Goal: Task Accomplishment & Management: Complete application form

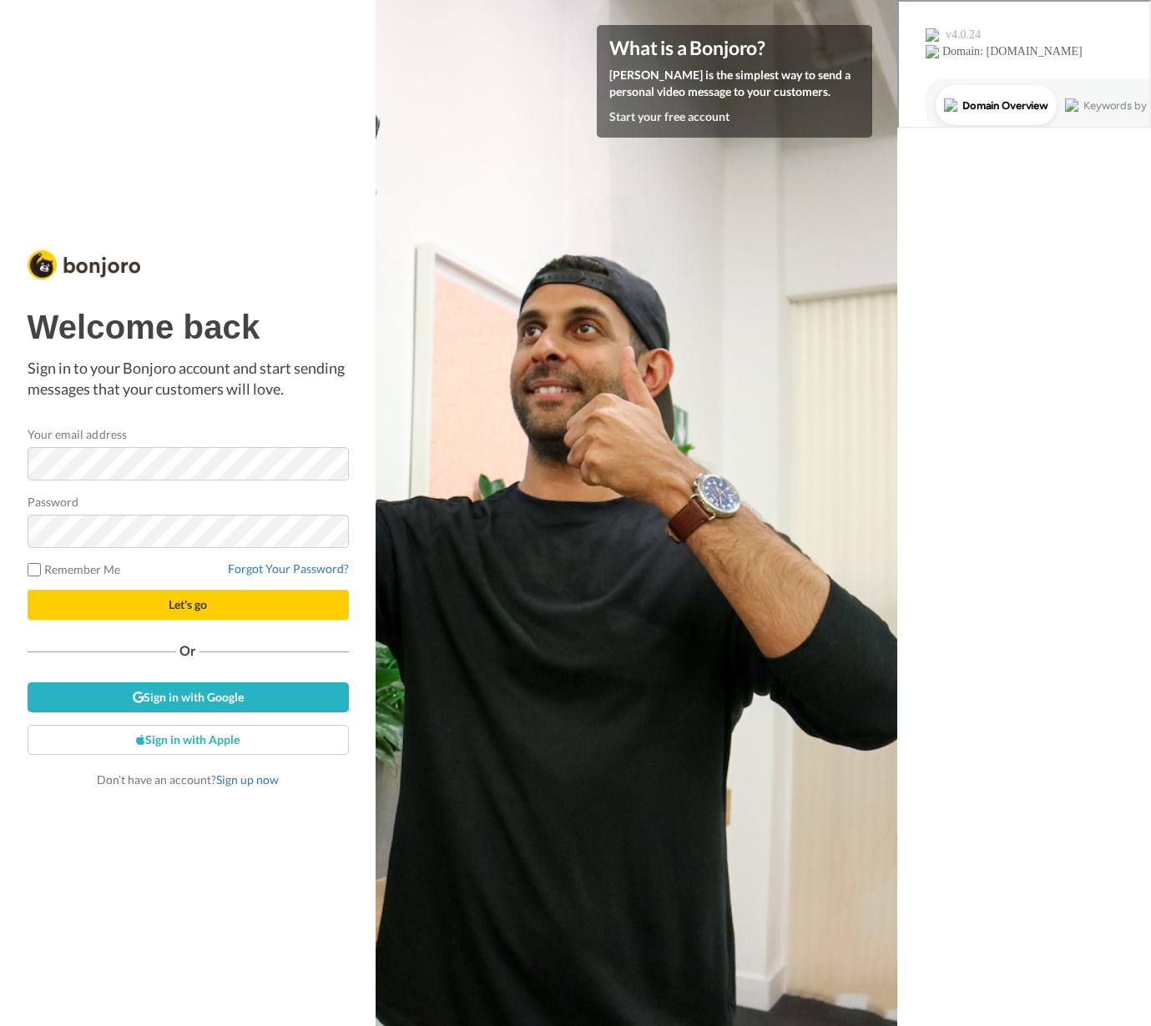
click at [897, 467] on com-1password-button at bounding box center [897, 513] width 0 height 1026
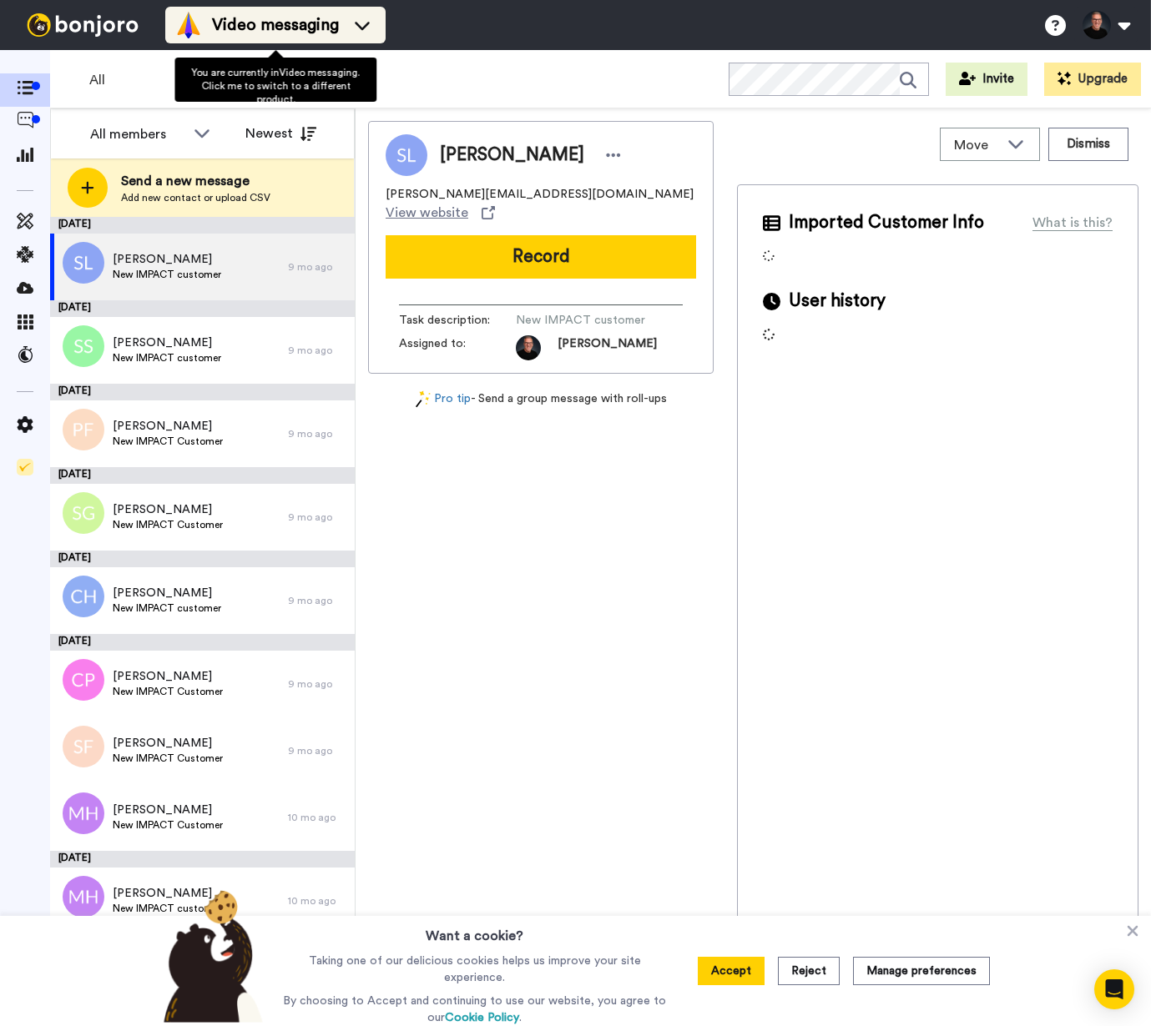
click at [310, 21] on span "Video messaging" at bounding box center [275, 24] width 127 height 23
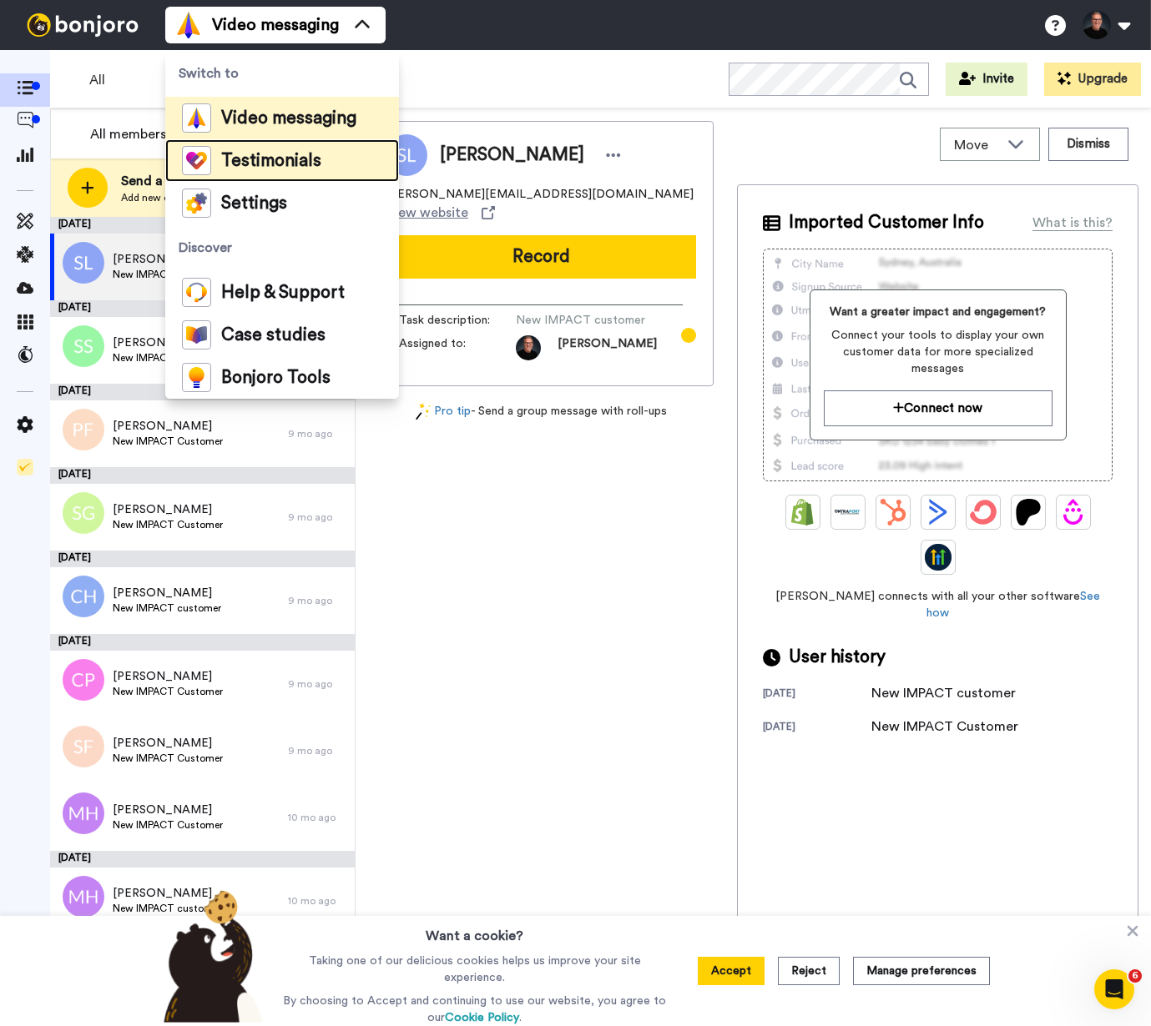
click at [266, 167] on span "Testimonials" at bounding box center [271, 161] width 100 height 17
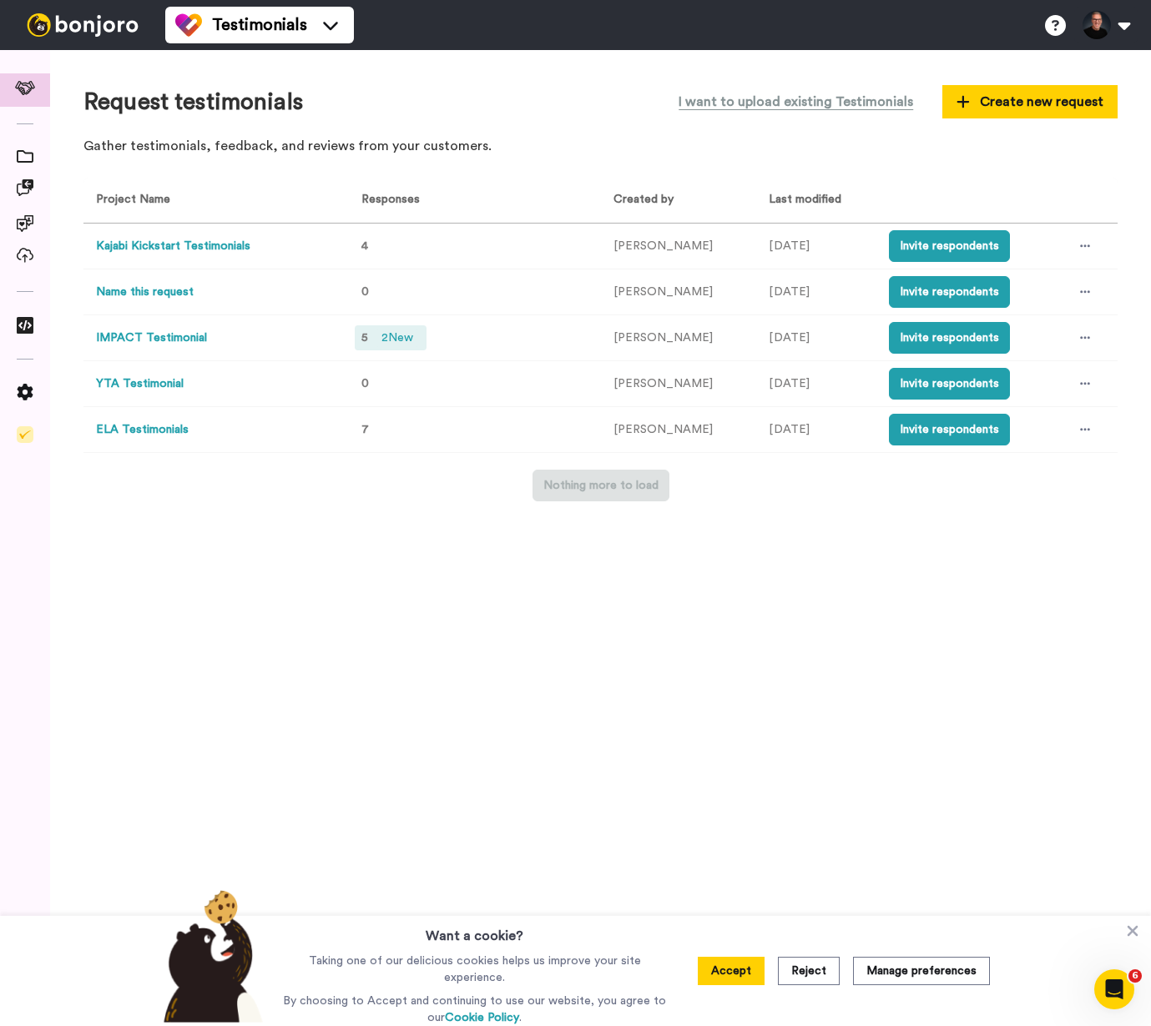
click at [390, 340] on span "2 New" at bounding box center [397, 338] width 45 height 18
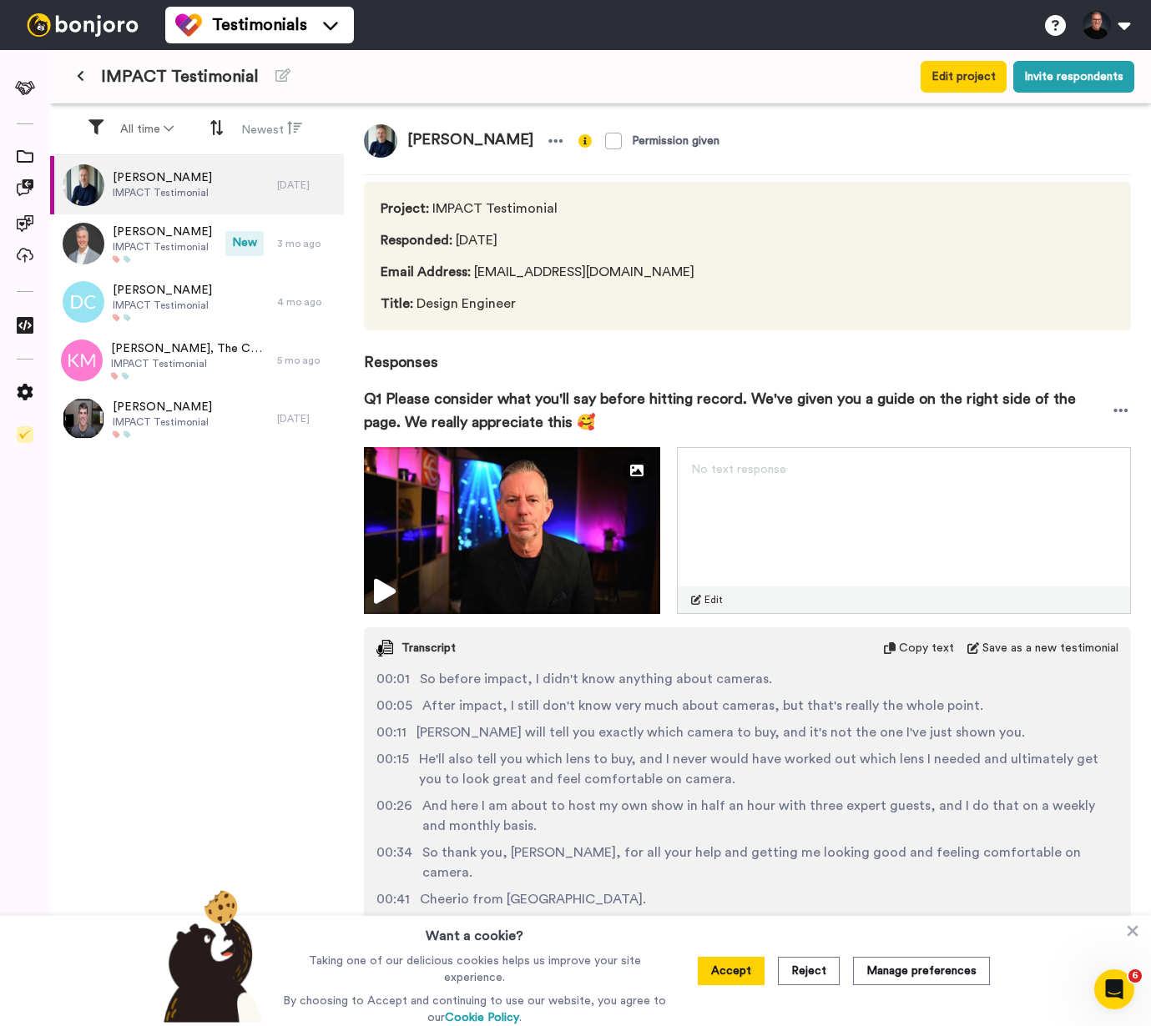
scroll to position [159, 0]
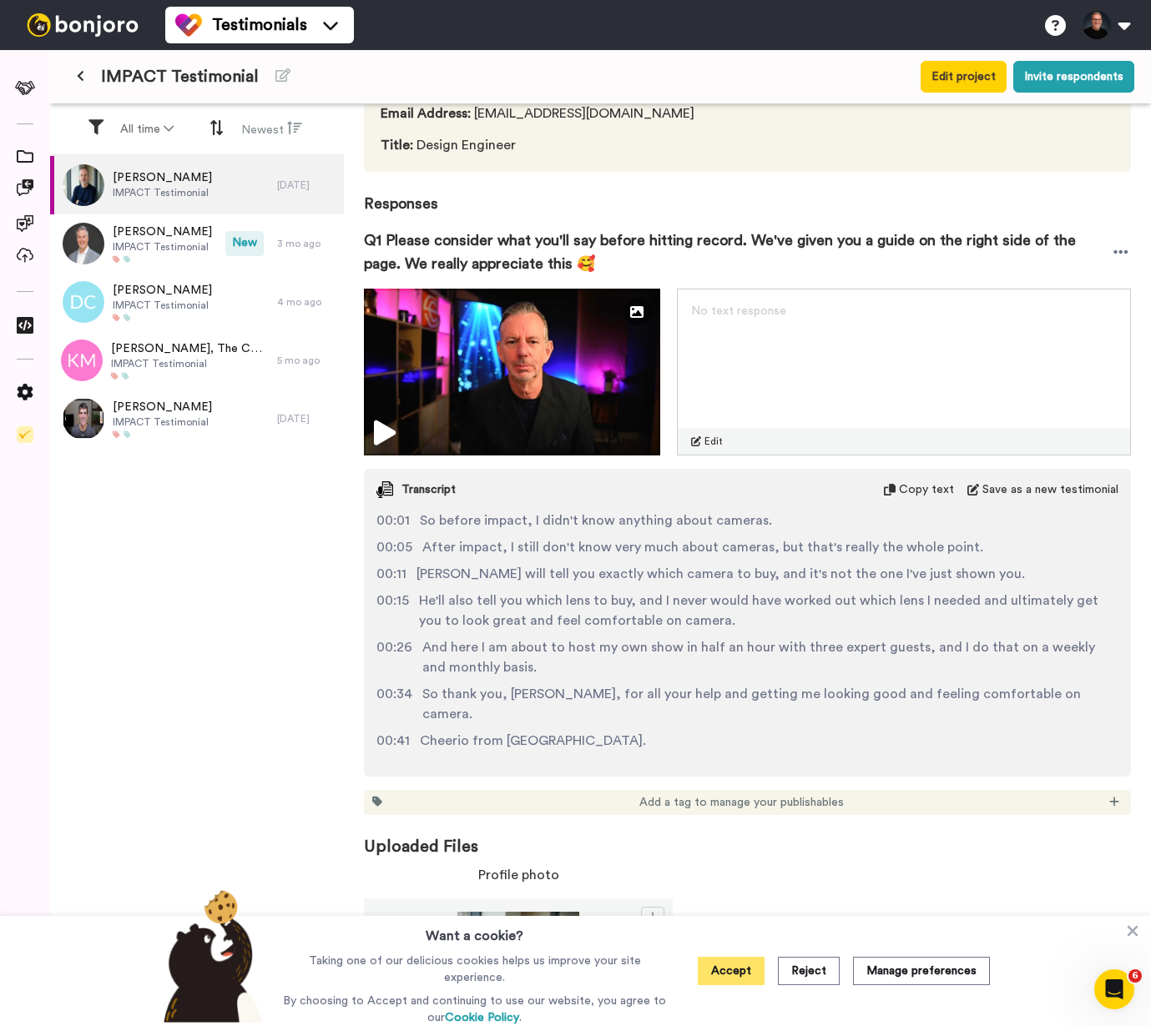
click at [744, 972] on button "Accept" at bounding box center [731, 971] width 67 height 28
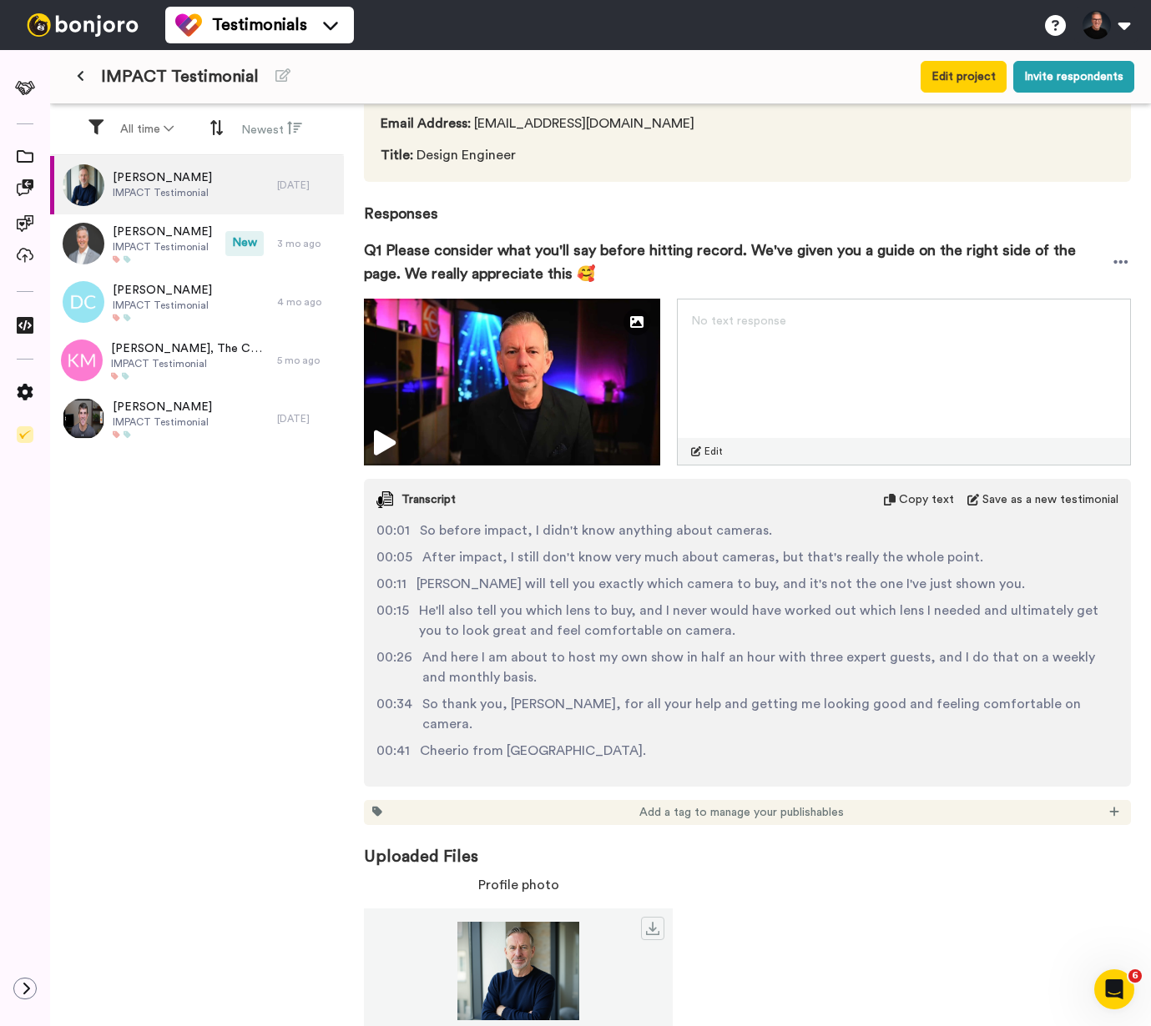
scroll to position [0, 0]
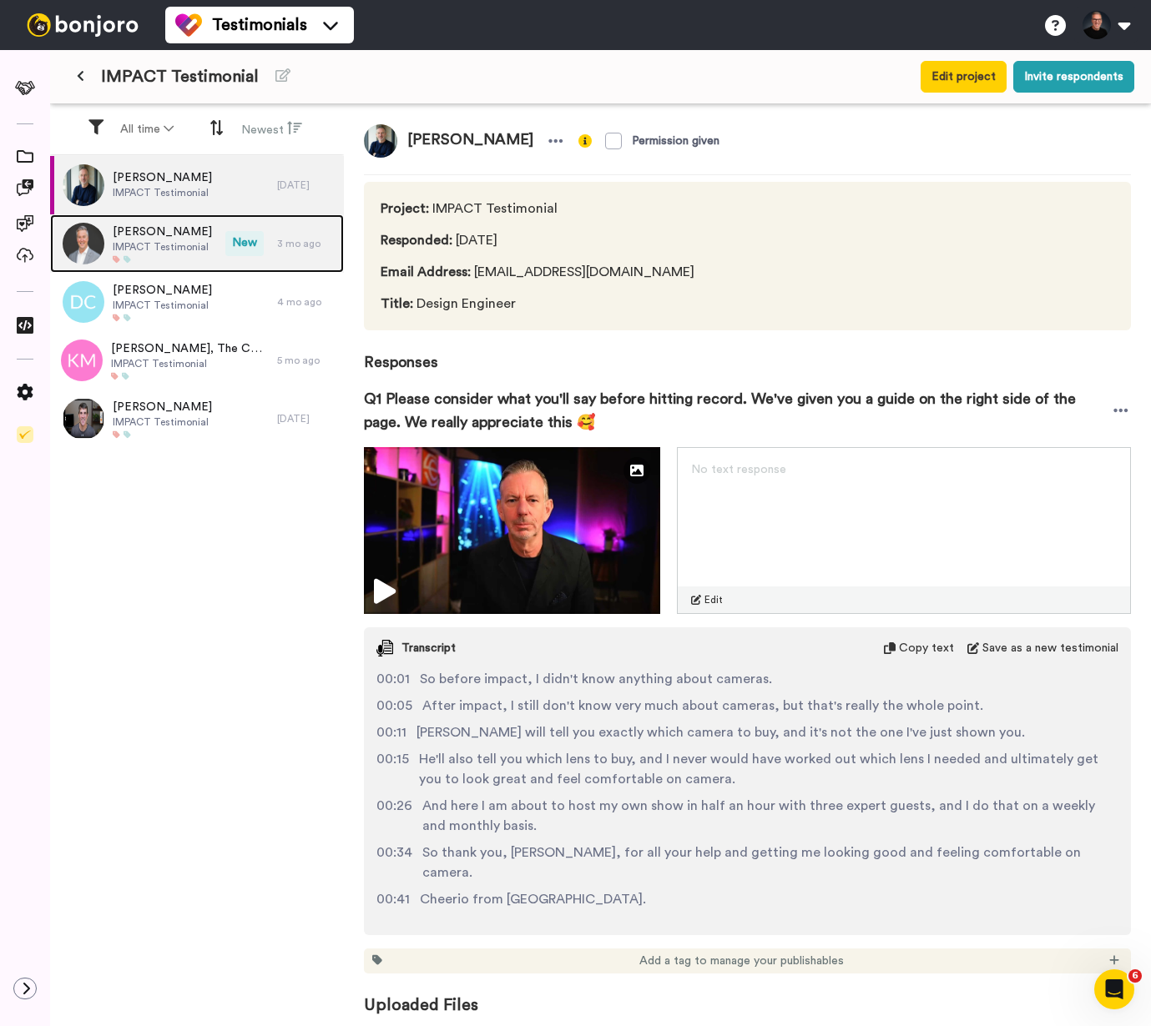
click at [199, 260] on div at bounding box center [162, 259] width 99 height 8
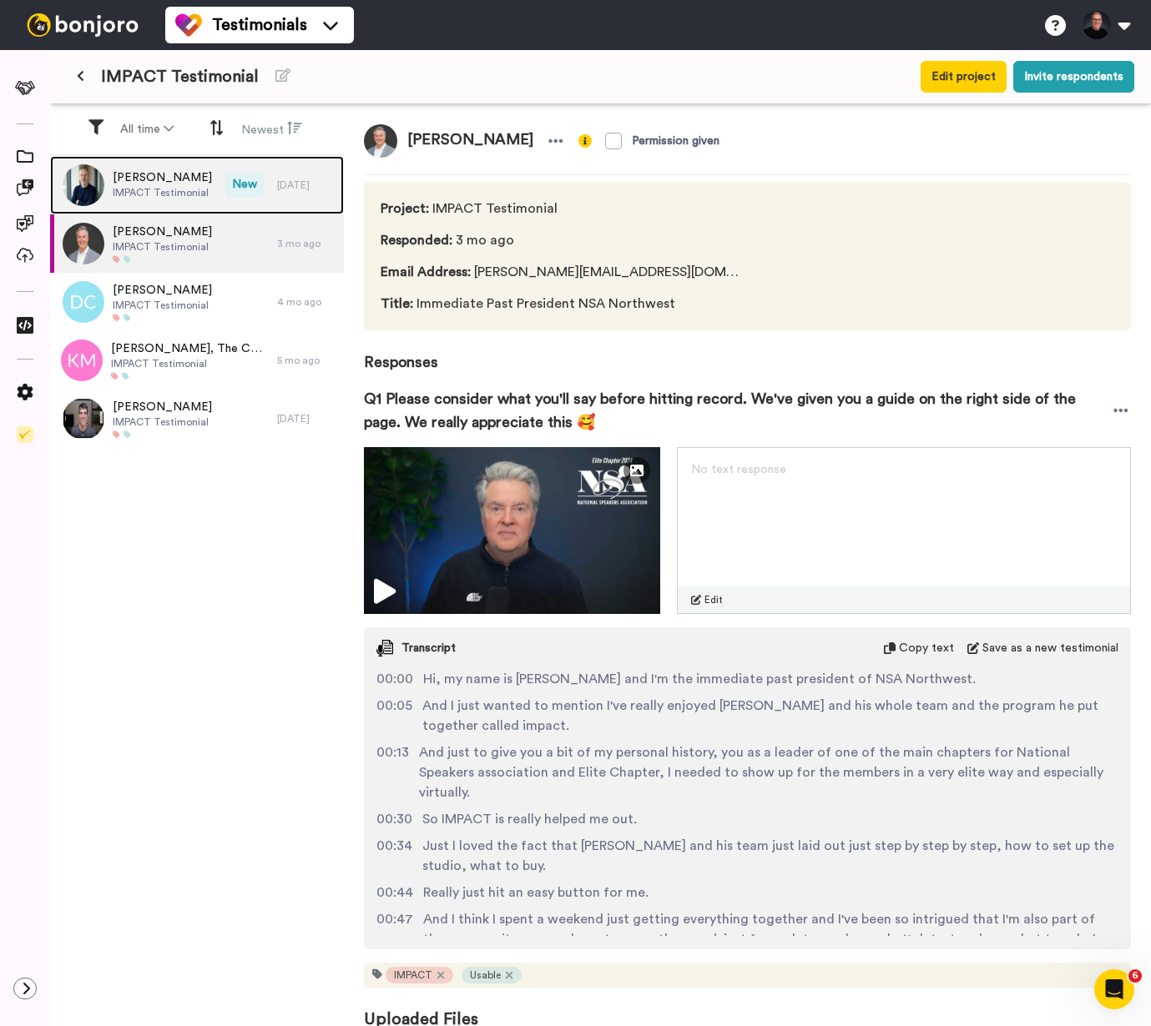
click at [200, 201] on div "Martin McKenna IMPACT Testimonial" at bounding box center [137, 185] width 175 height 58
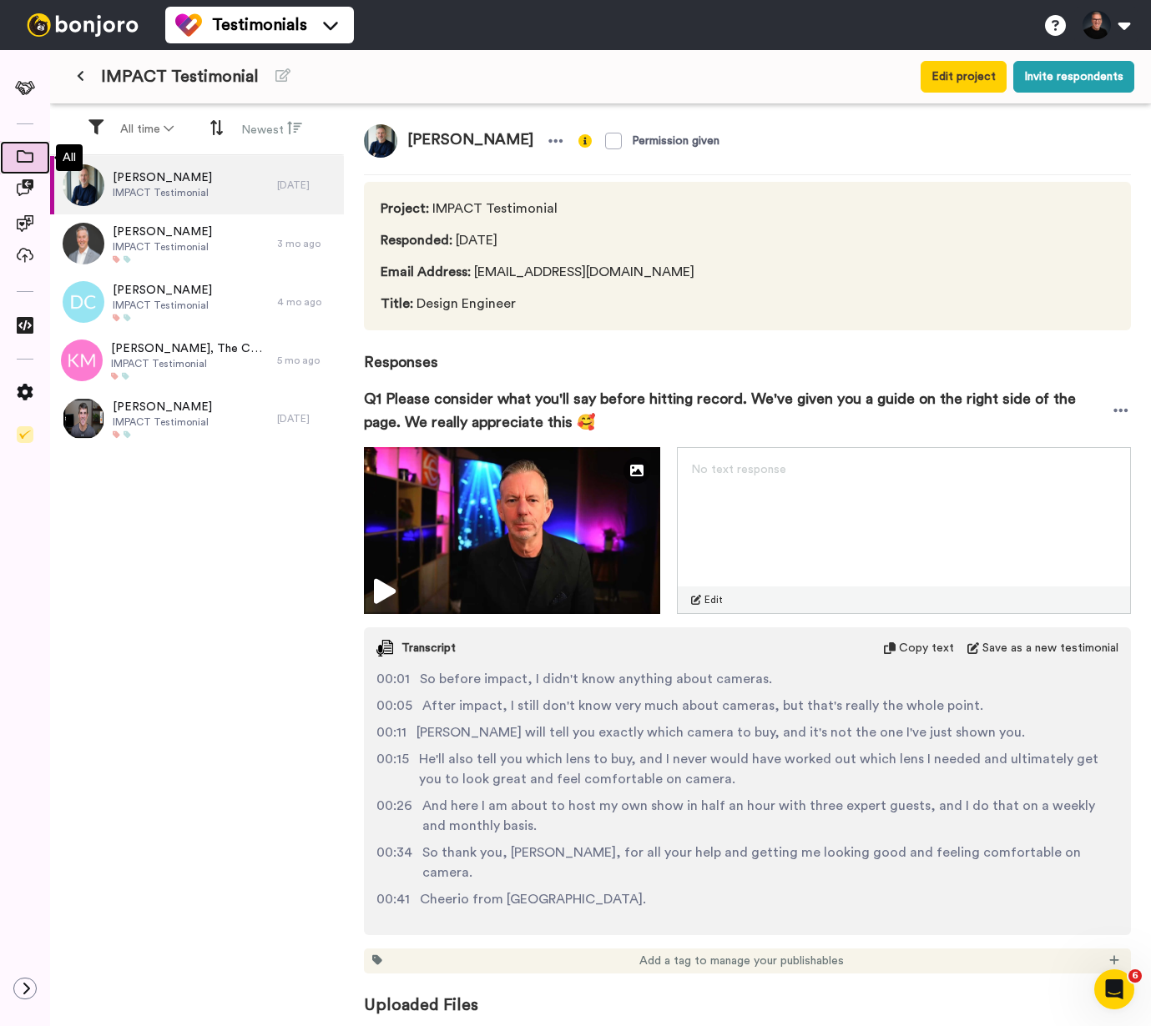
click at [23, 157] on icon at bounding box center [25, 156] width 17 height 13
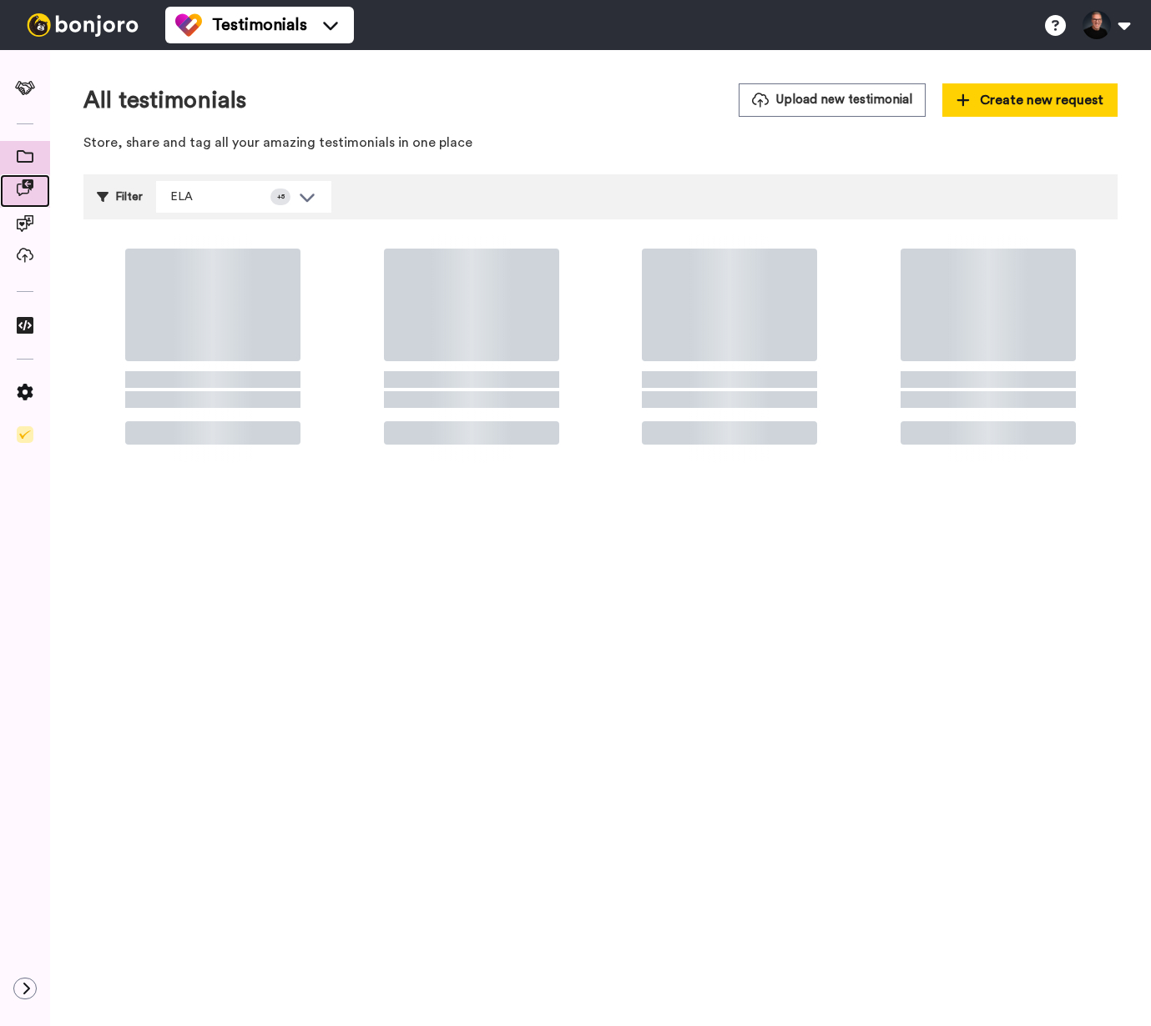
click at [33, 190] on icon at bounding box center [25, 187] width 17 height 17
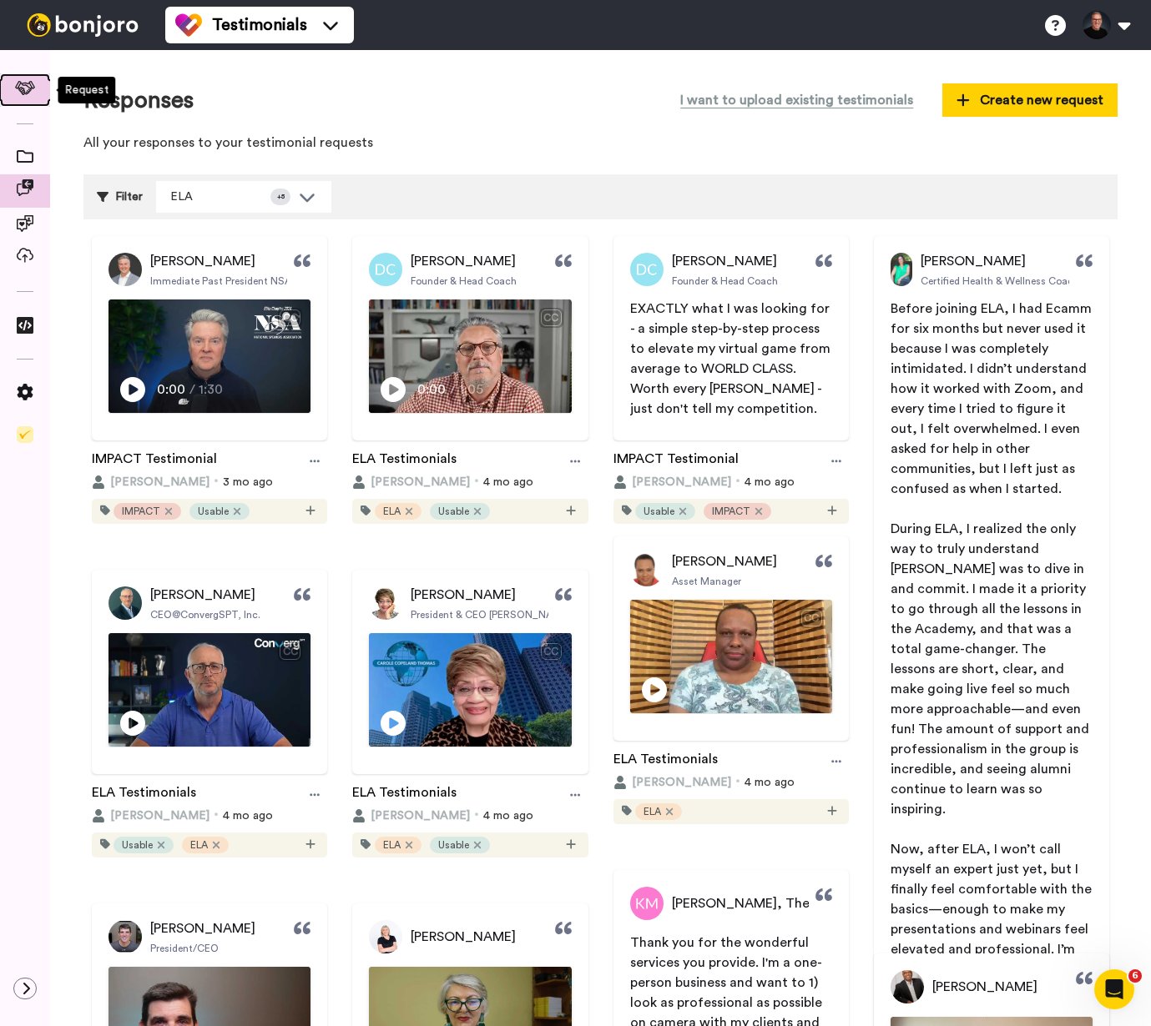
click at [26, 85] on icon at bounding box center [25, 88] width 21 height 14
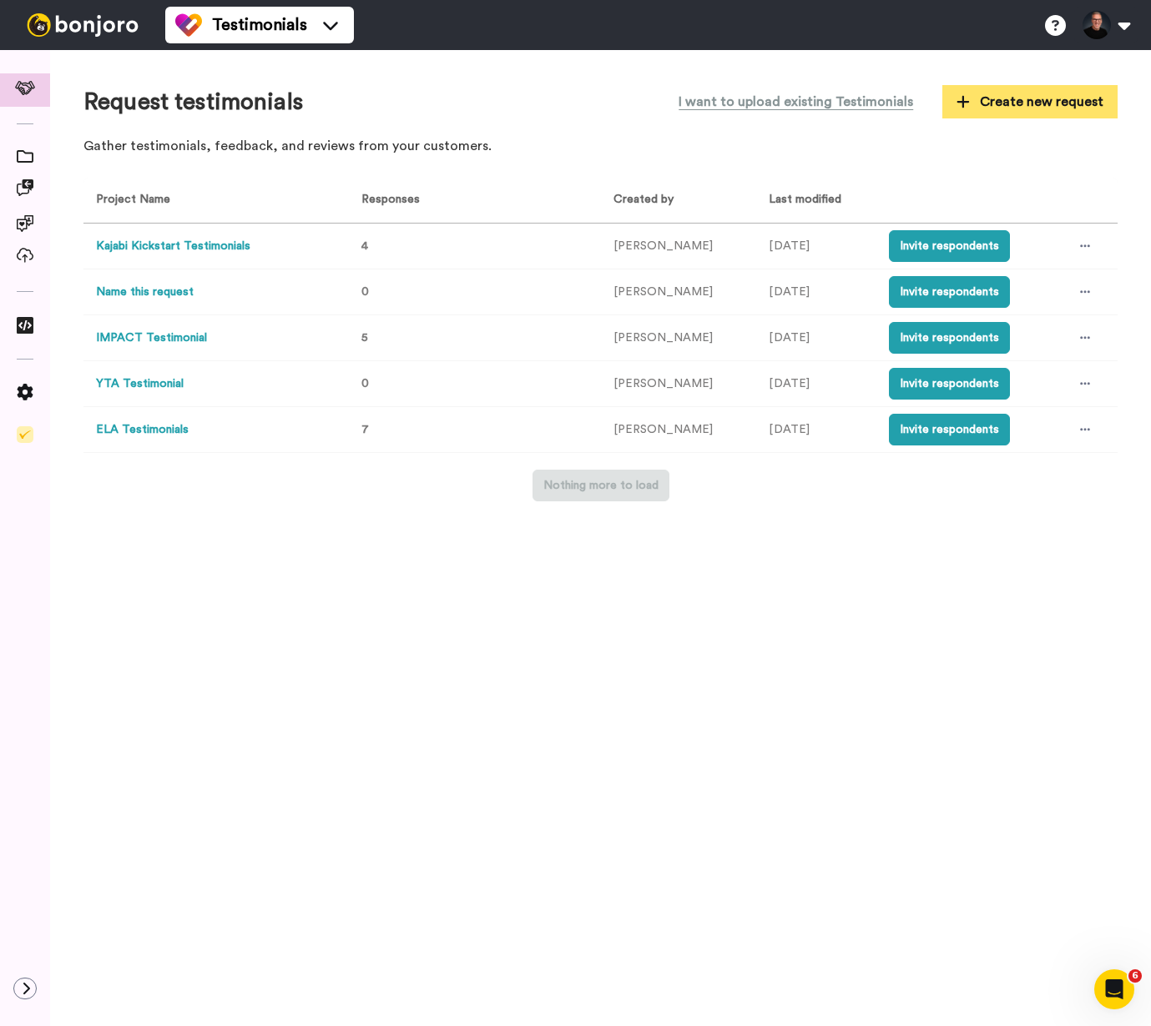
click at [1045, 105] on span "Create new request" at bounding box center [1029, 102] width 147 height 20
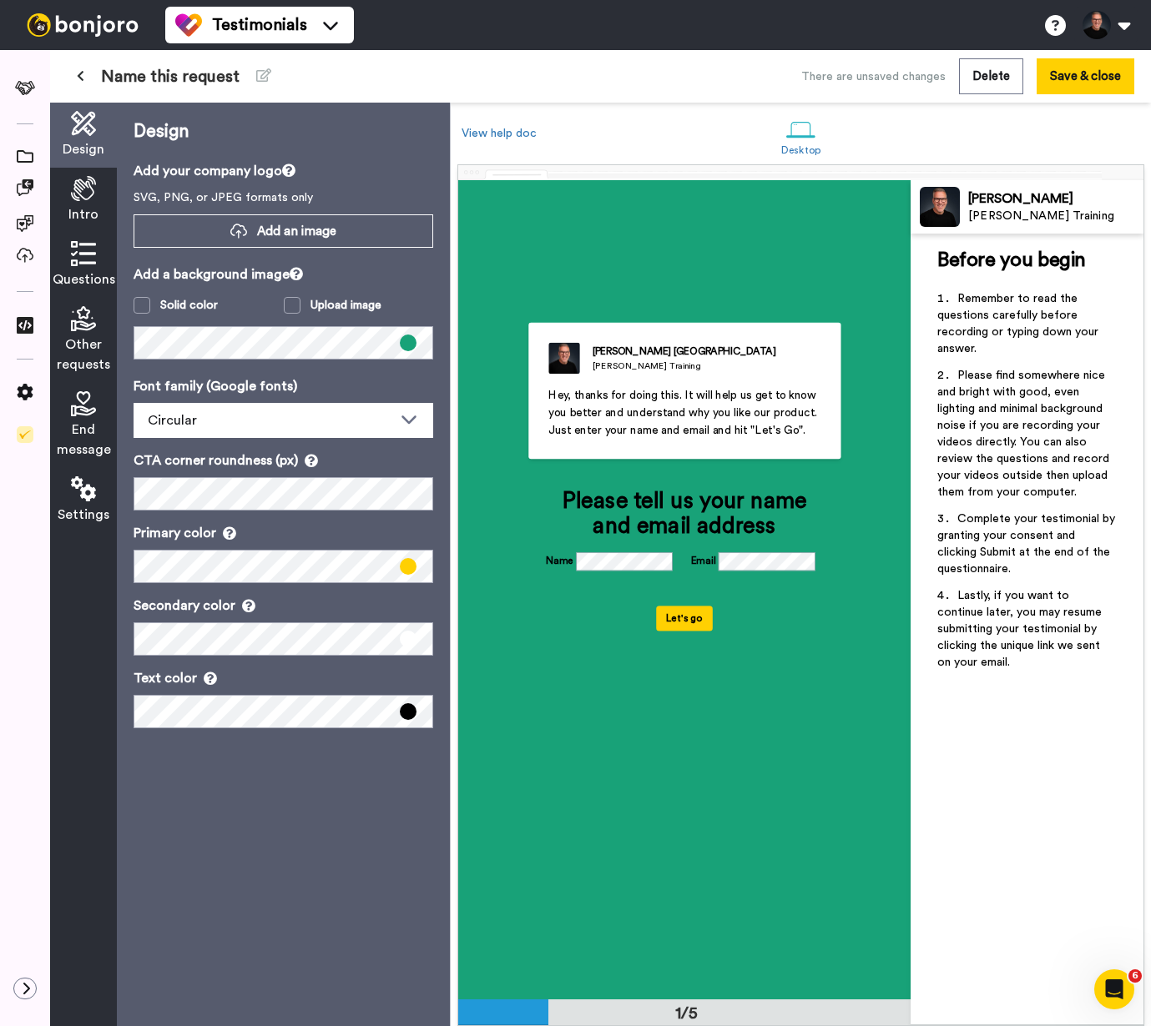
click at [169, 369] on div "Design Add your company logo SVG, PNG, or JPEG formats only Add an image Add a …" at bounding box center [283, 565] width 333 height 924
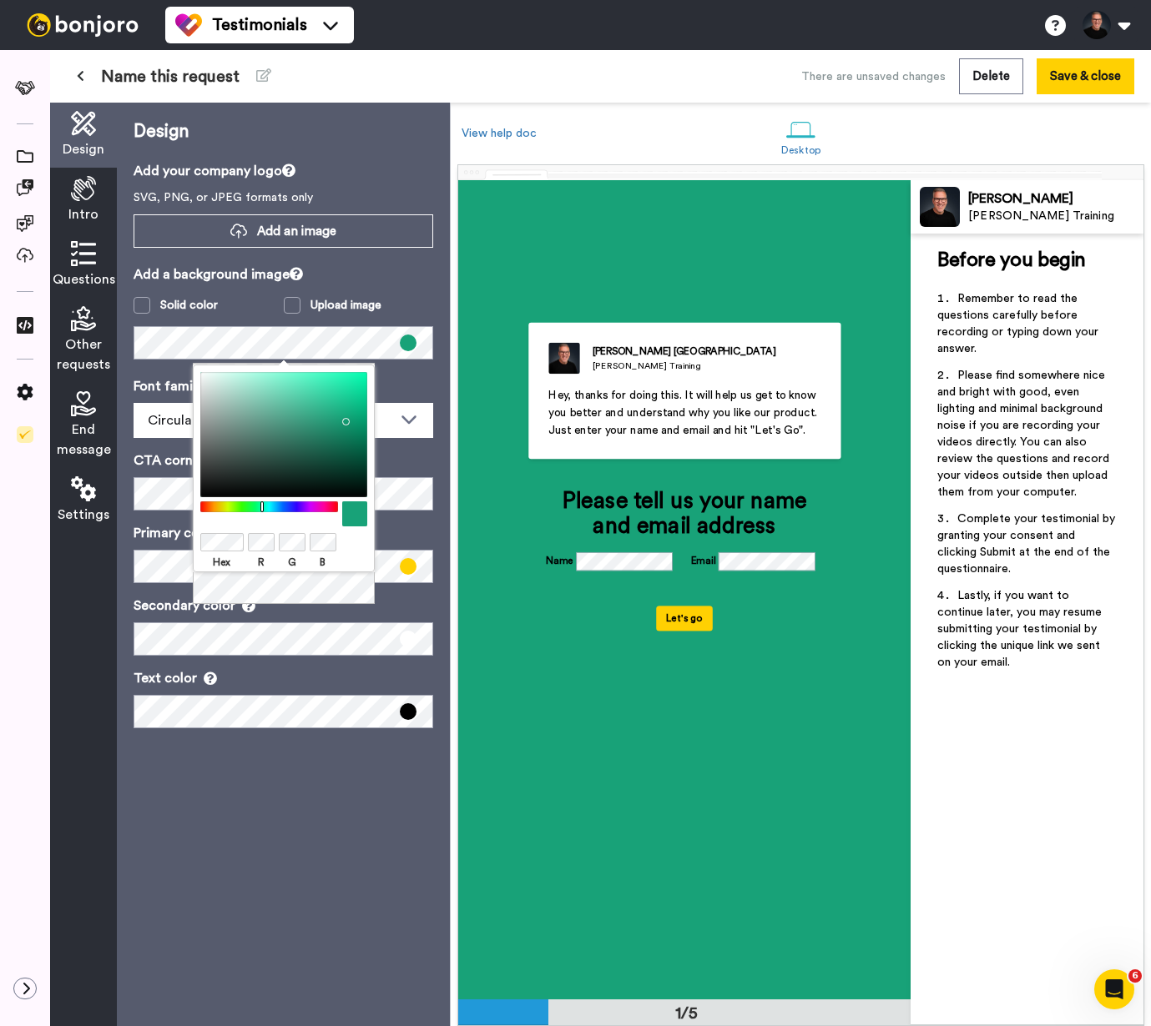
click at [174, 389] on p "Font family (Google fonts)" at bounding box center [284, 386] width 300 height 20
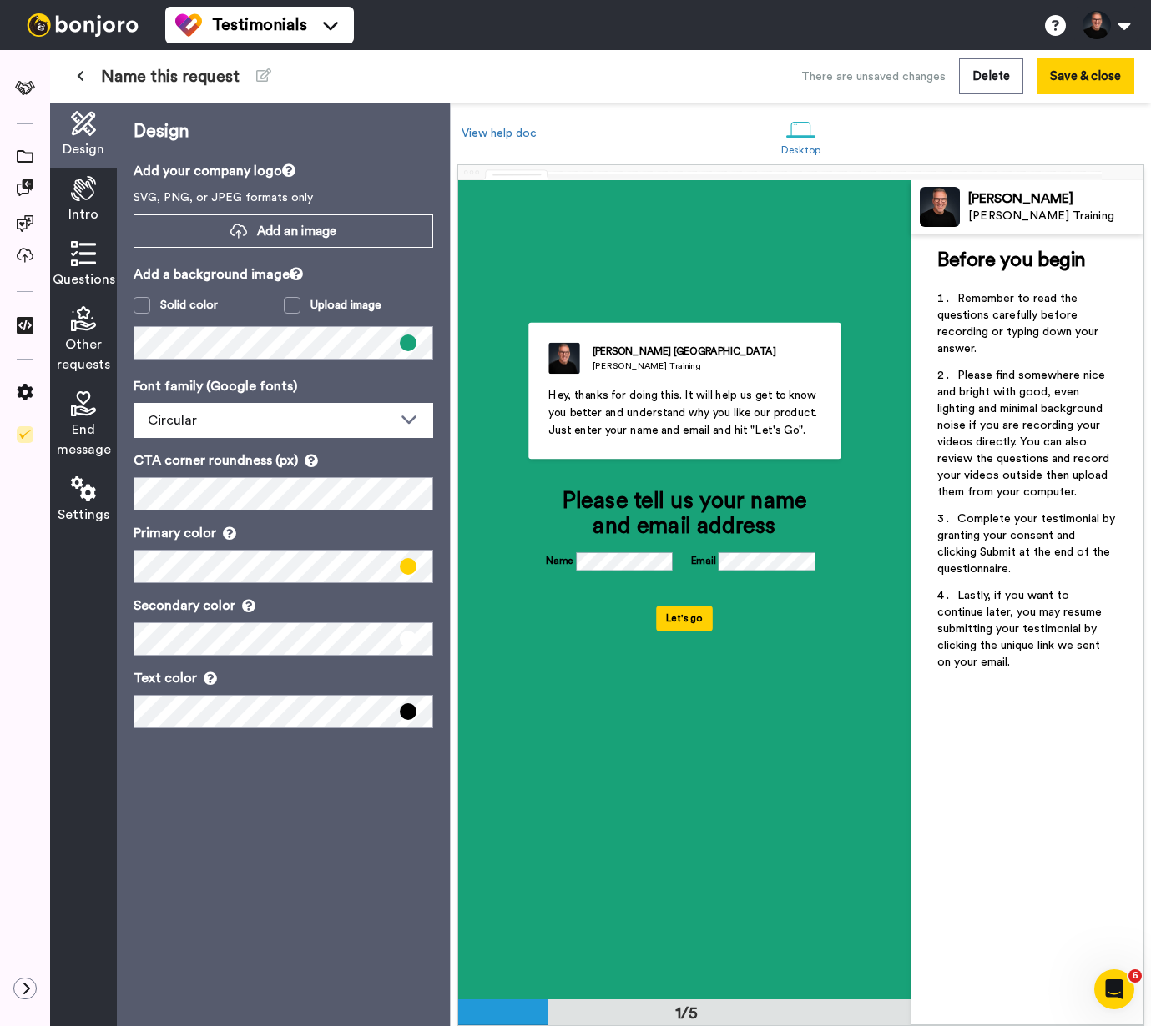
click at [410, 346] on span at bounding box center [408, 343] width 17 height 17
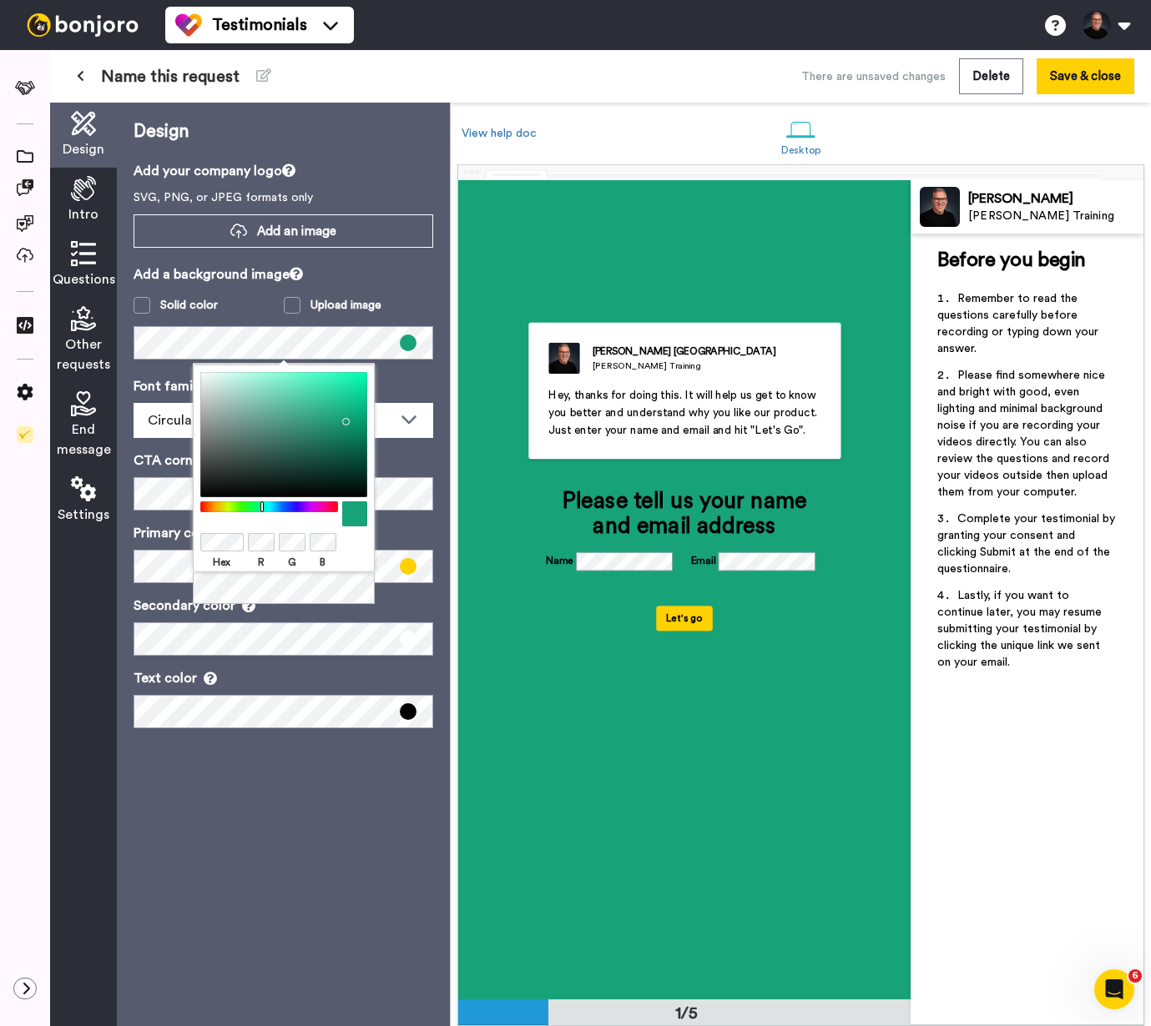
click at [410, 345] on span at bounding box center [408, 343] width 17 height 17
click at [383, 417] on div "Circular" at bounding box center [270, 421] width 245 height 20
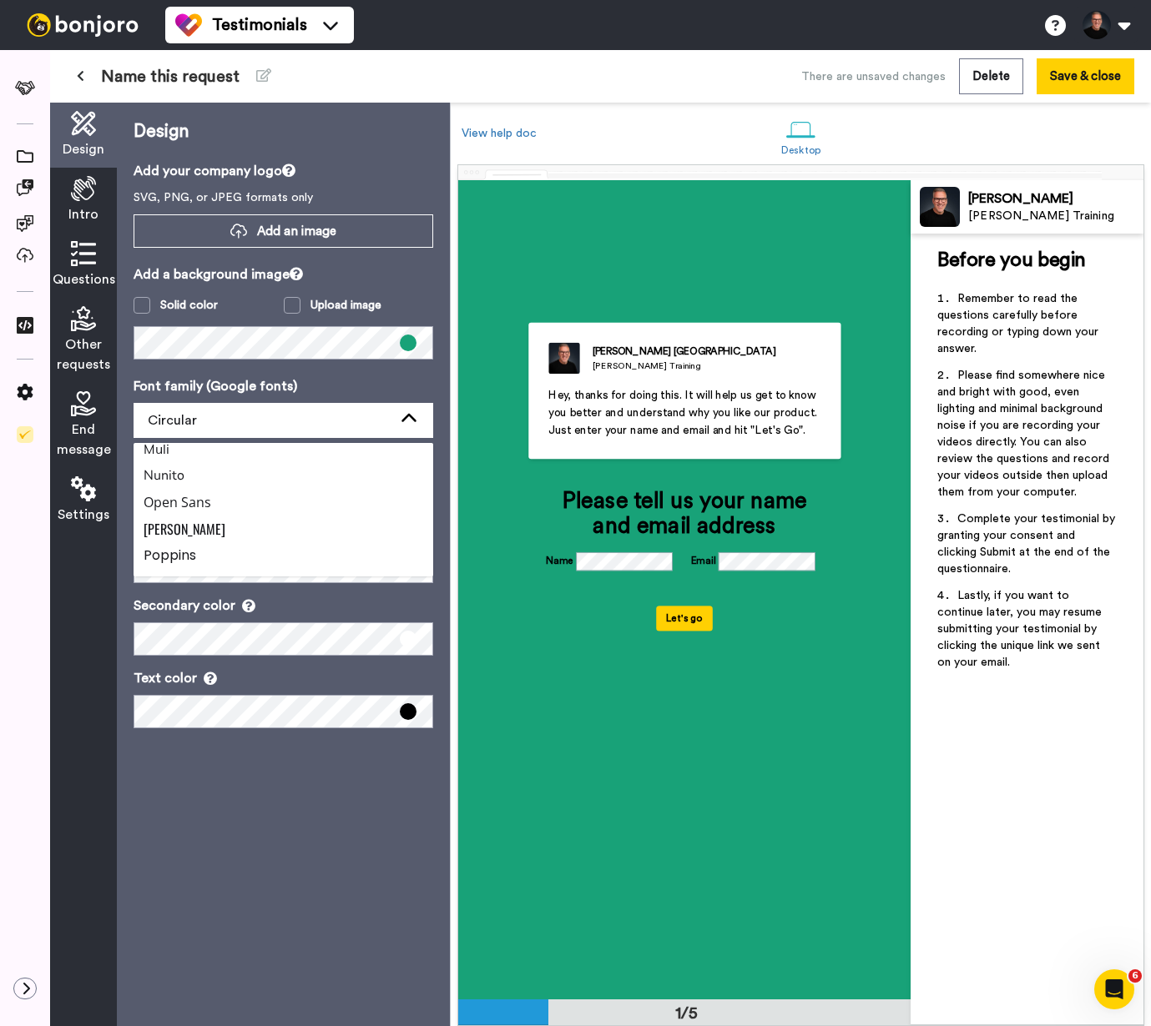
scroll to position [563, 0]
click at [194, 540] on span "Poppins" at bounding box center [170, 533] width 53 height 19
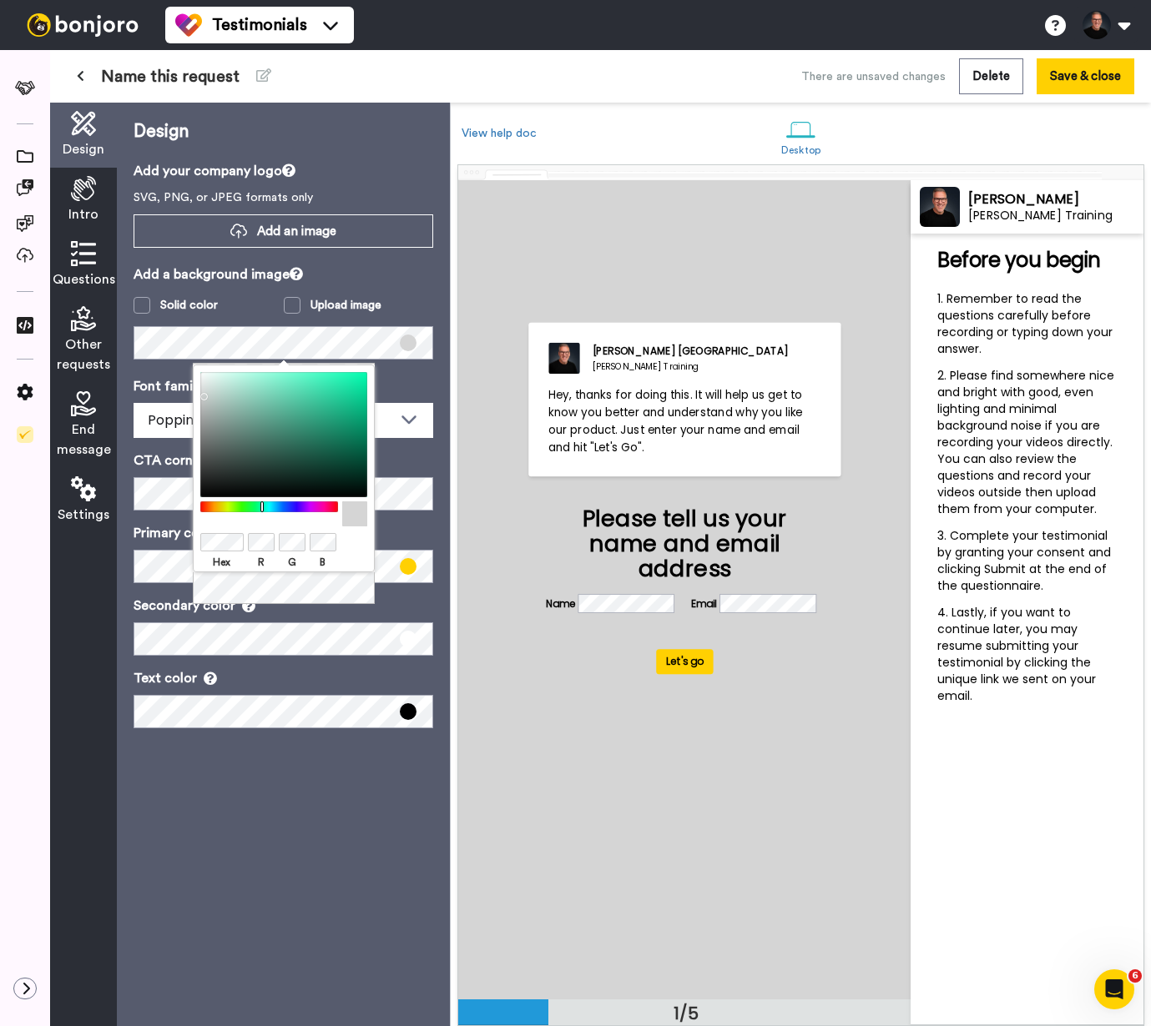
drag, startPoint x: 220, startPoint y: 455, endPoint x: 182, endPoint y: 393, distance: 72.7
click at [182, 393] on body "Testimonials Switch to Video messaging Testimonials Settings Discover Help & Su…" at bounding box center [575, 513] width 1151 height 1026
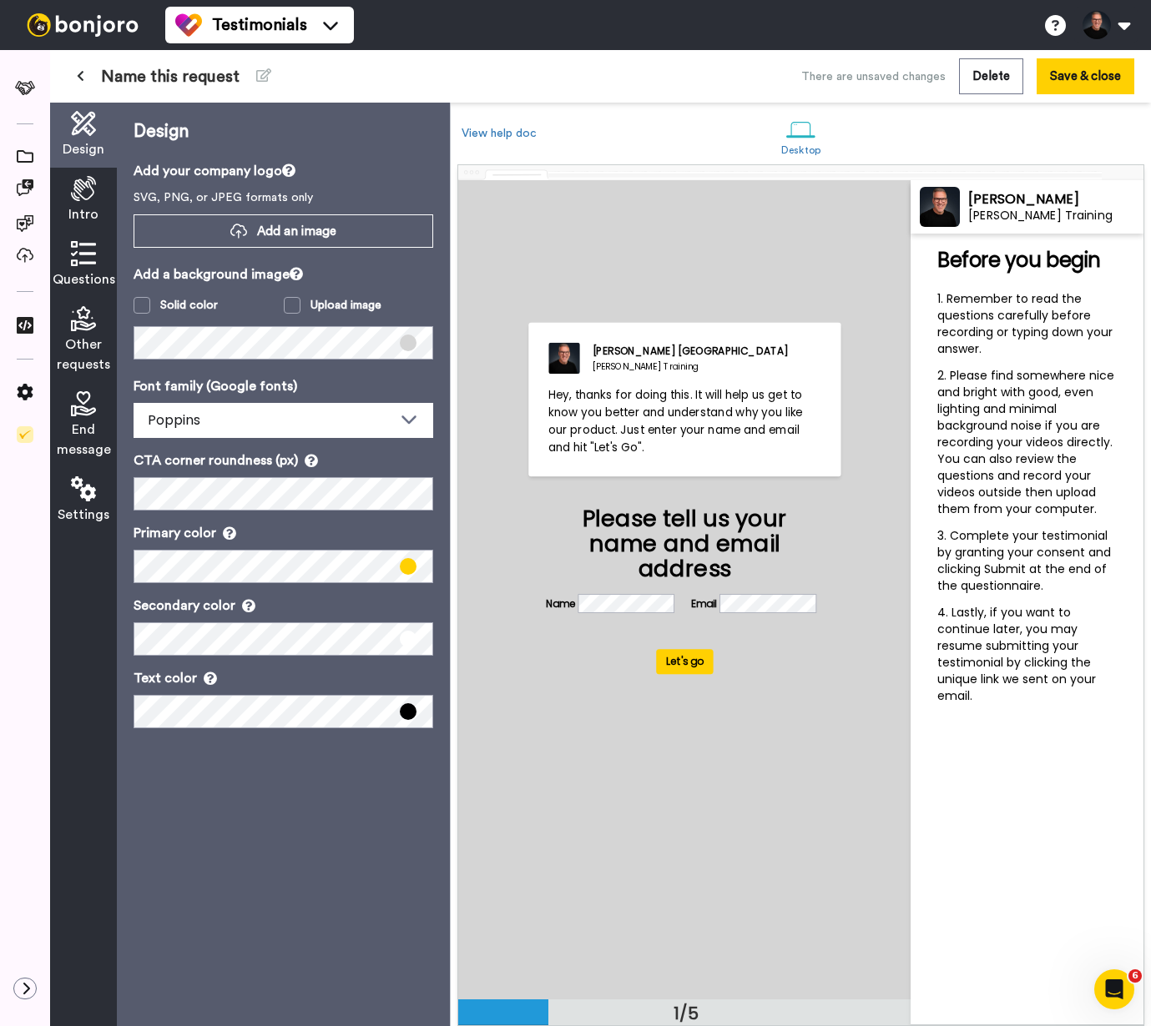
click at [157, 368] on div "Design Add your company logo SVG, PNG, or JPEG formats only Add an image Add a …" at bounding box center [283, 565] width 333 height 924
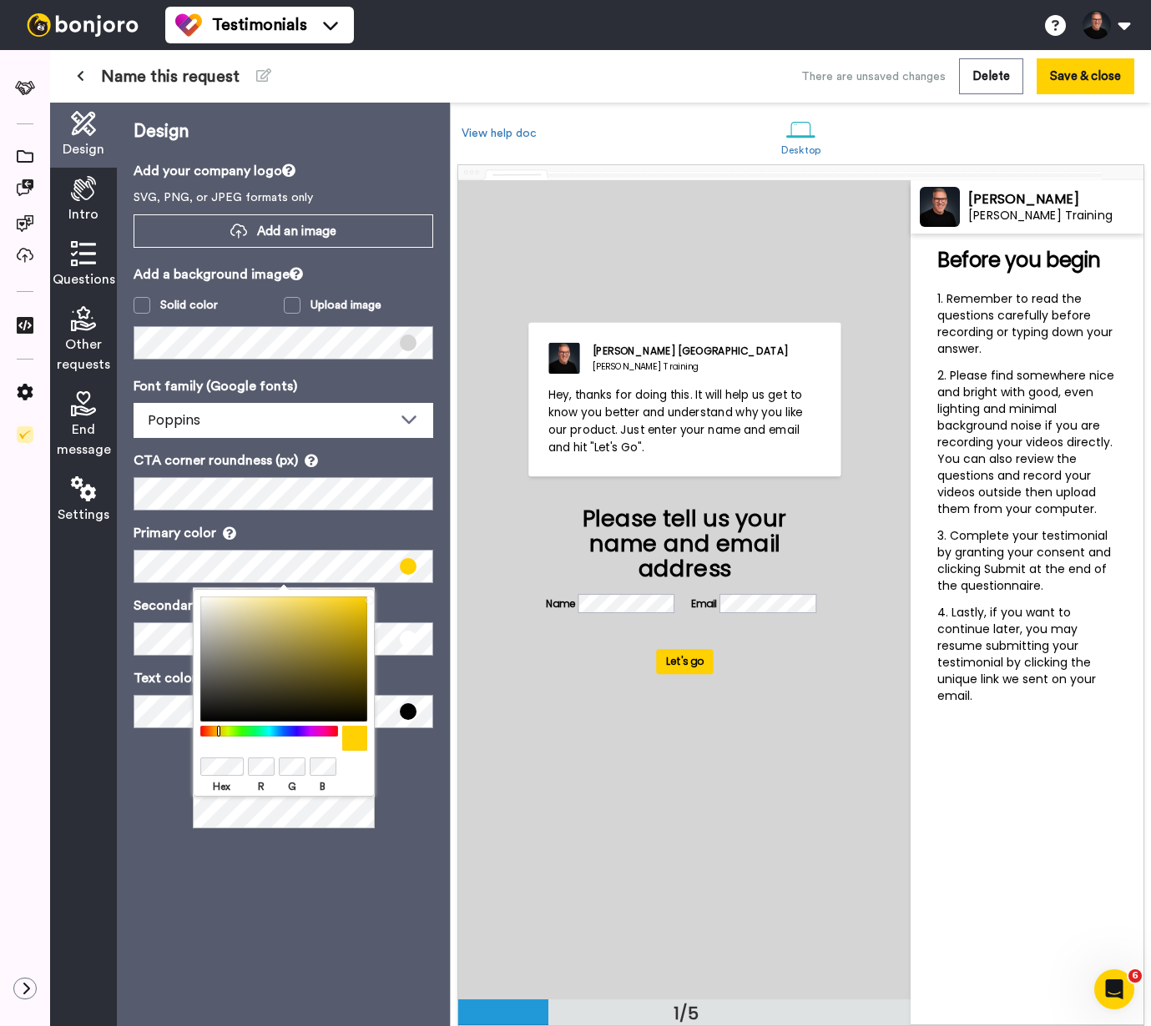
click at [225, 832] on body "Testimonials Switch to Video messaging Testimonials Settings Discover Help & Su…" at bounding box center [575, 513] width 1151 height 1026
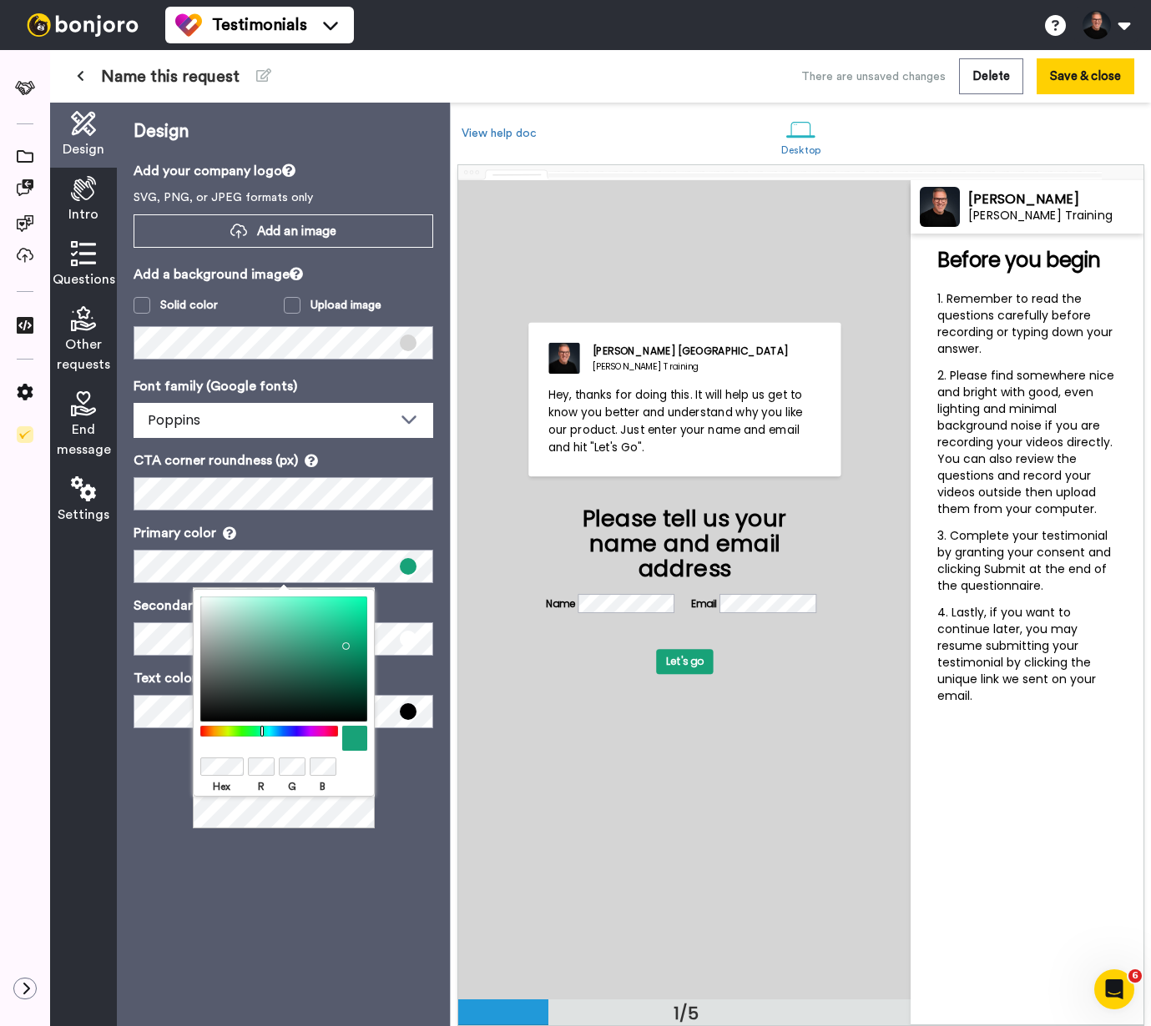
click at [235, 840] on body "Testimonials Switch to Video messaging Testimonials Settings Discover Help & Su…" at bounding box center [575, 513] width 1151 height 1026
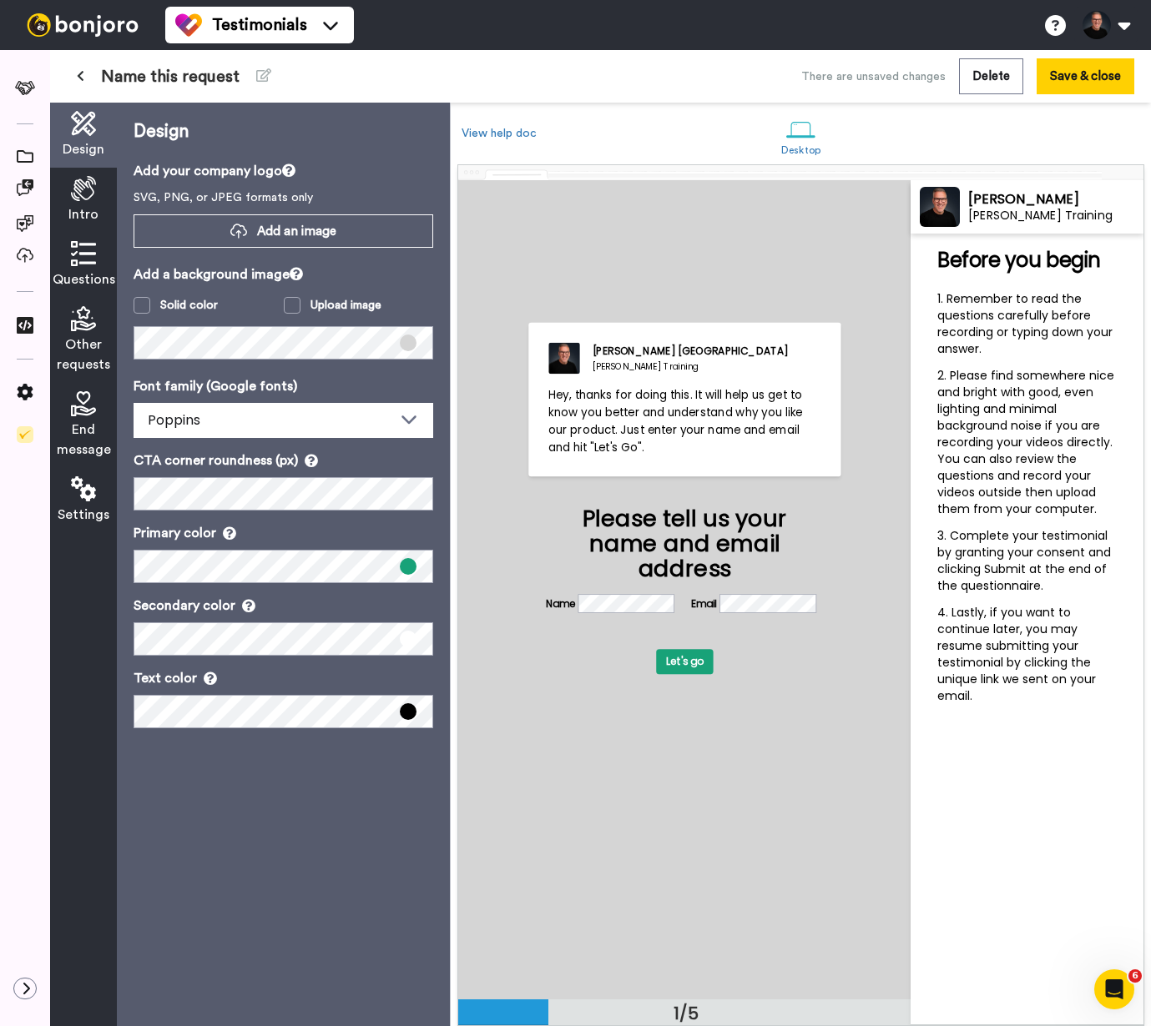
click at [260, 764] on div "Design Add your company logo SVG, PNG, or JPEG formats only Add an image Add a …" at bounding box center [283, 565] width 333 height 924
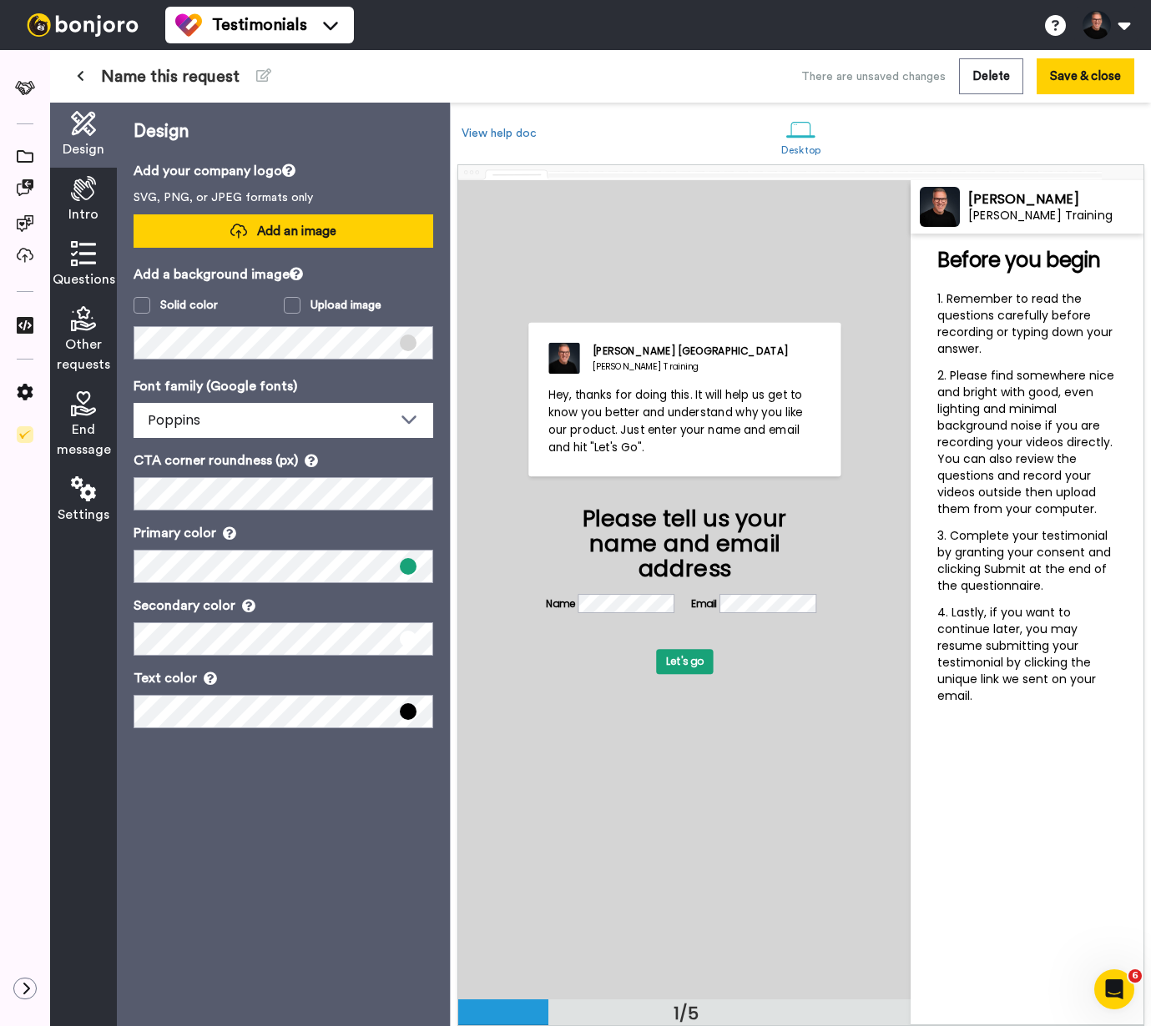
click at [298, 230] on span "Add an image" at bounding box center [296, 232] width 79 height 18
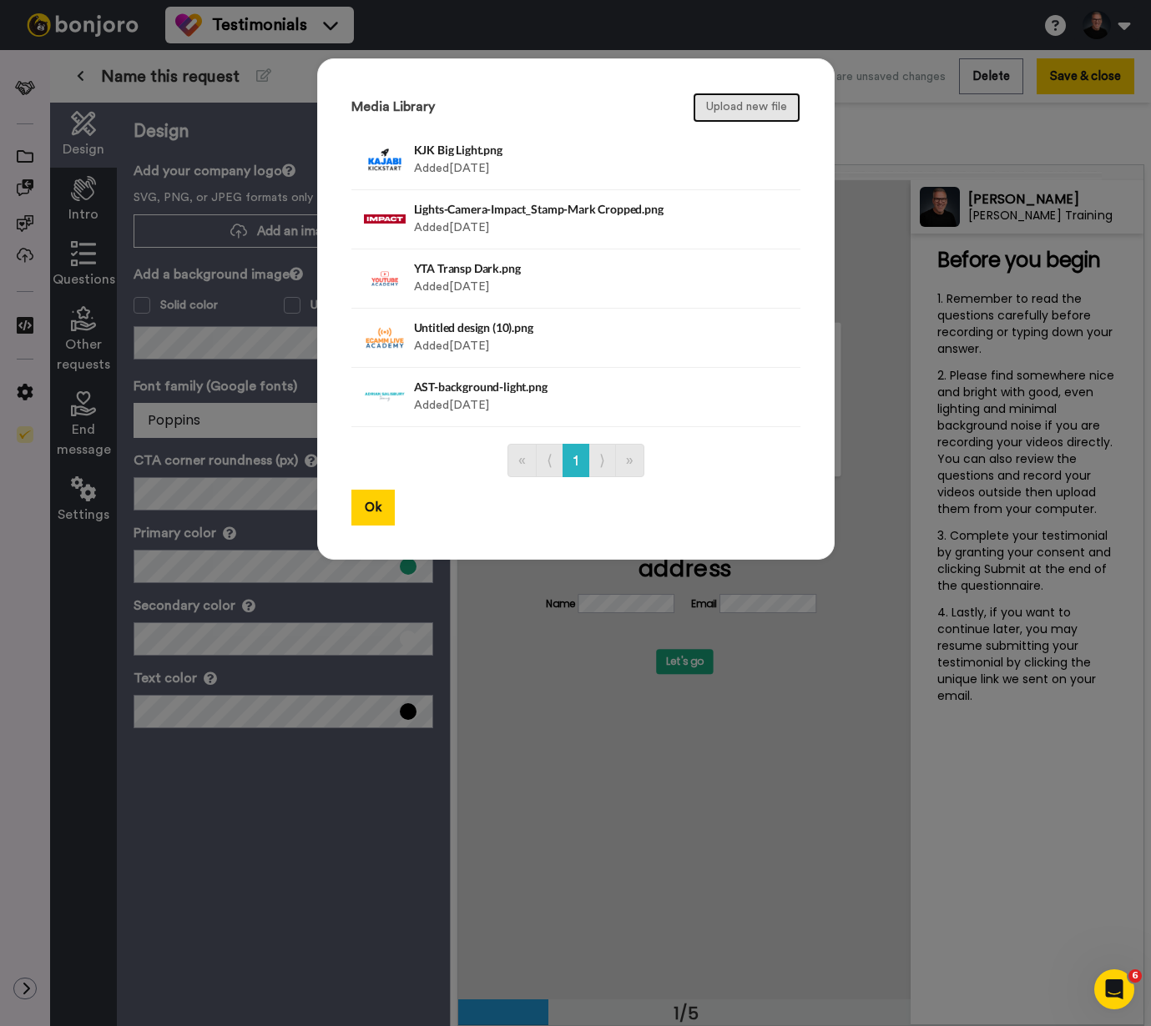
click at [730, 107] on button "Upload new file" at bounding box center [747, 108] width 108 height 30
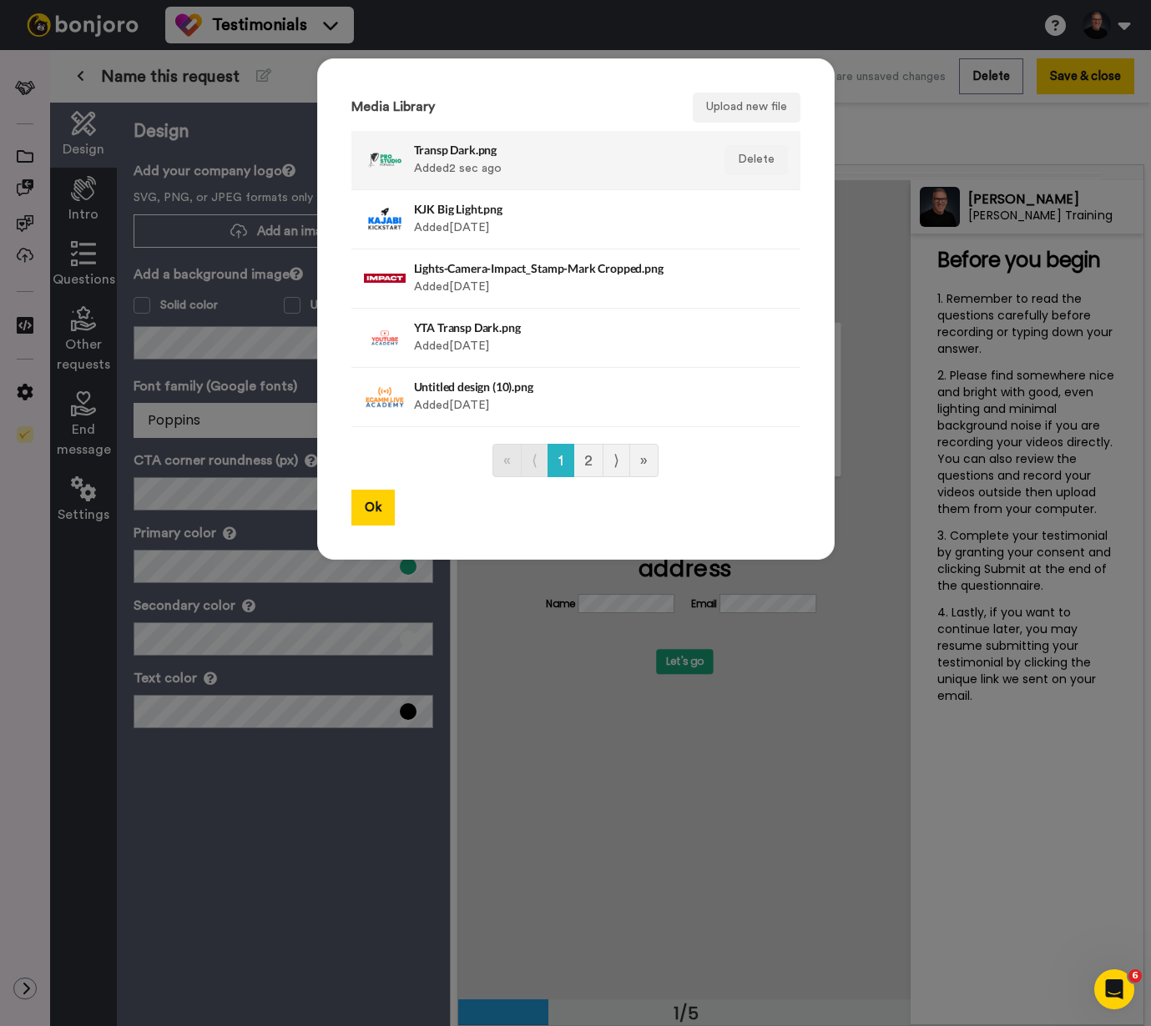
click at [535, 161] on div "Transp Dark.png Added 2 sec ago" at bounding box center [558, 160] width 288 height 42
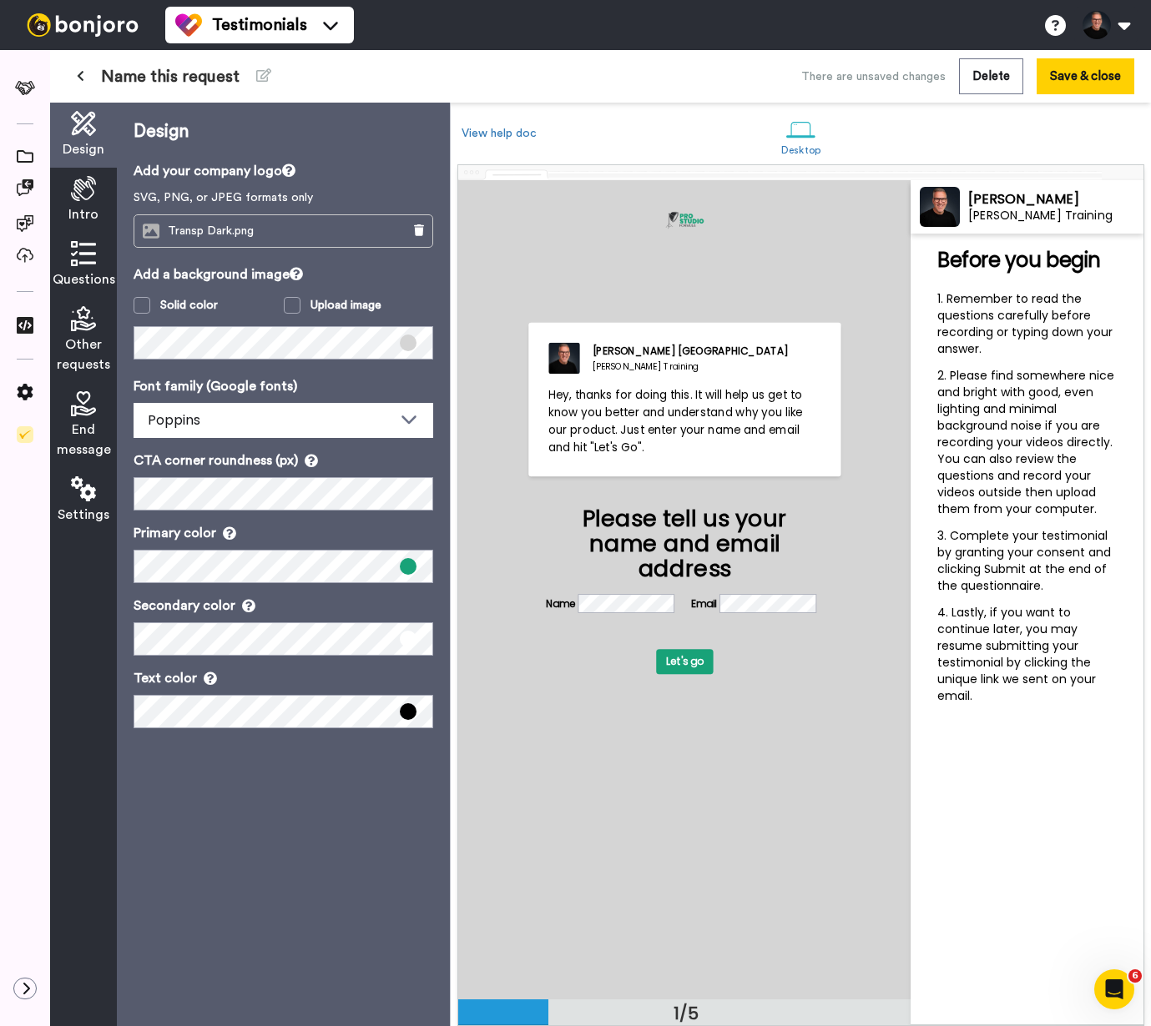
click at [74, 198] on icon at bounding box center [83, 188] width 25 height 25
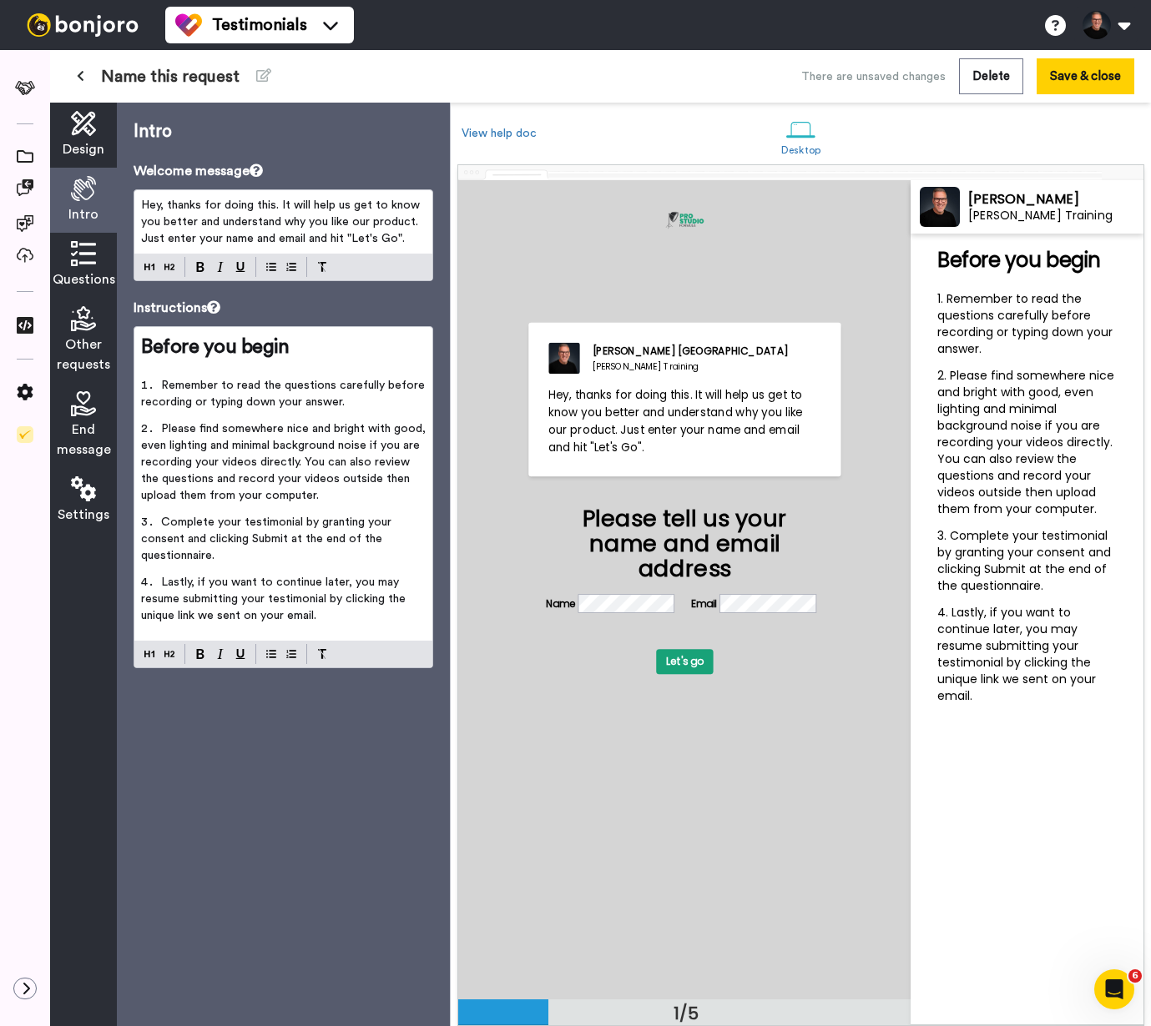
click at [179, 215] on span "Hey, thanks for doing this. It will help us get to know you better and understa…" at bounding box center [282, 221] width 282 height 45
click at [368, 215] on span "Hey, thanks for doing this. It will help us get to know you better and understa…" at bounding box center [282, 221] width 282 height 45
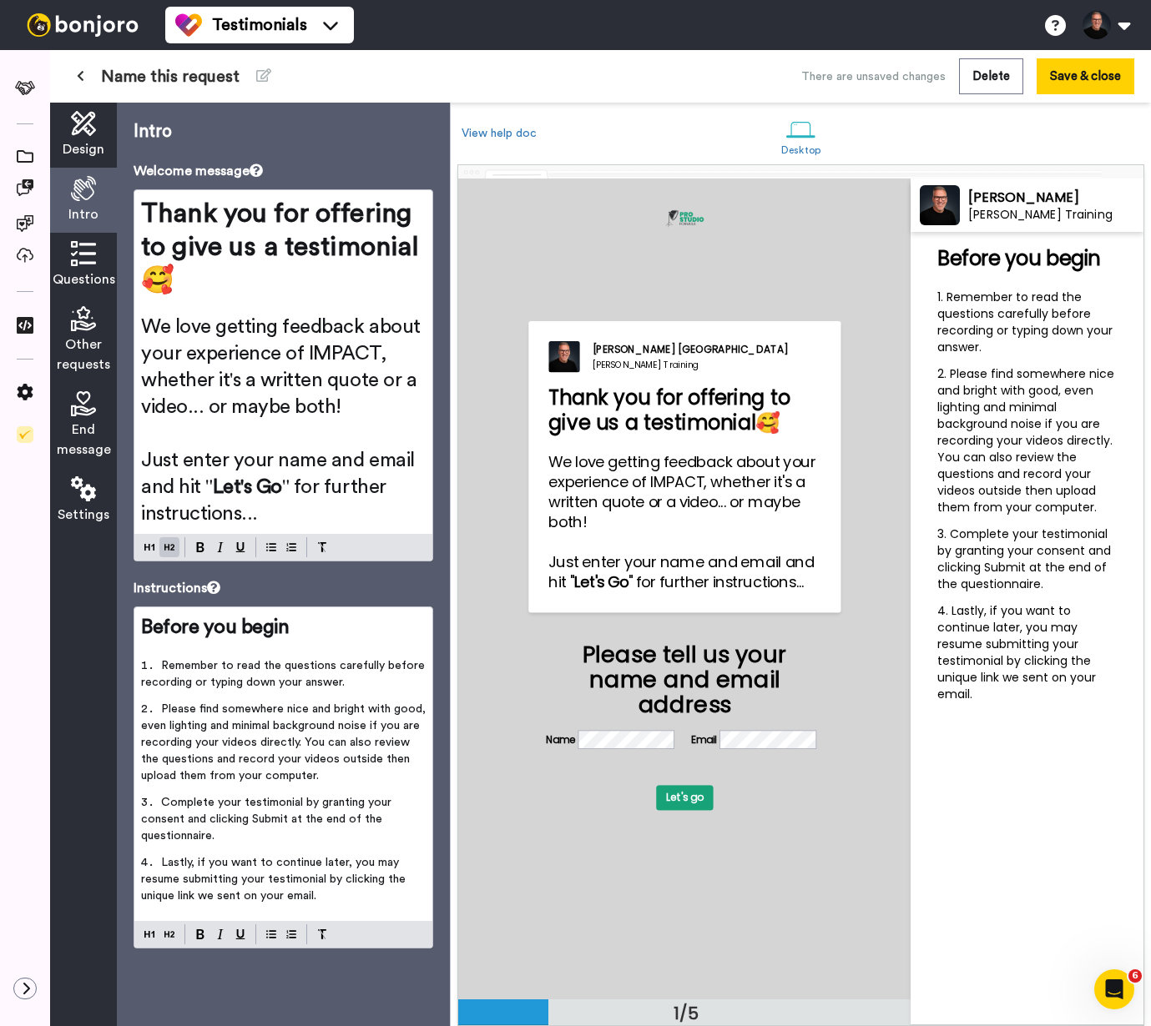
click at [330, 611] on div "Before you begin ﻿ Remember to read the questions carefully before recording or…" at bounding box center [283, 765] width 298 height 314
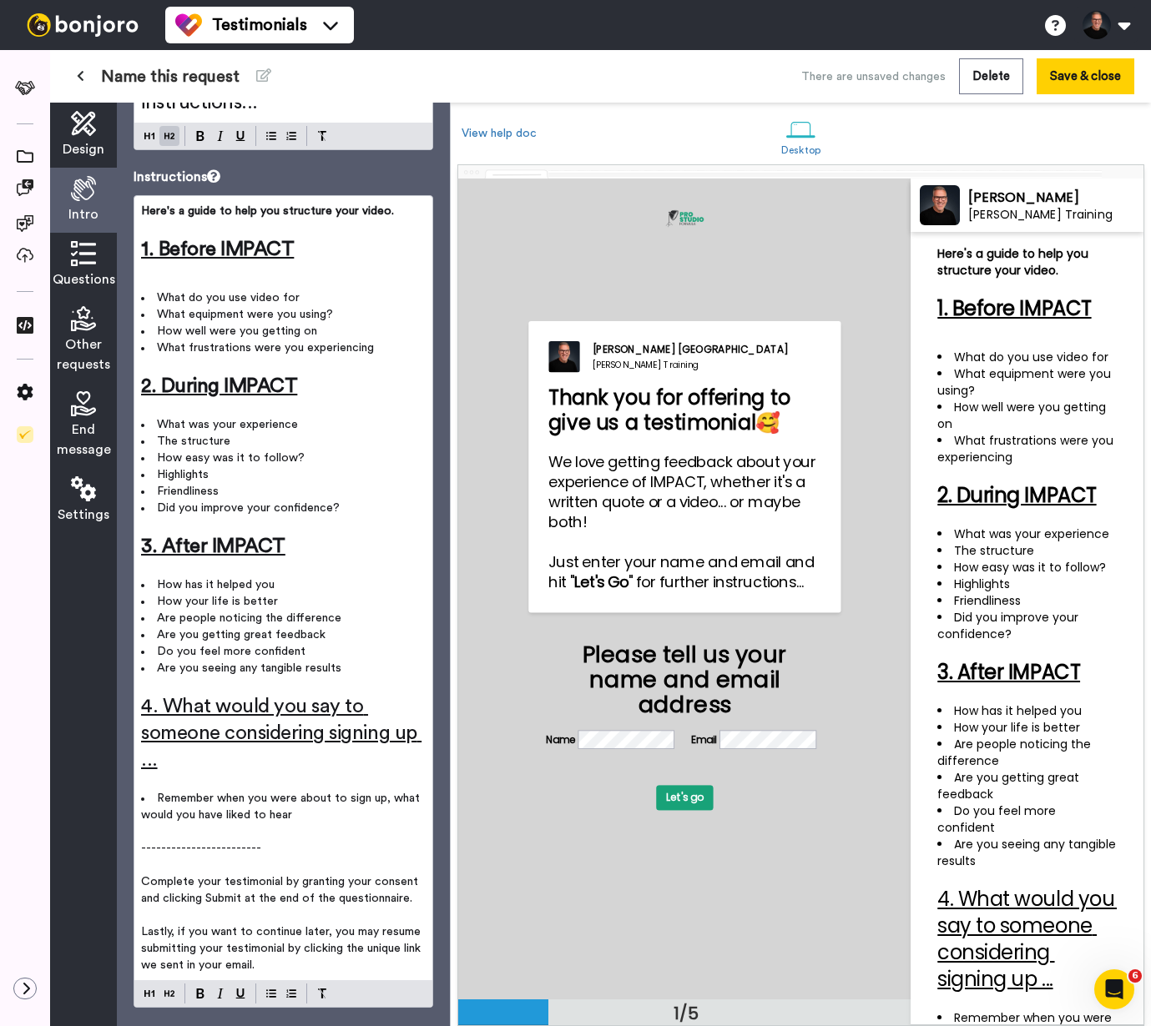
scroll to position [167, 0]
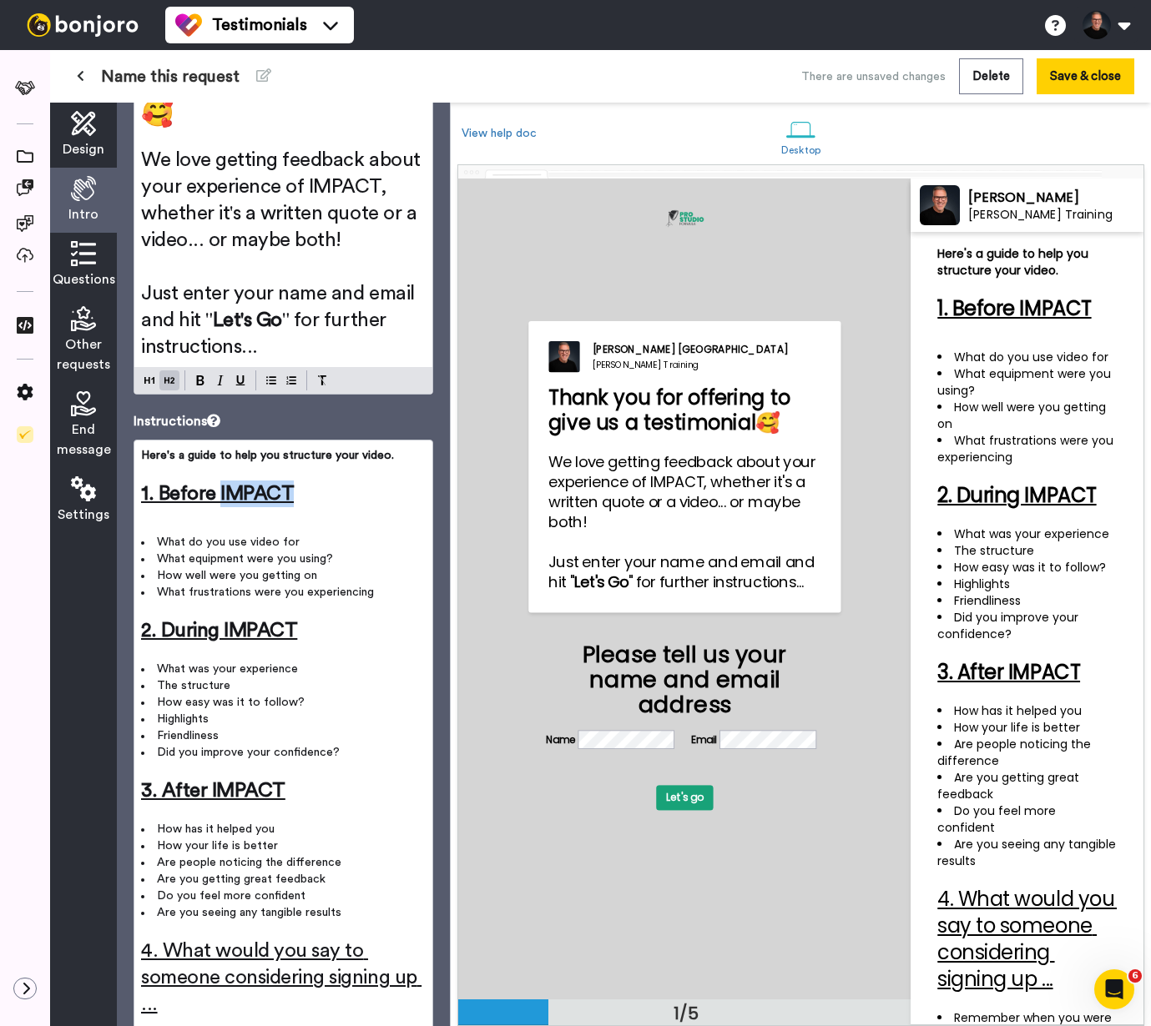
drag, startPoint x: 294, startPoint y: 496, endPoint x: 218, endPoint y: 499, distance: 76.0
click at [218, 499] on span "1. Before IMPACT" at bounding box center [217, 494] width 153 height 20
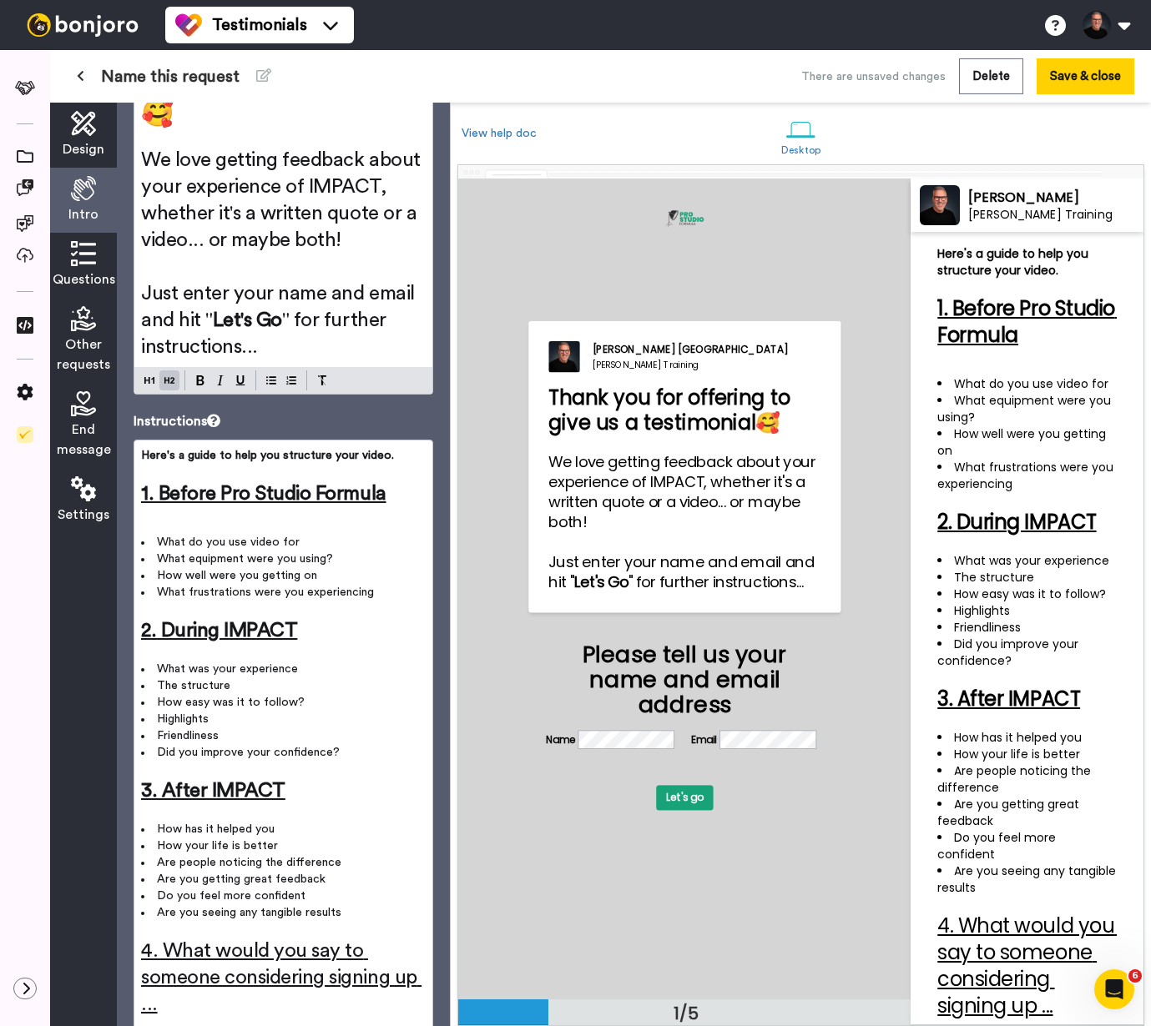
drag, startPoint x: 219, startPoint y: 490, endPoint x: 386, endPoint y: 499, distance: 166.3
click at [386, 499] on span "1. Before Pro Studio Formula" at bounding box center [263, 494] width 245 height 20
copy span "Pro Studio Formula"
drag, startPoint x: 222, startPoint y: 635, endPoint x: 300, endPoint y: 633, distance: 77.7
click at [300, 633] on h2 "2. During IMPACT" at bounding box center [283, 631] width 285 height 27
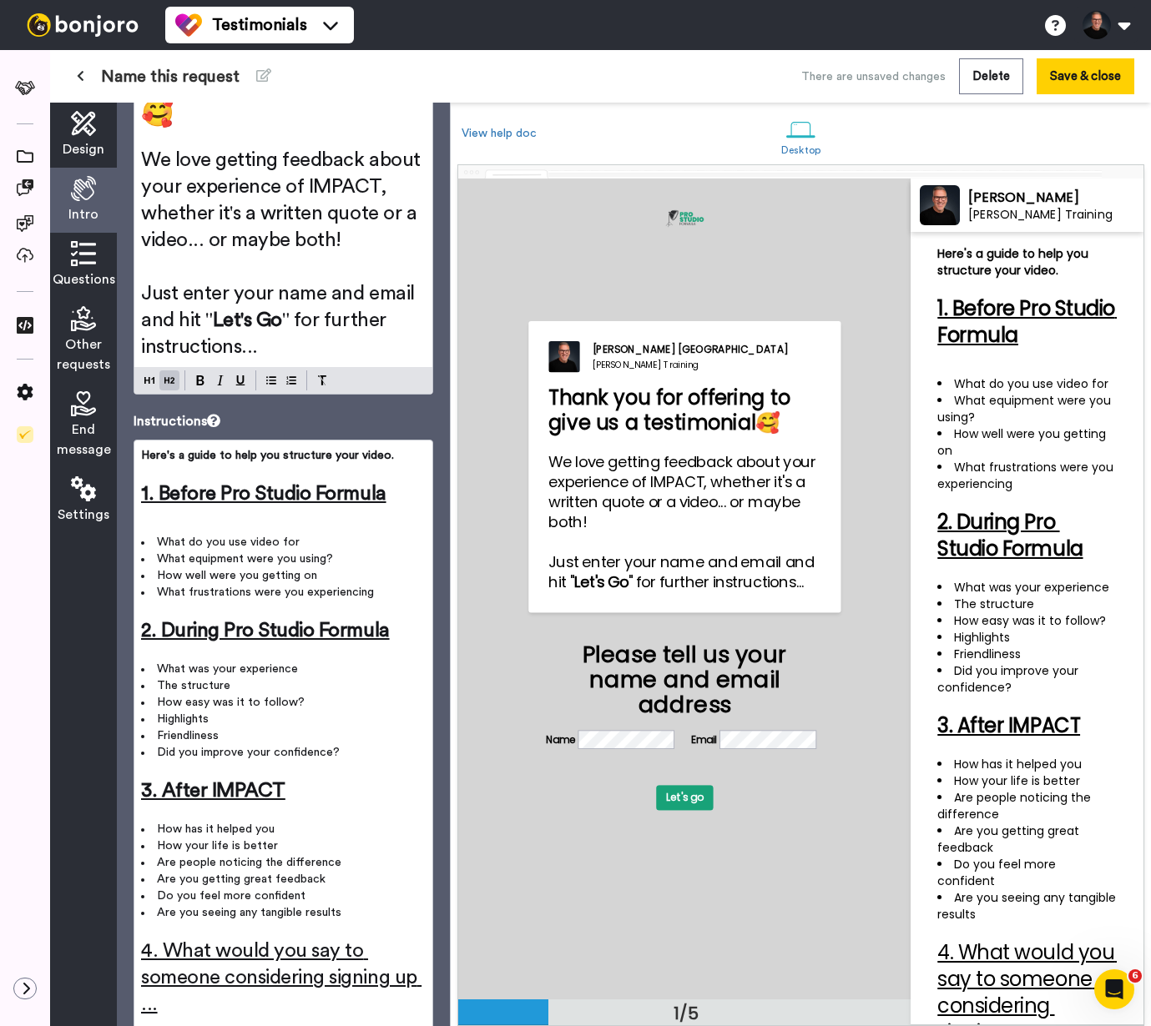
click at [396, 498] on h2 "1. Before Pro Studio Formula" at bounding box center [283, 494] width 285 height 27
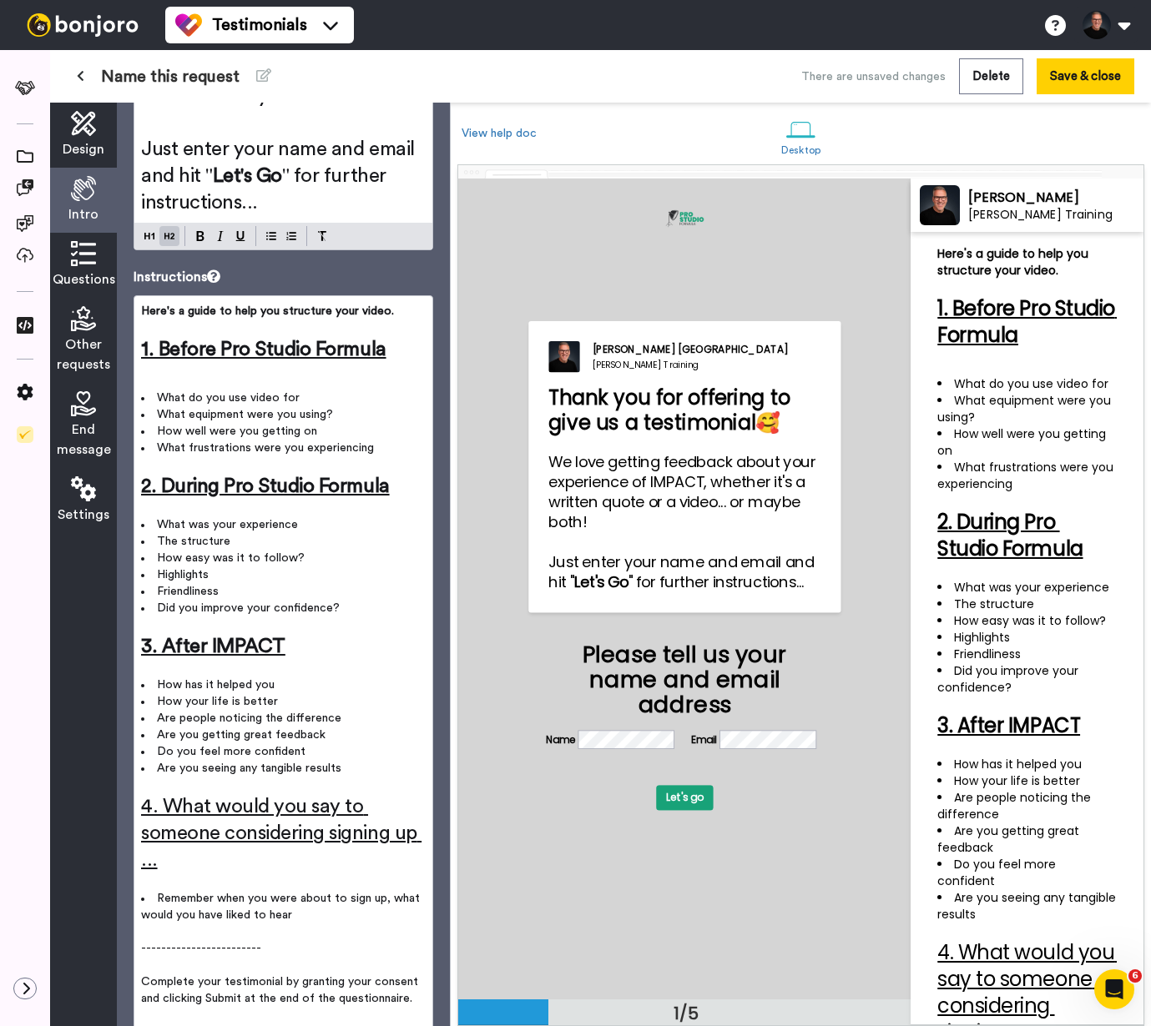
scroll to position [443, 0]
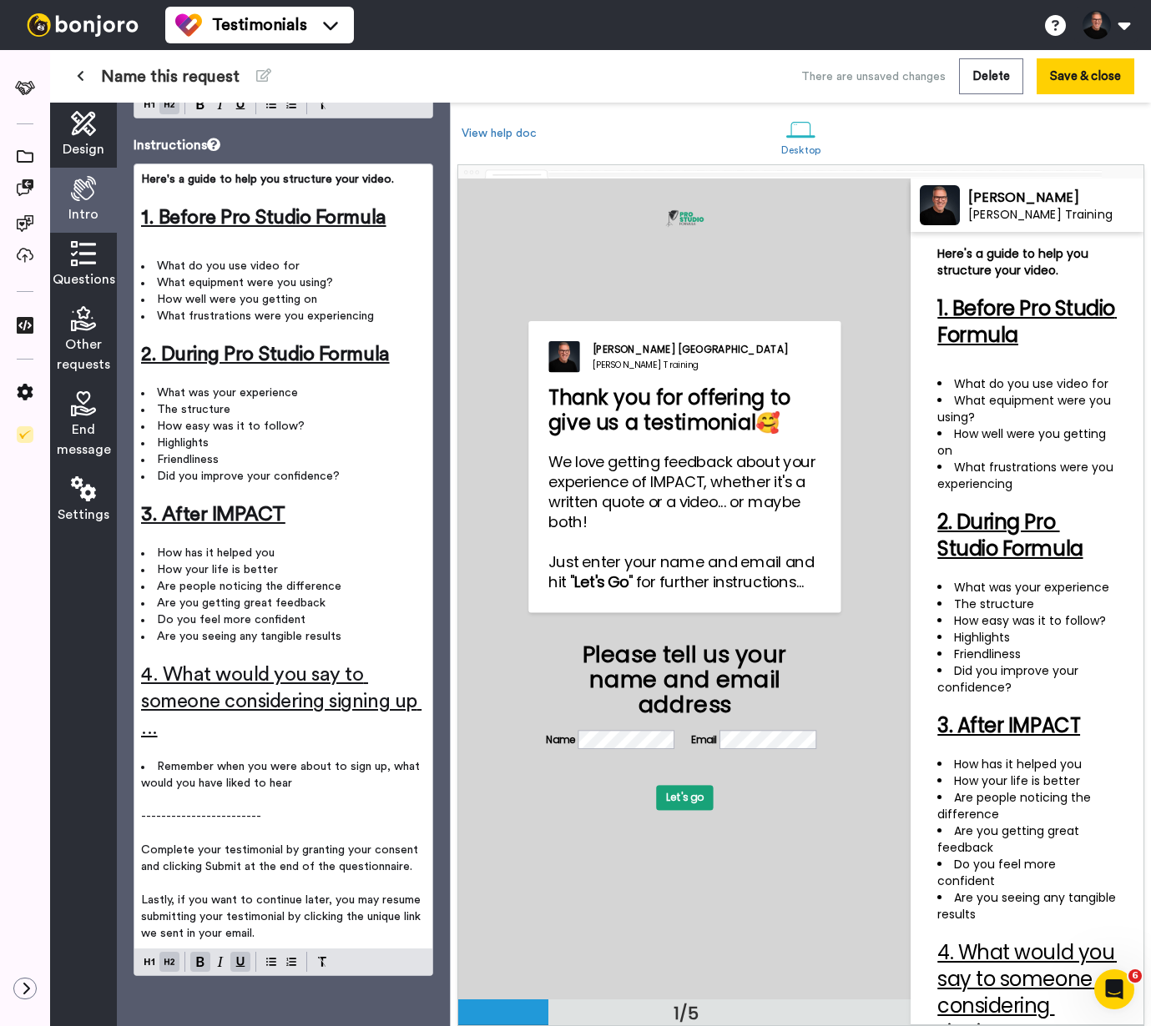
click at [193, 683] on span "4. What would you say to someone considering signing up ..." at bounding box center [281, 701] width 280 height 73
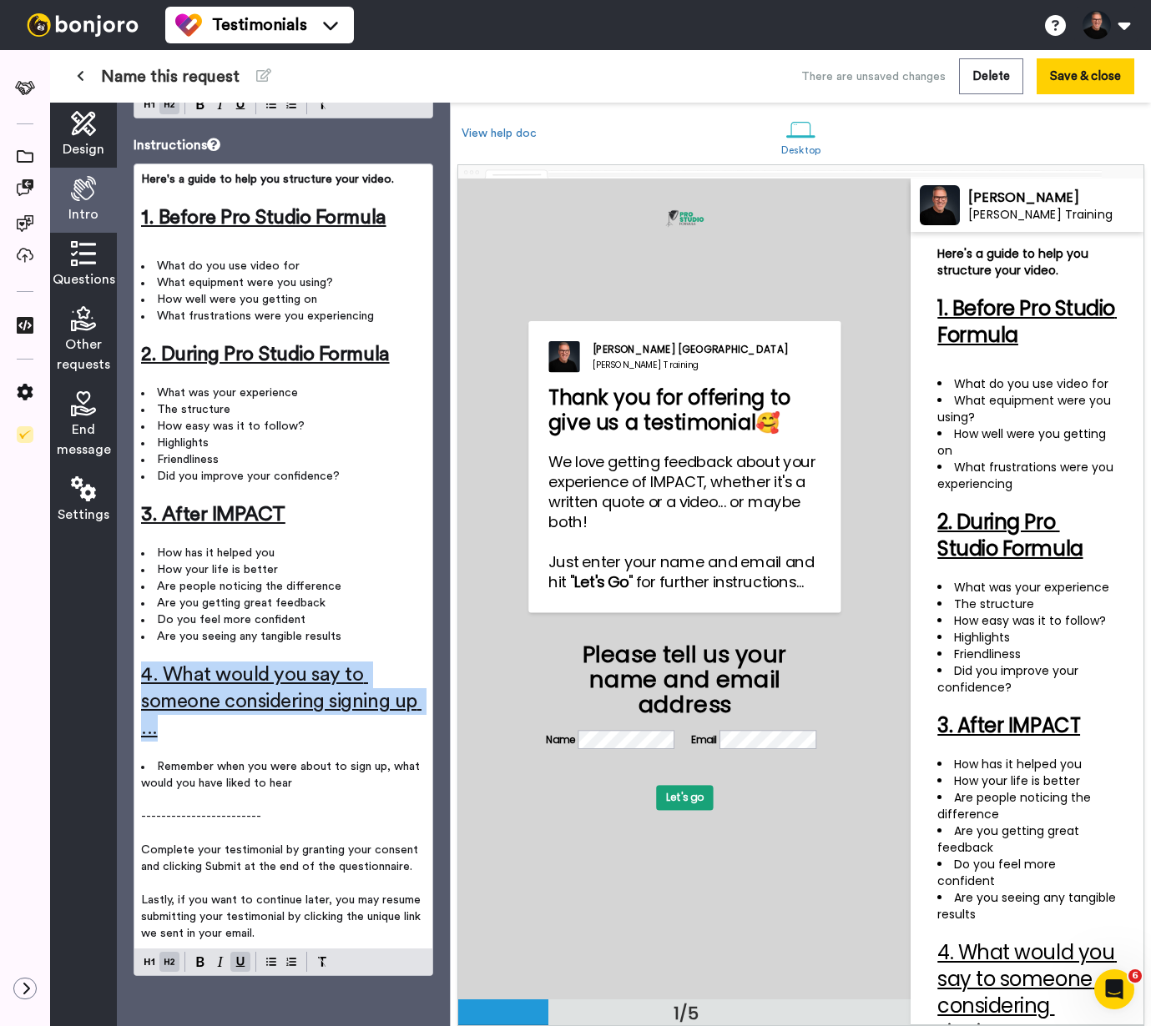
drag, startPoint x: 184, startPoint y: 733, endPoint x: 144, endPoint y: 671, distance: 73.2
click at [144, 671] on h2 "4. What would you say to someone considering signing up ..." at bounding box center [283, 702] width 285 height 80
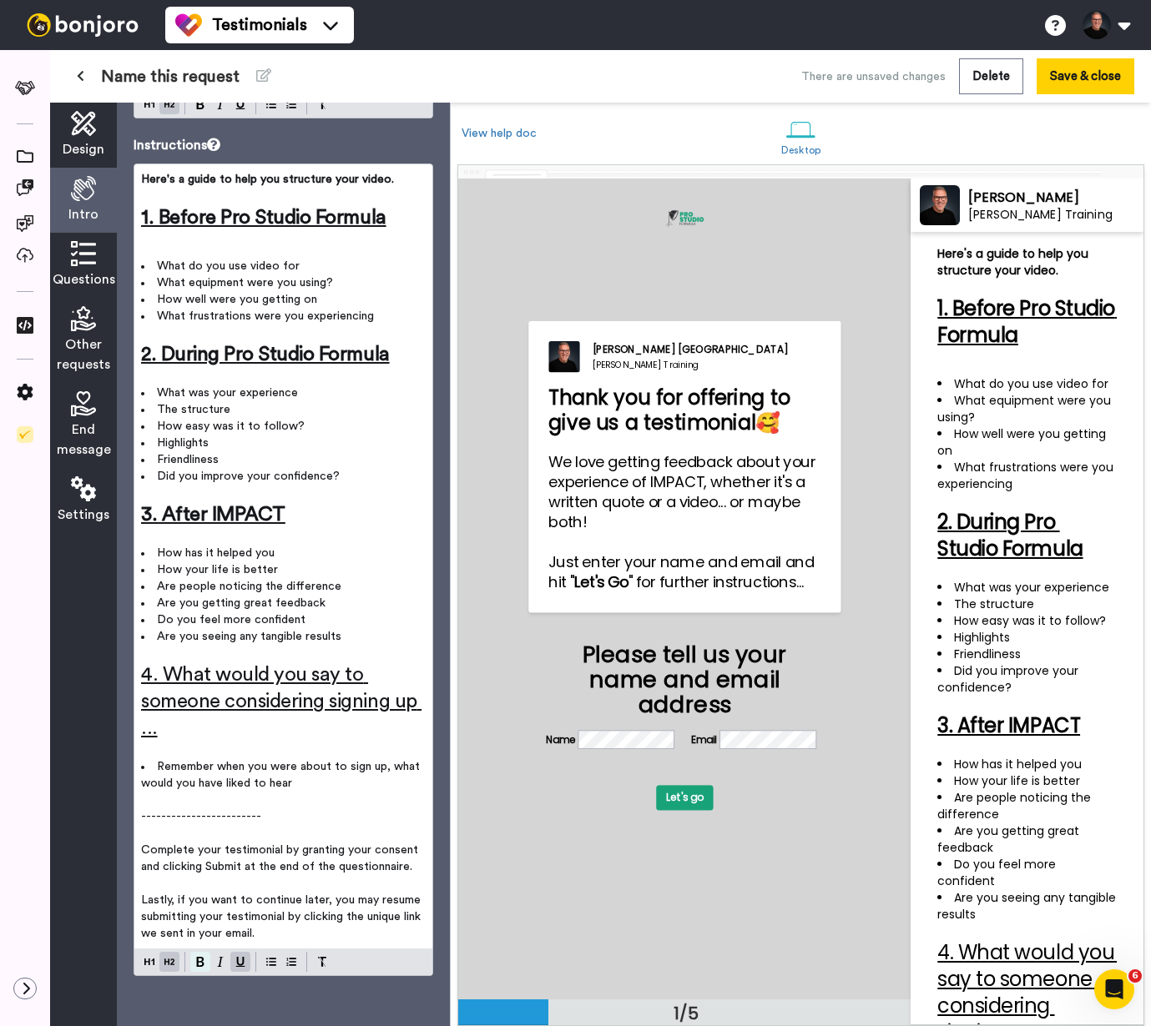
click at [201, 966] on img at bounding box center [200, 962] width 8 height 10
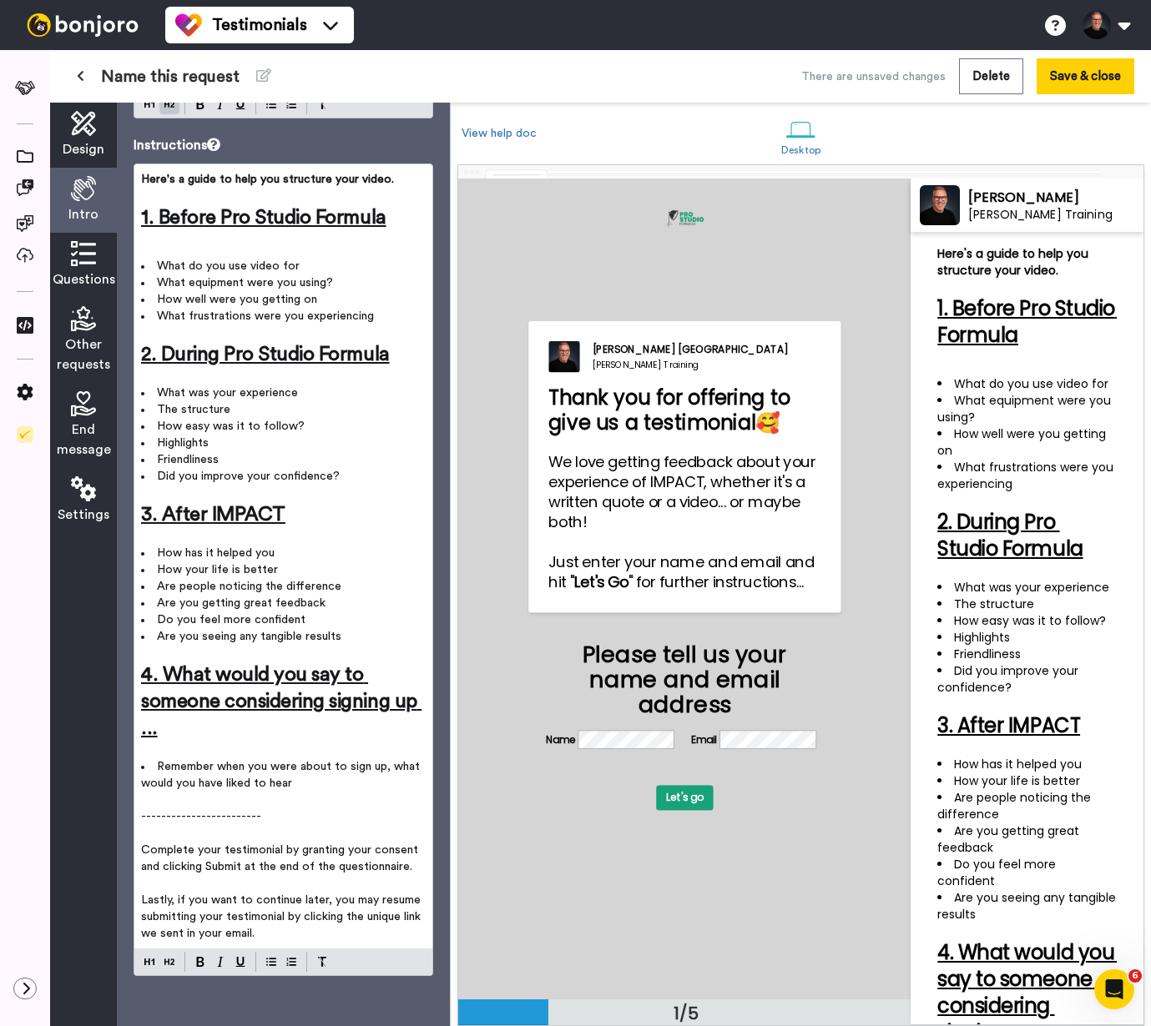
click at [229, 749] on p "﻿" at bounding box center [283, 750] width 285 height 17
drag, startPoint x: 209, startPoint y: 517, endPoint x: 279, endPoint y: 518, distance: 69.3
click at [279, 518] on span "3. After IMPACT" at bounding box center [213, 515] width 144 height 20
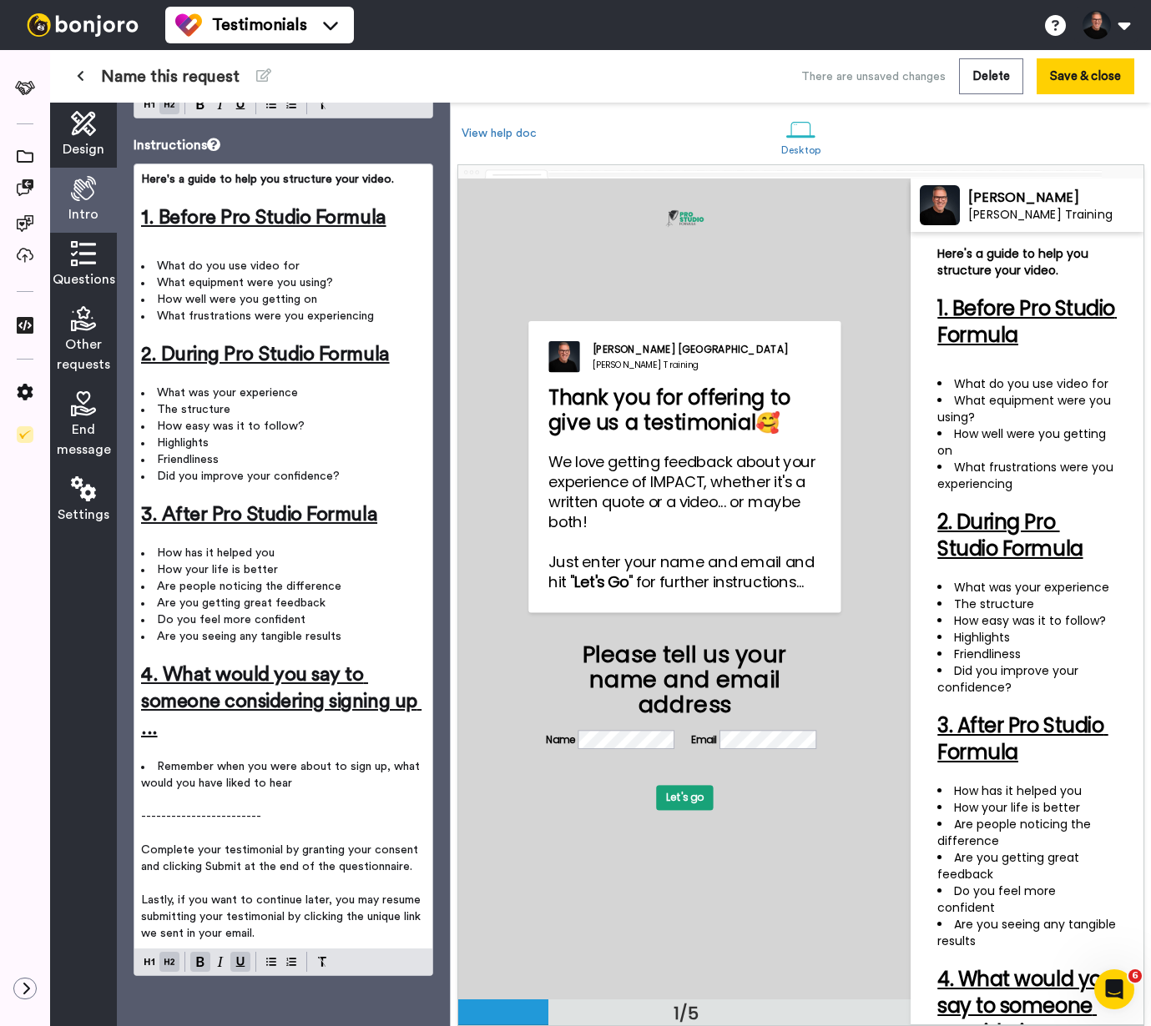
click at [250, 525] on span "3. After Pro Studio Formula" at bounding box center [259, 515] width 236 height 20
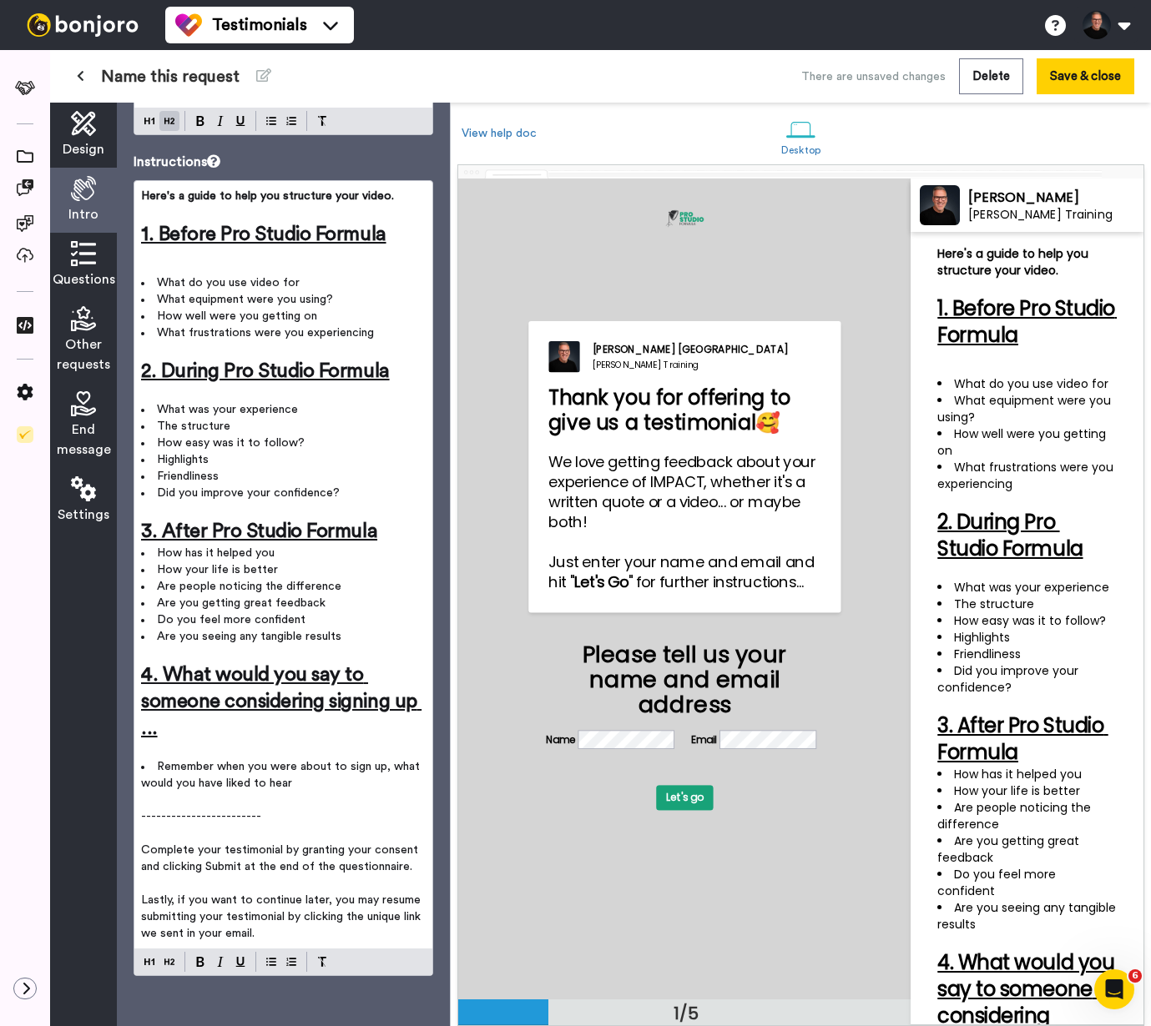
click at [190, 392] on p "﻿" at bounding box center [283, 393] width 285 height 17
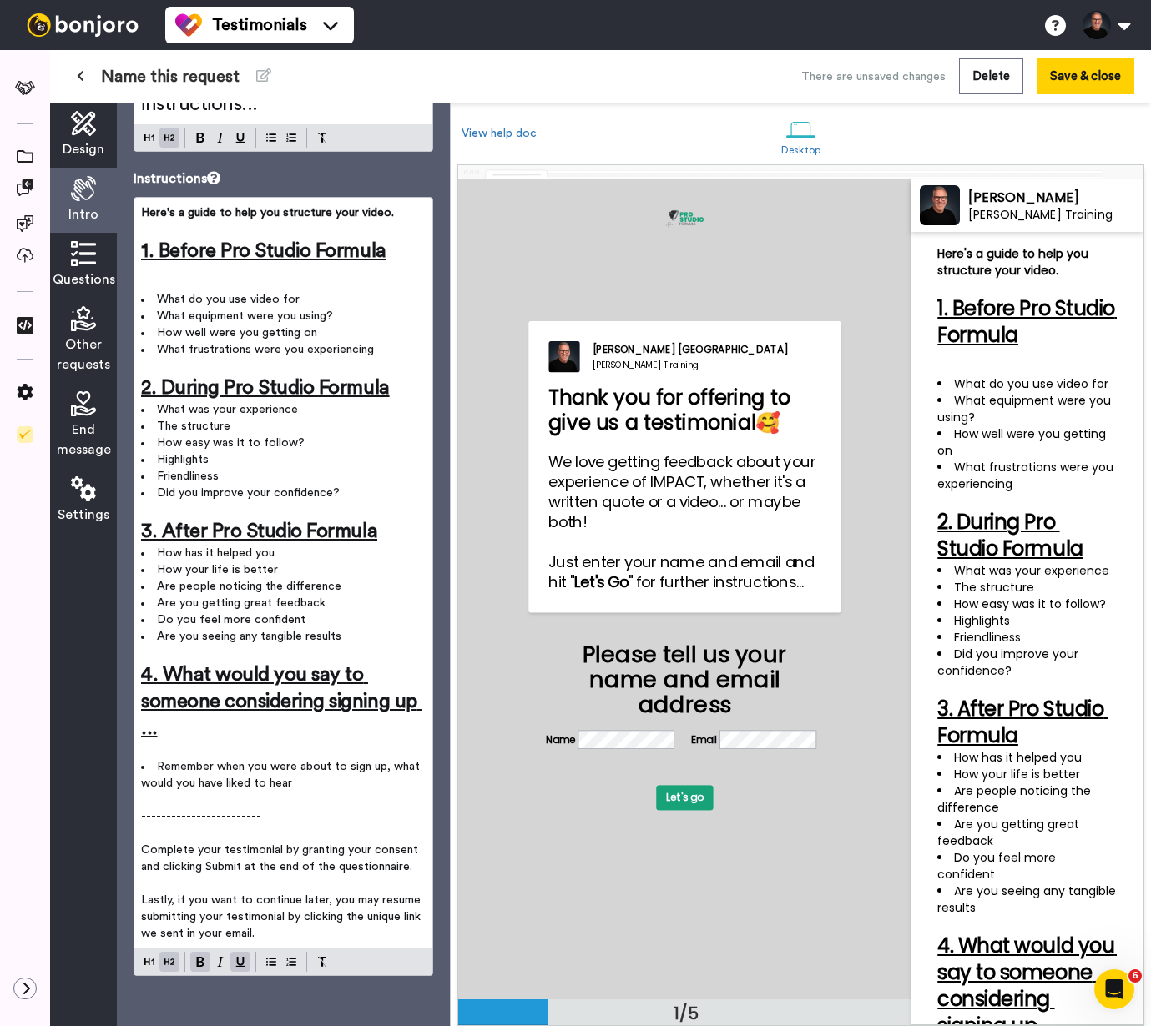
click at [182, 279] on h2 "﻿" at bounding box center [283, 278] width 285 height 27
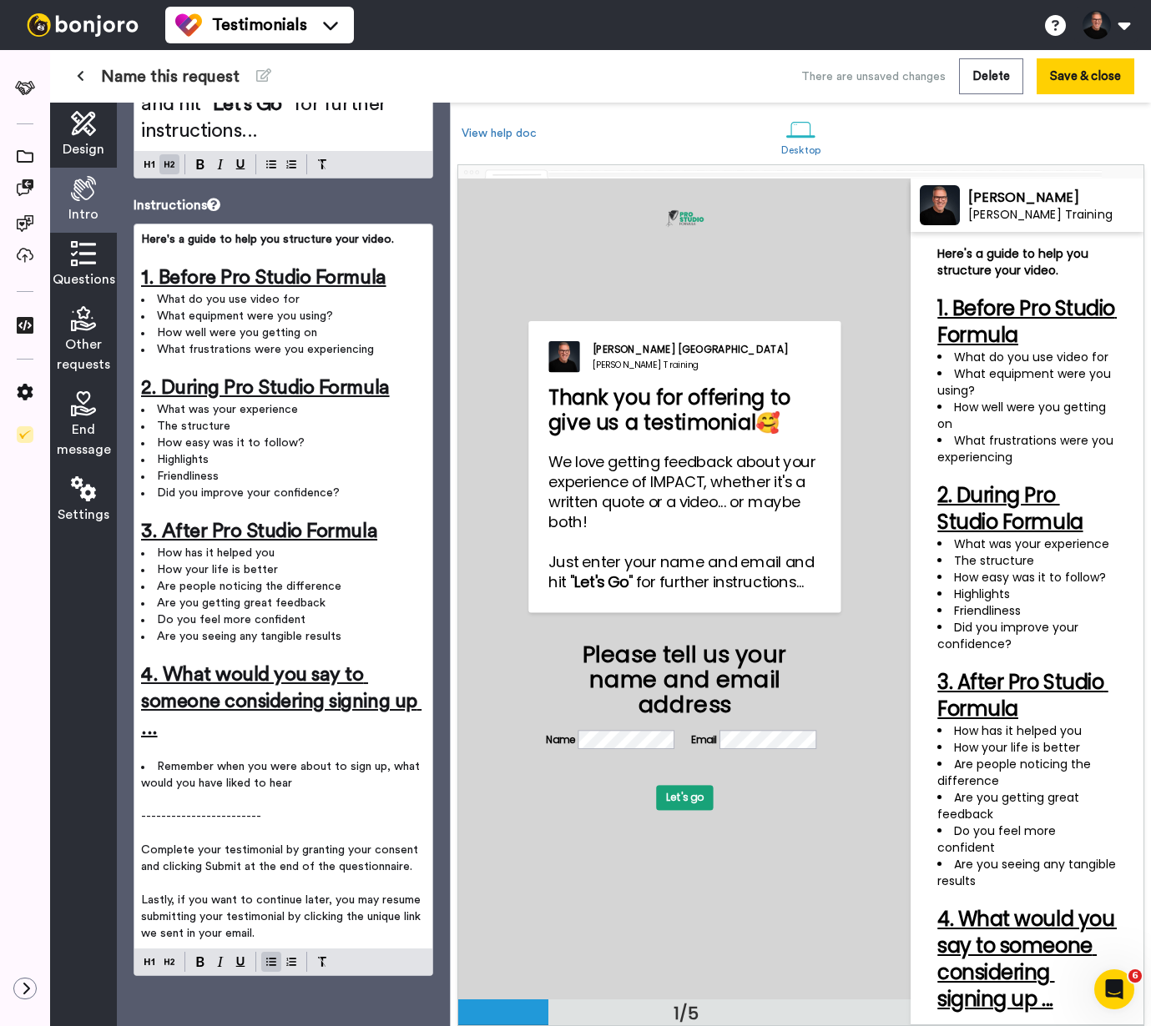
click at [374, 350] on li "What frustrations were you experiencing" at bounding box center [283, 349] width 285 height 17
click at [203, 748] on p "﻿" at bounding box center [283, 750] width 285 height 17
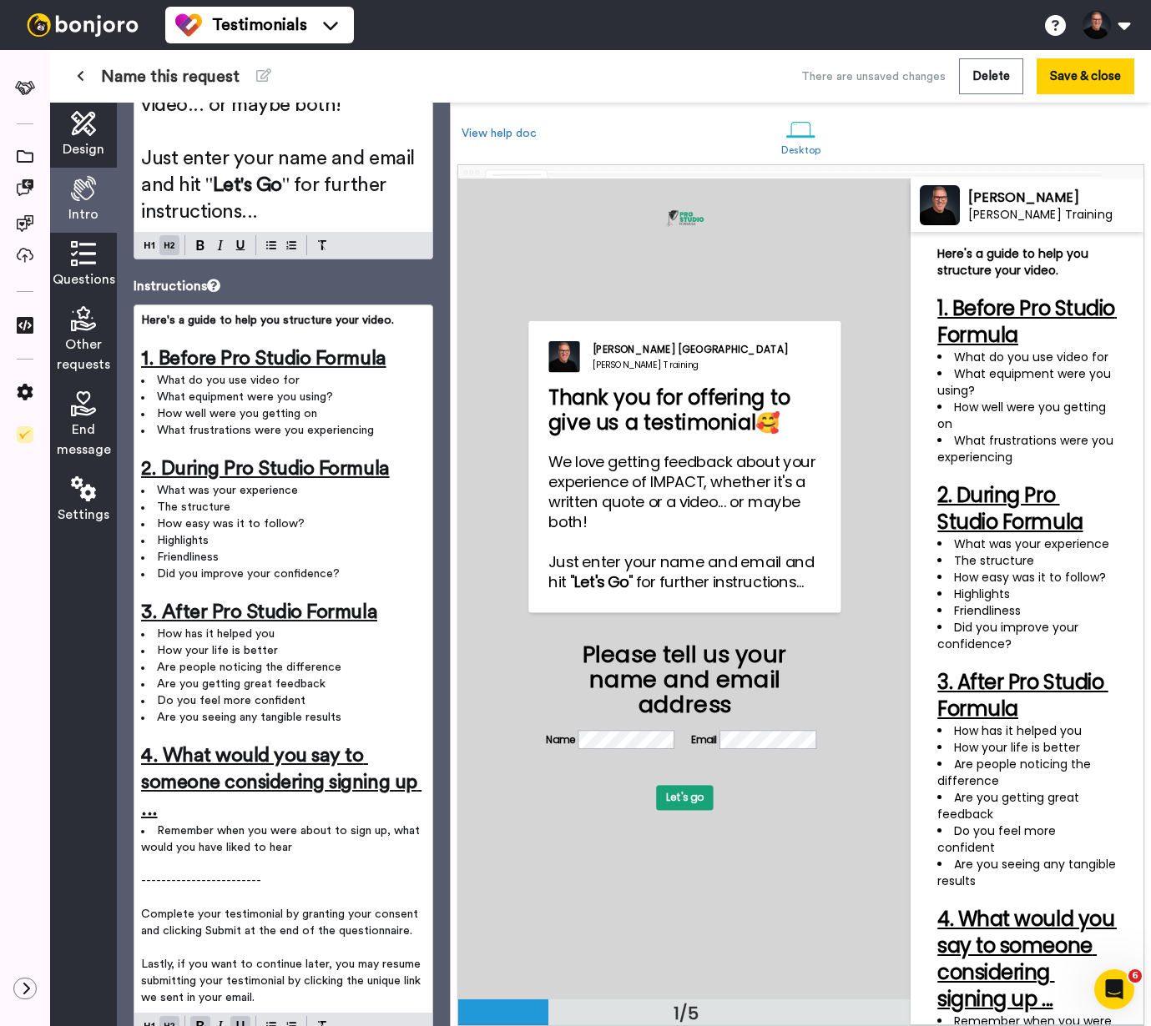
scroll to position [291, 0]
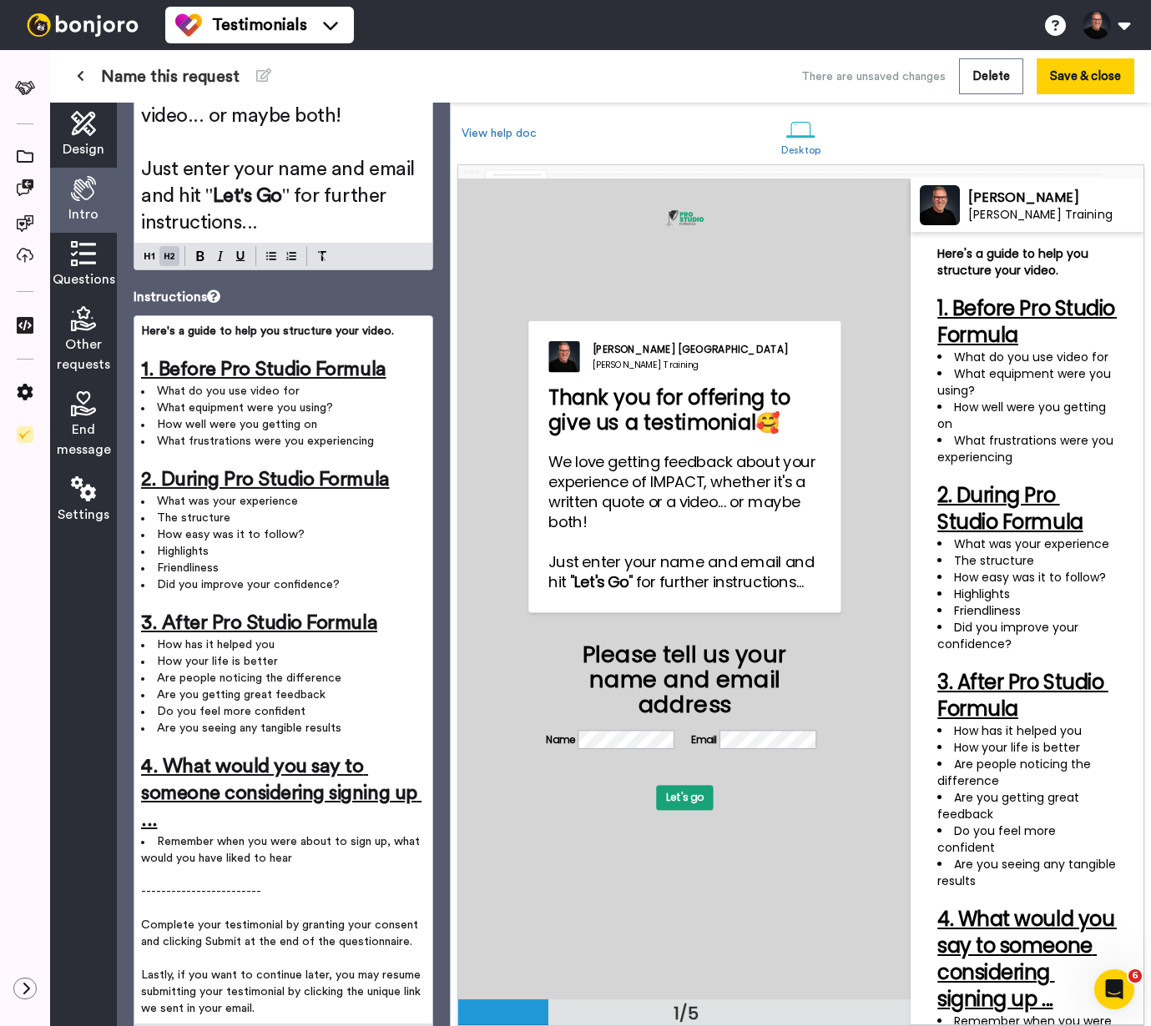
drag, startPoint x: 244, startPoint y: 574, endPoint x: 243, endPoint y: 551, distance: 23.4
click at [243, 551] on ul "What was your experience The structure How easy was it to follow? Highlights Fr…" at bounding box center [283, 543] width 285 height 100
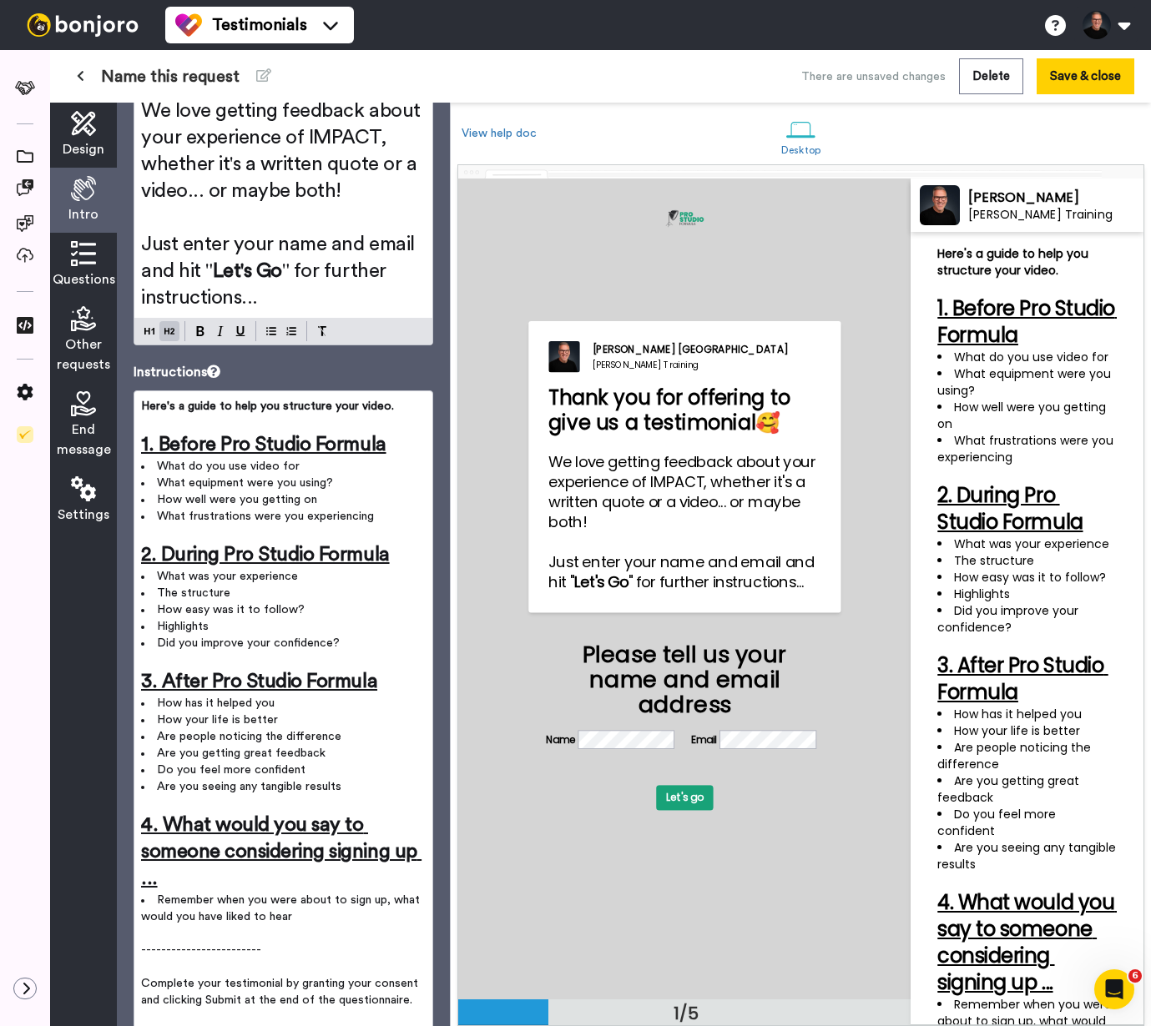
scroll to position [0, 0]
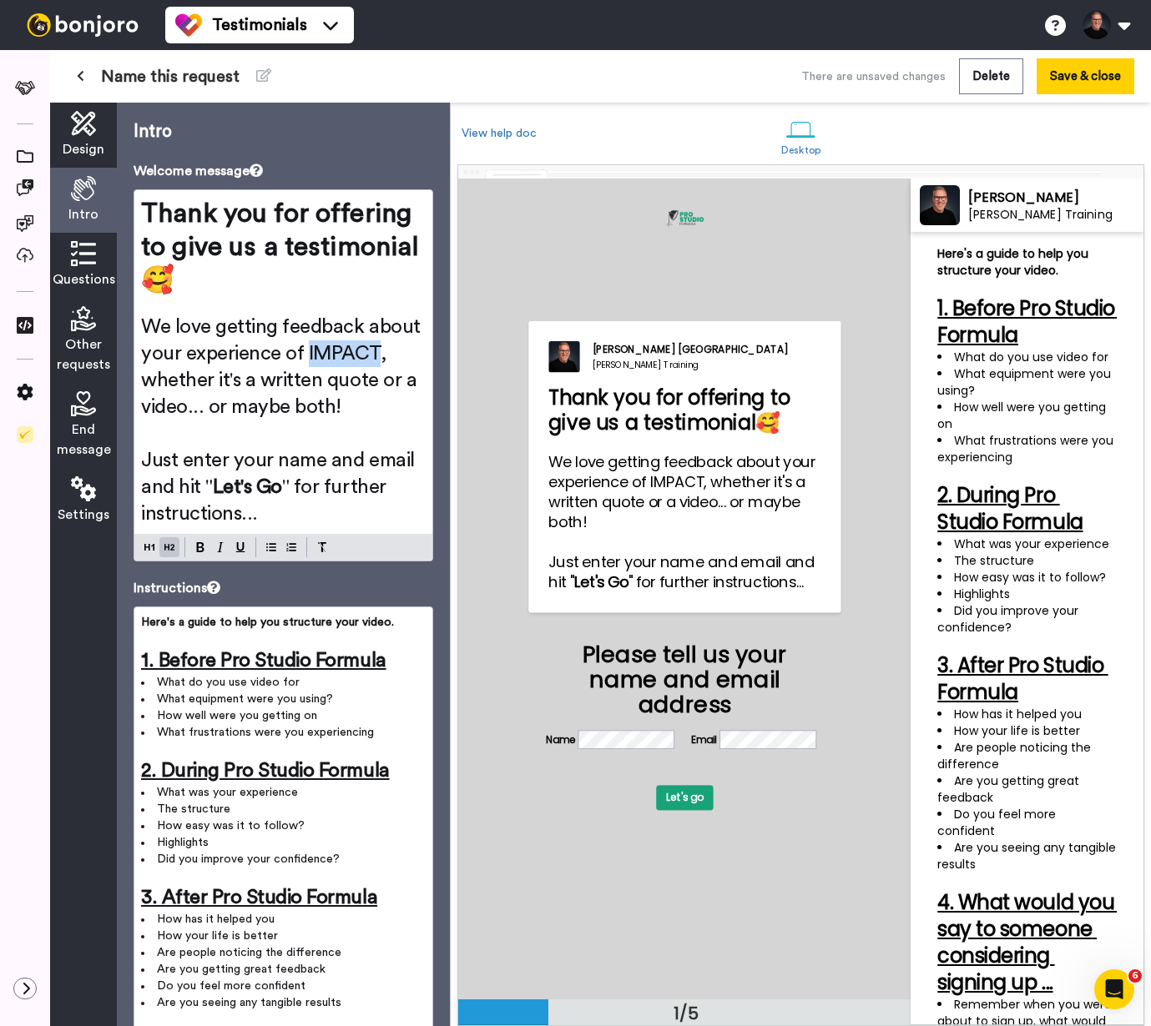
drag, startPoint x: 308, startPoint y: 356, endPoint x: 376, endPoint y: 353, distance: 68.5
click at [376, 353] on span "We love getting feedback about your experience of IMPACT, whether it's a writte…" at bounding box center [283, 367] width 284 height 100
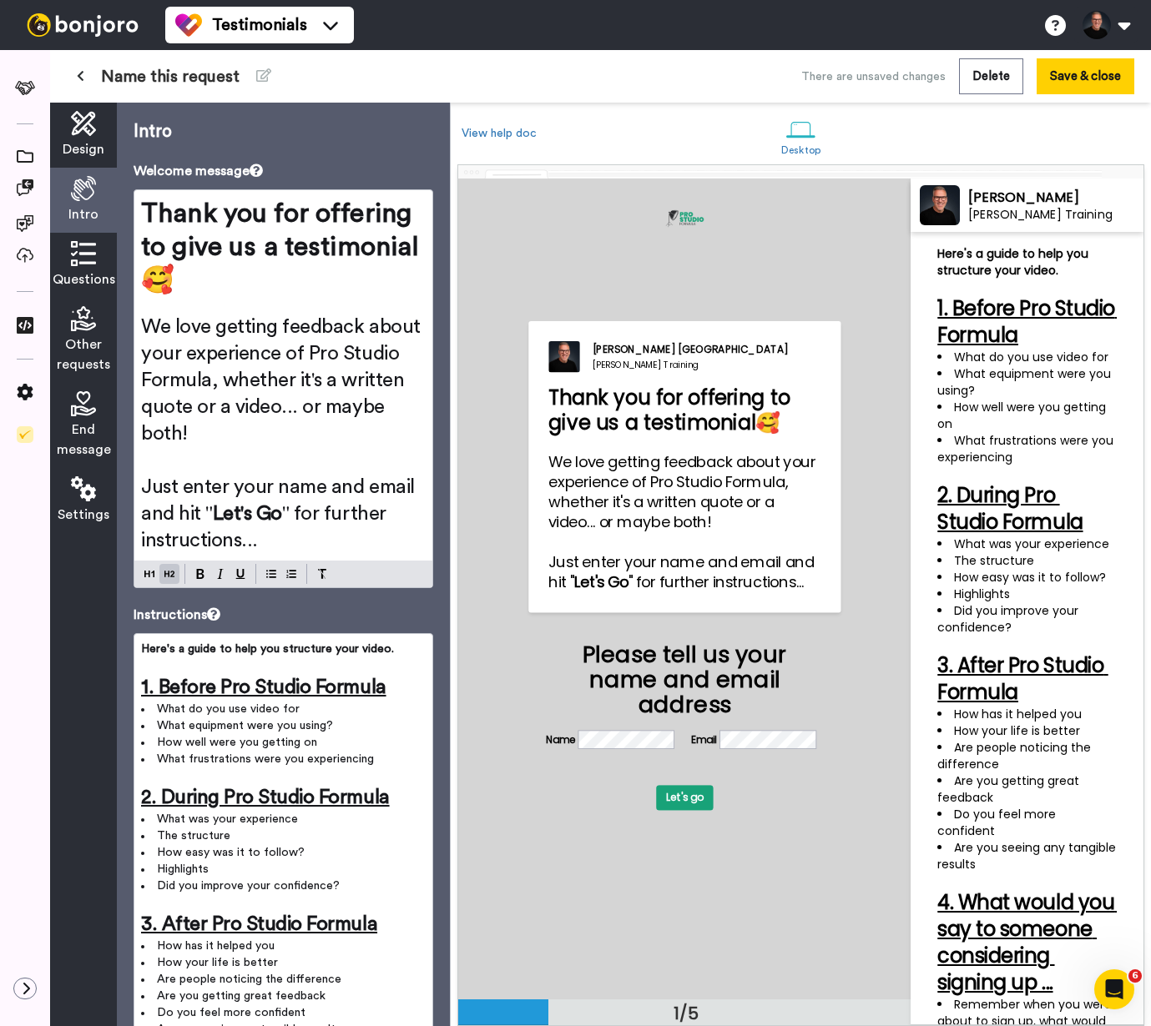
click at [92, 260] on icon at bounding box center [83, 253] width 25 height 25
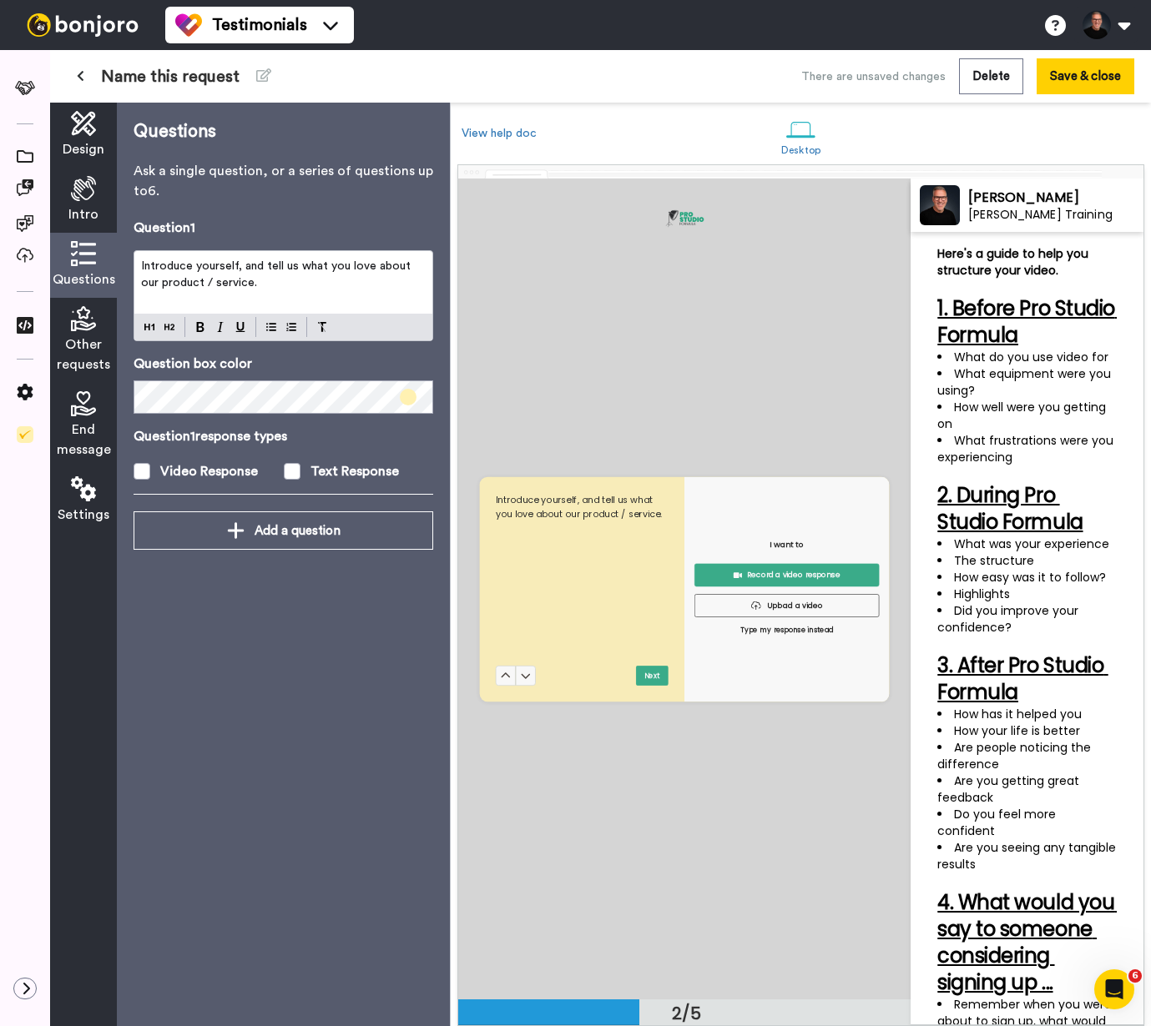
scroll to position [820, 0]
click at [236, 287] on p "Introduce yourself, and tell us what you love about our product / service." at bounding box center [283, 274] width 285 height 33
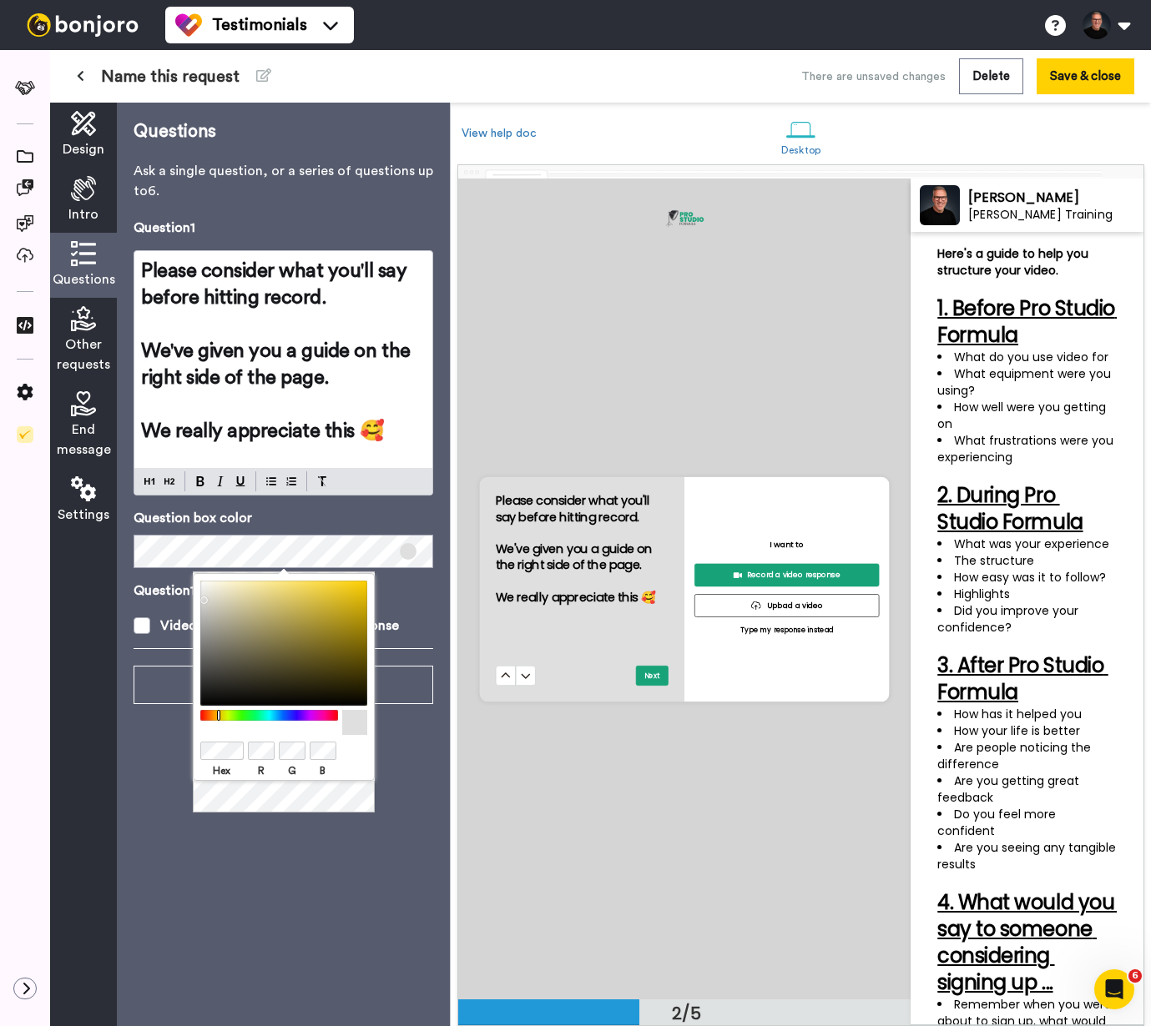
drag, startPoint x: 207, startPoint y: 618, endPoint x: 184, endPoint y: 597, distance: 31.3
click at [184, 597] on body "Testimonials Switch to Video messaging Testimonials Settings Discover Help & Su…" at bounding box center [575, 513] width 1151 height 1026
click at [74, 126] on icon at bounding box center [83, 123] width 25 height 25
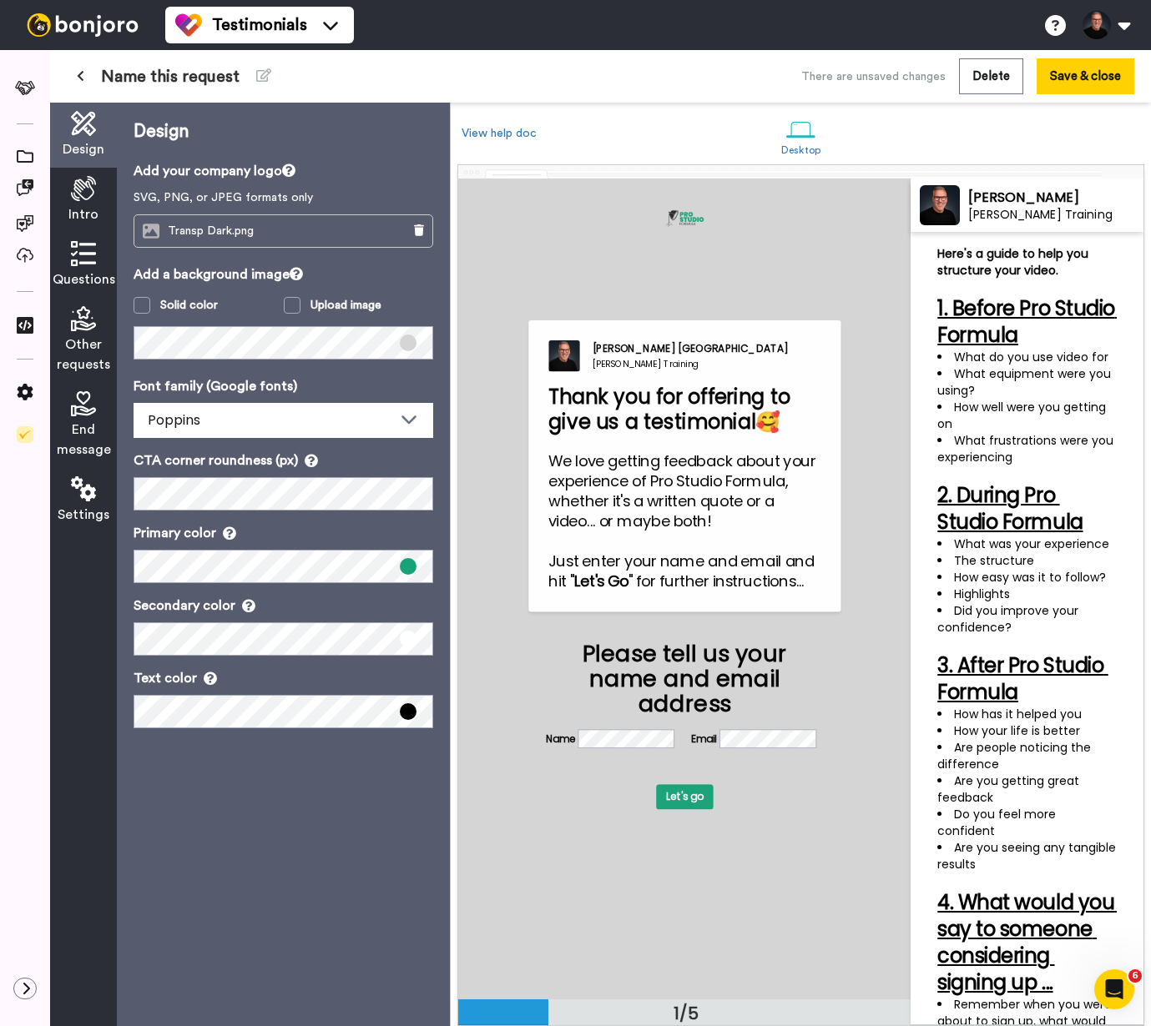
scroll to position [0, 0]
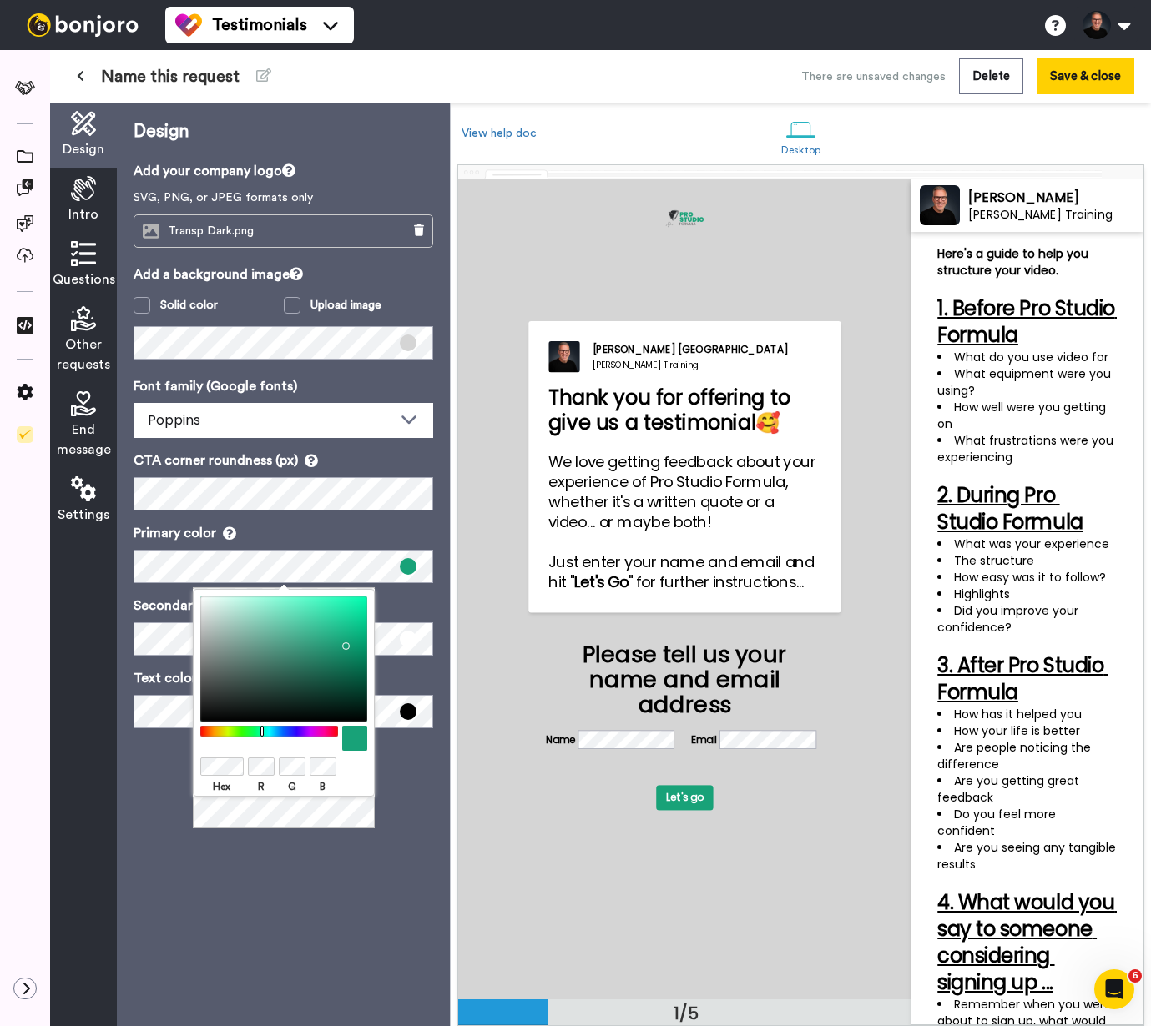
click at [205, 822] on div "Hex R G B" at bounding box center [284, 709] width 182 height 241
click at [83, 261] on icon at bounding box center [83, 253] width 25 height 25
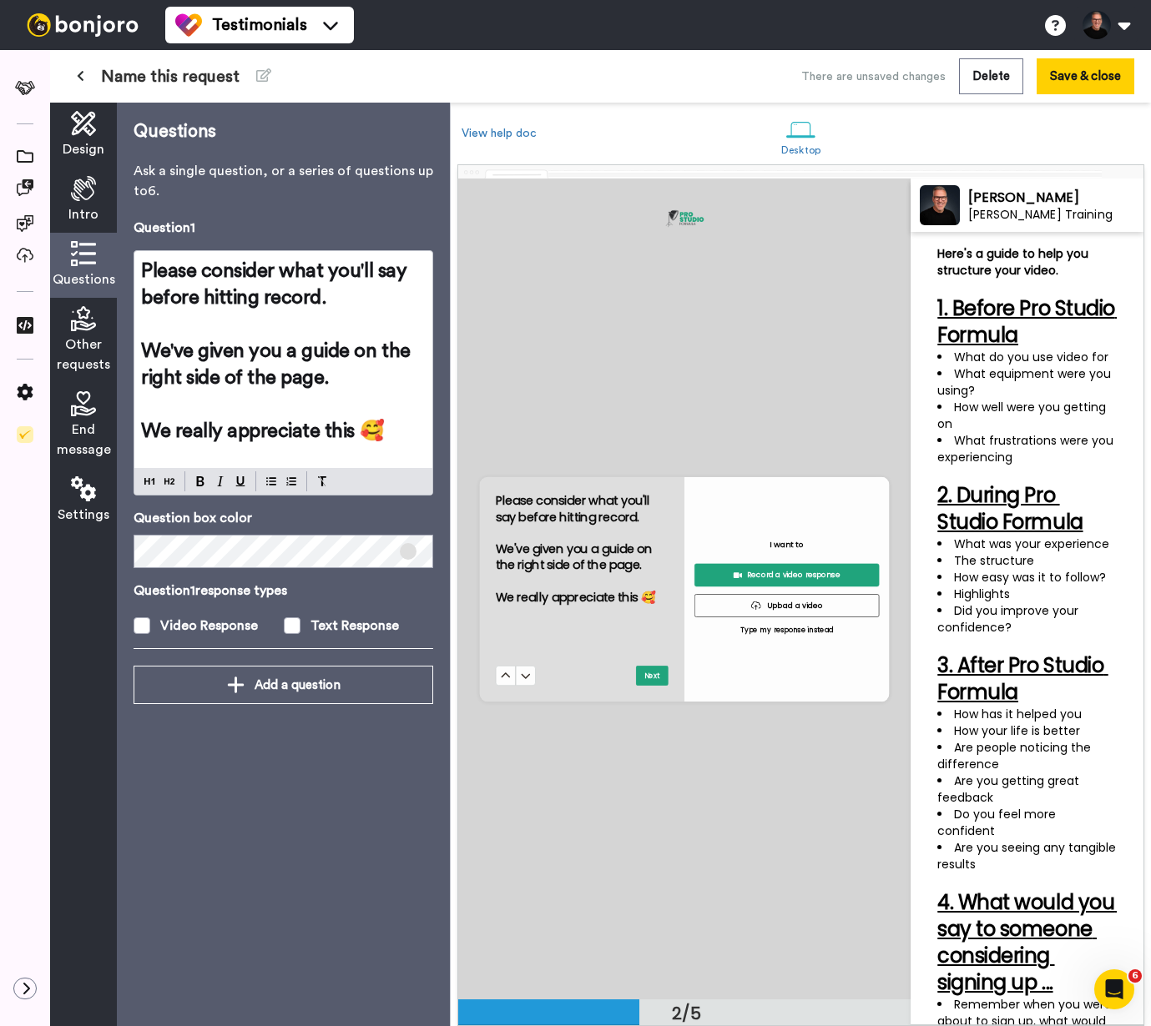
scroll to position [820, 0]
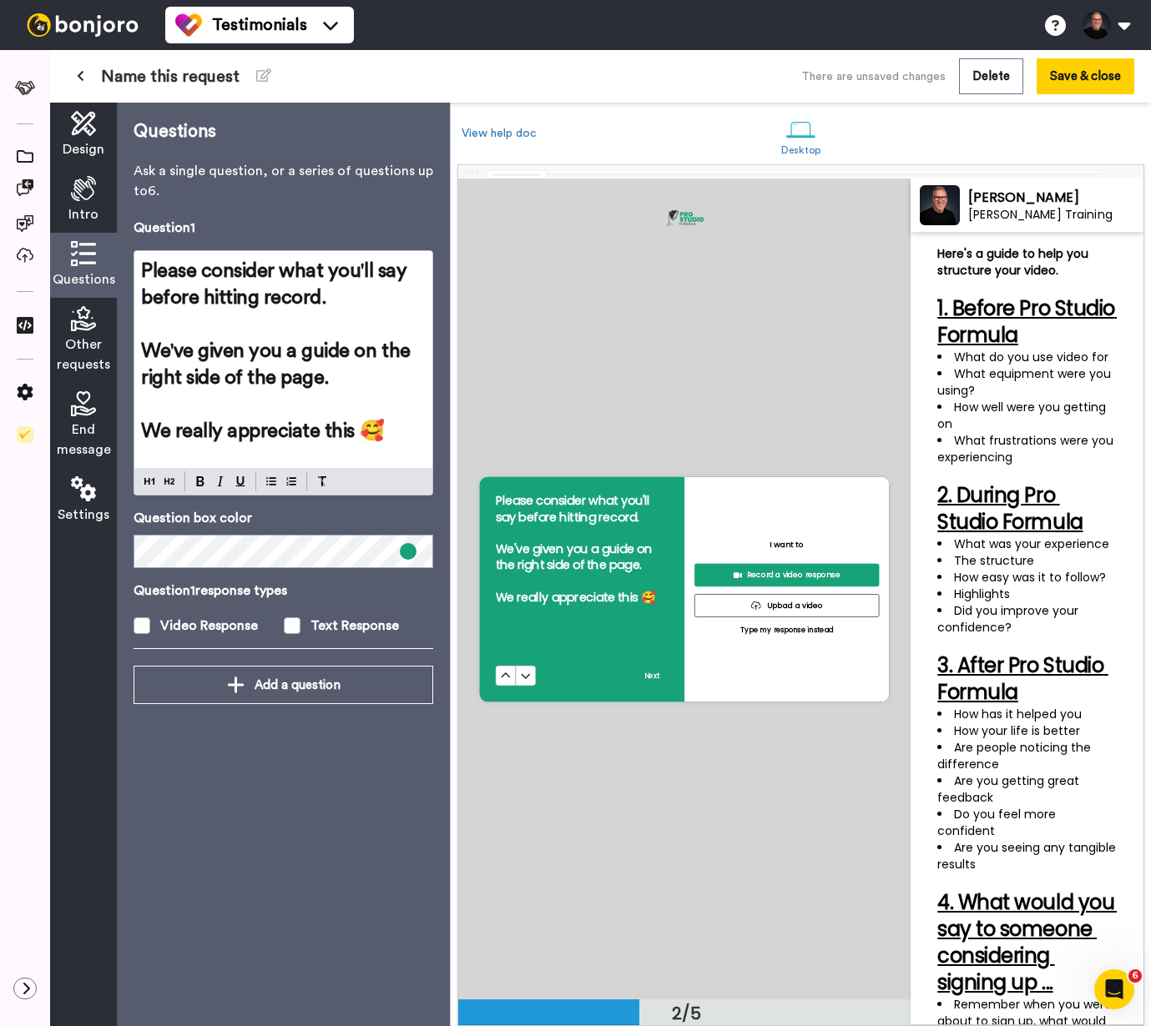
click at [210, 816] on body "Testimonials Switch to Video messaging Testimonials Settings Discover Help & Su…" at bounding box center [575, 513] width 1151 height 1026
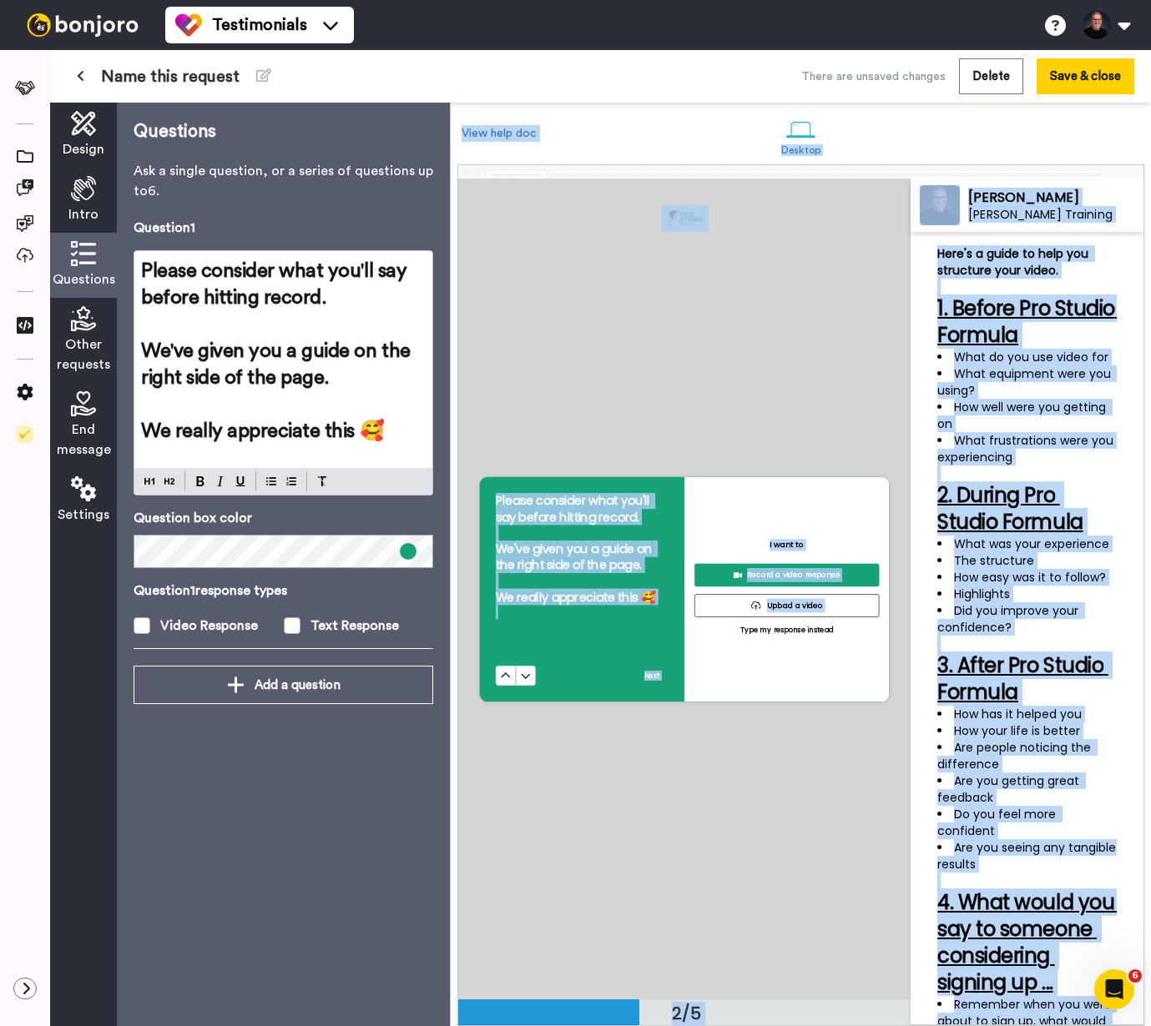
click at [264, 791] on div "Questions Ask a single question, or a series of questions up to 6 . Question 1 …" at bounding box center [283, 565] width 333 height 924
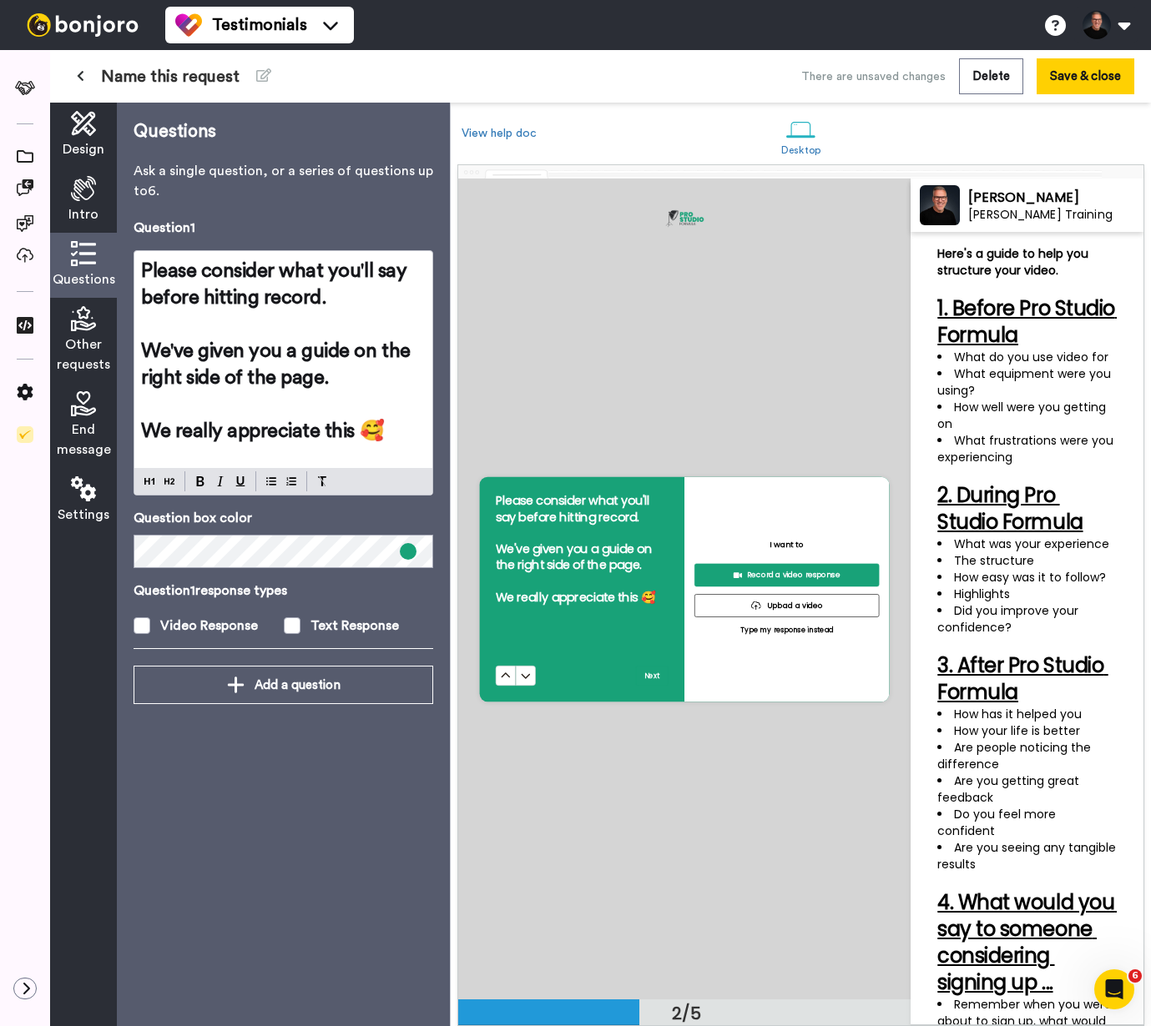
click at [80, 332] on div "Other requests" at bounding box center [83, 340] width 67 height 85
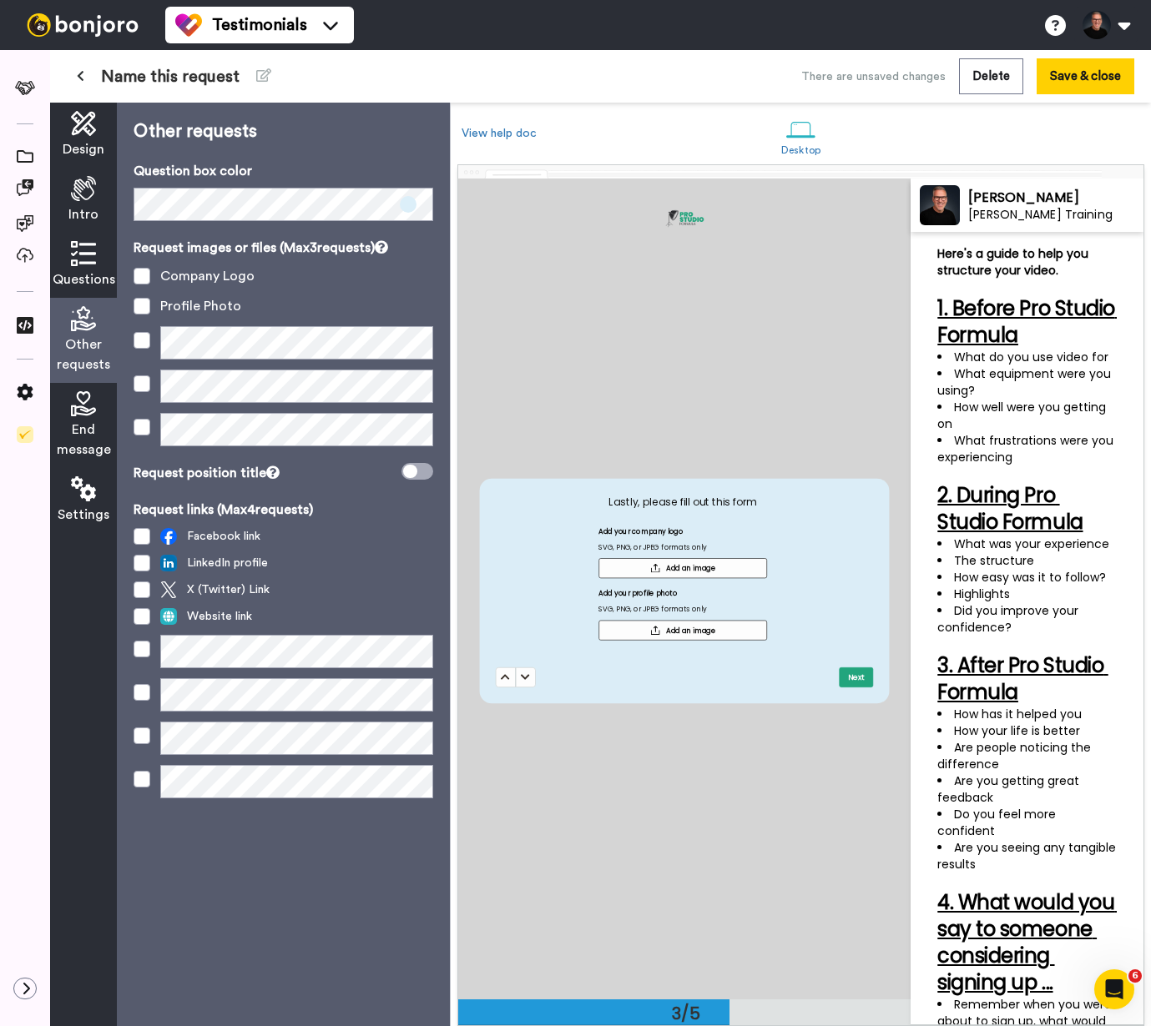
scroll to position [1641, 0]
click at [411, 470] on icon at bounding box center [410, 471] width 14 height 13
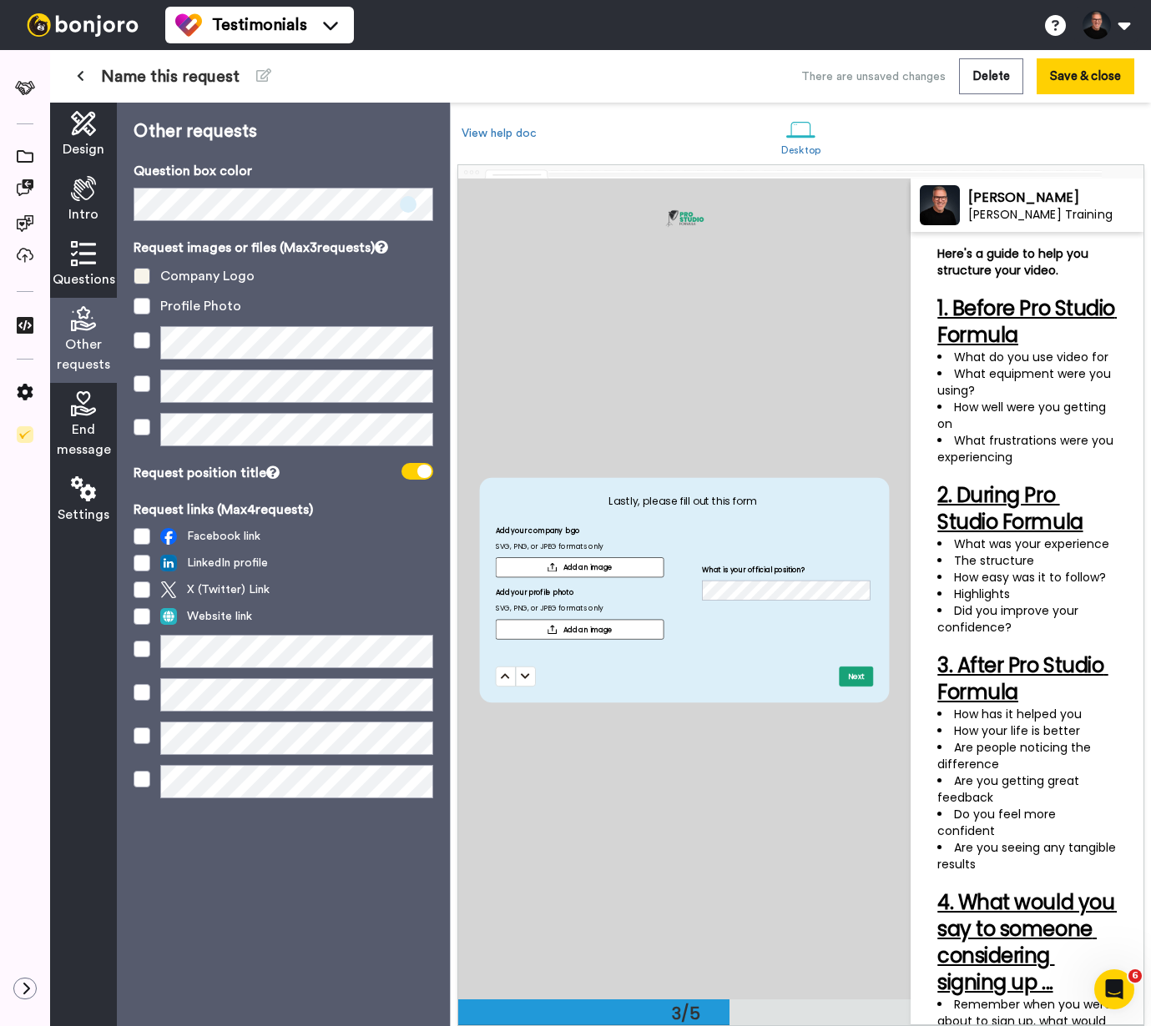
click at [140, 273] on span at bounding box center [142, 276] width 17 height 17
click at [78, 410] on icon at bounding box center [83, 403] width 25 height 25
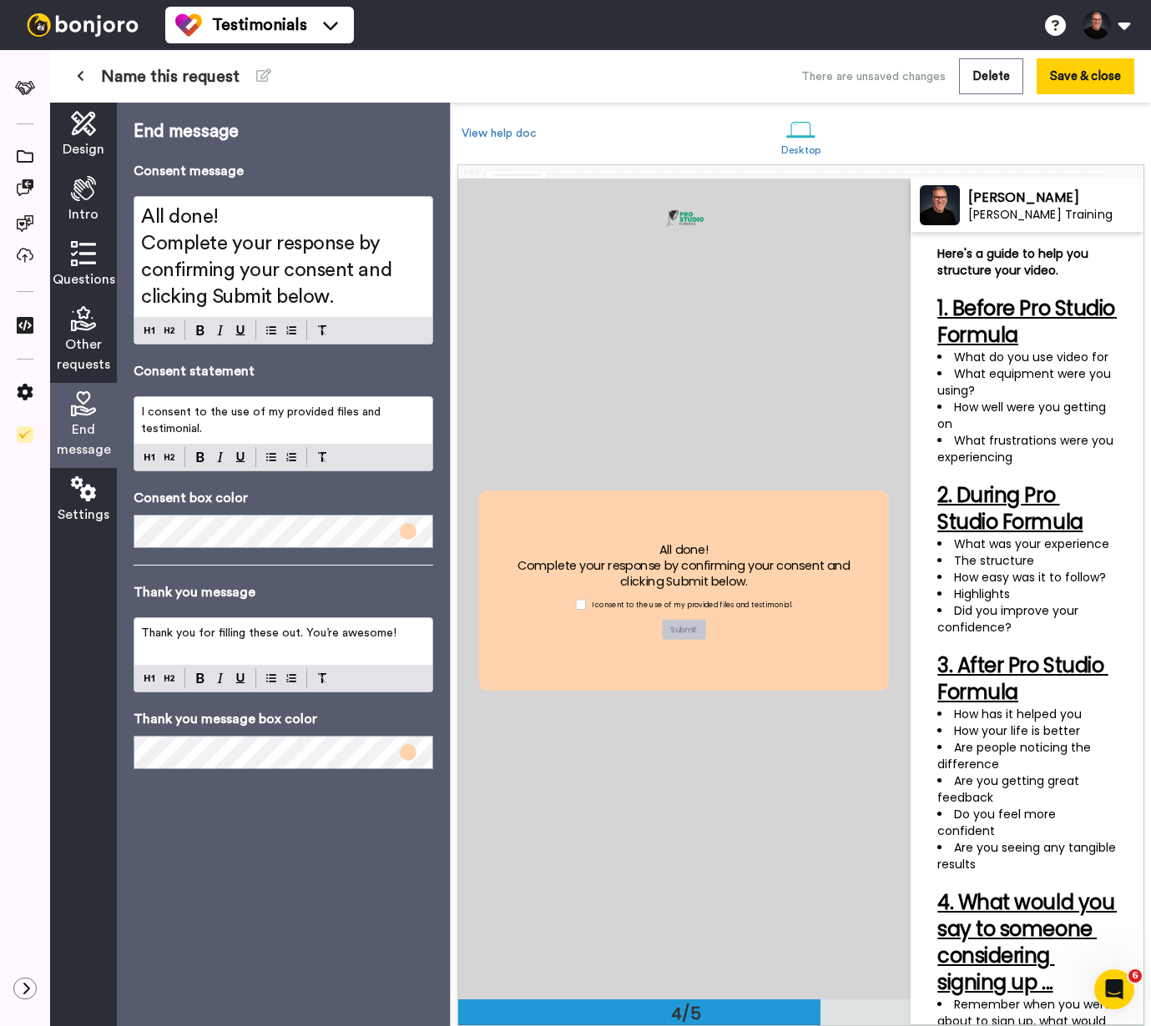
scroll to position [2461, 0]
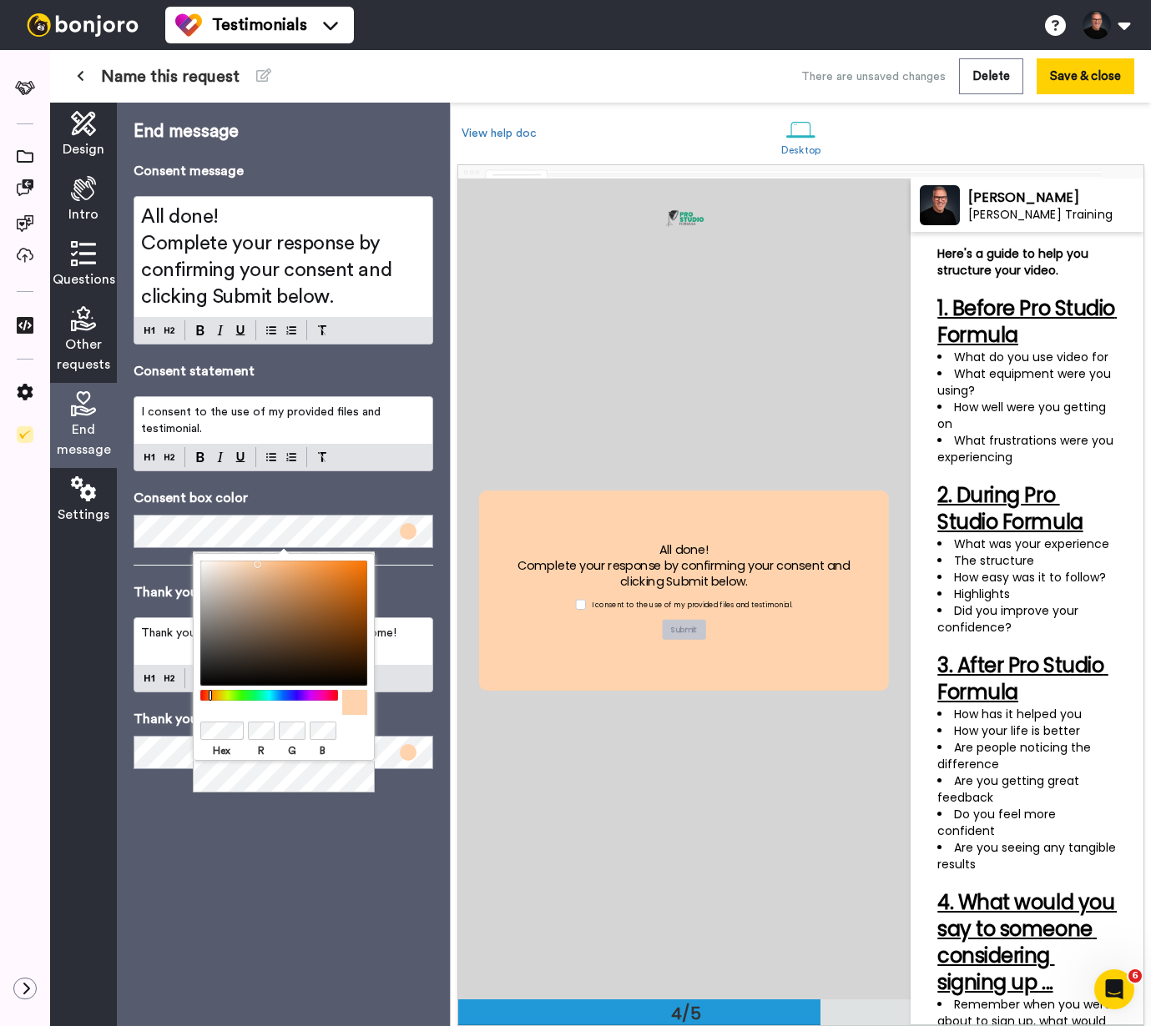
click at [250, 794] on div "Hex R G B" at bounding box center [284, 673] width 182 height 241
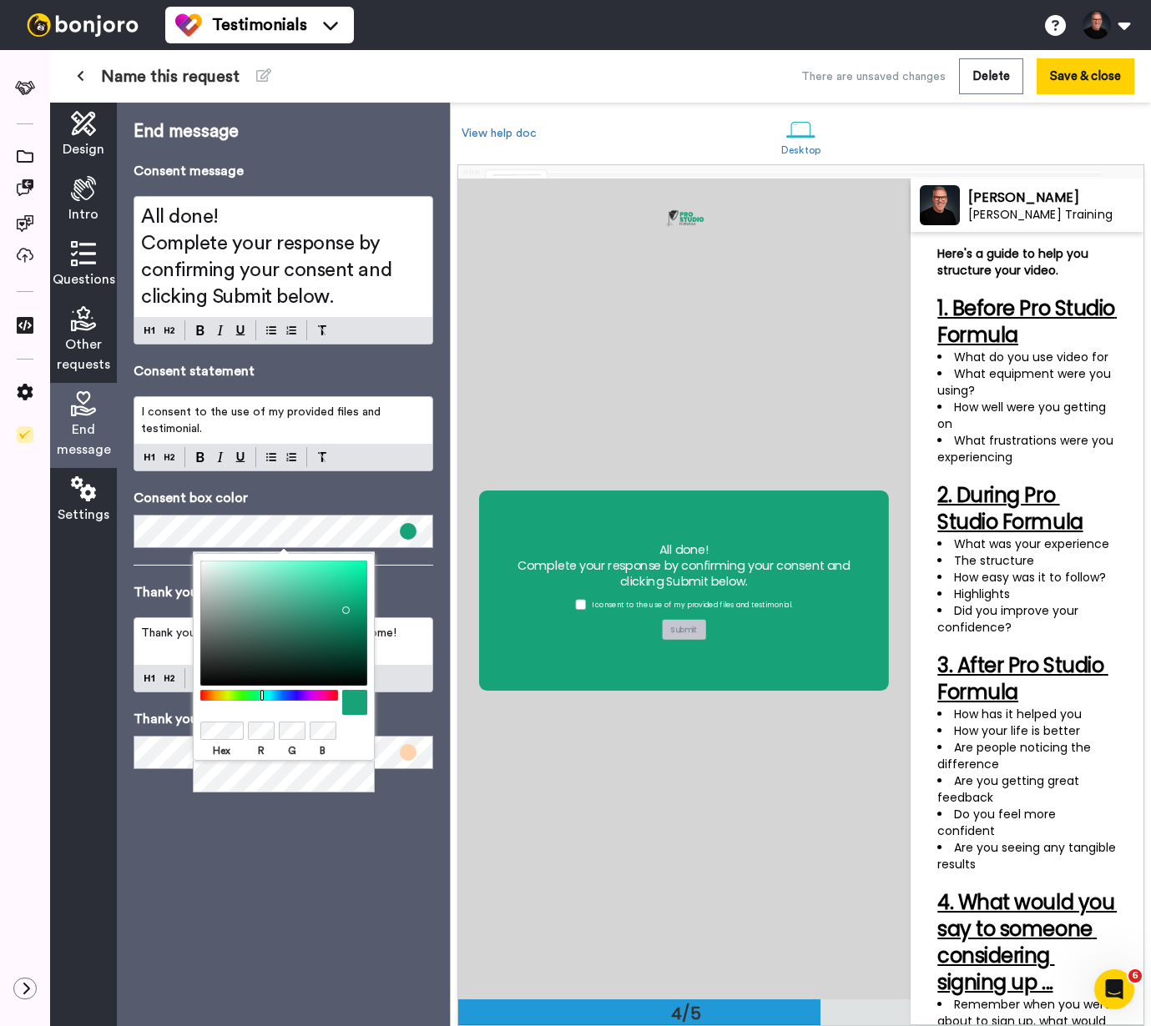
click at [235, 784] on div "Hex R G B" at bounding box center [284, 673] width 182 height 241
click at [156, 792] on div "End message Consent message All done! Complete your response by confirming your…" at bounding box center [283, 565] width 333 height 924
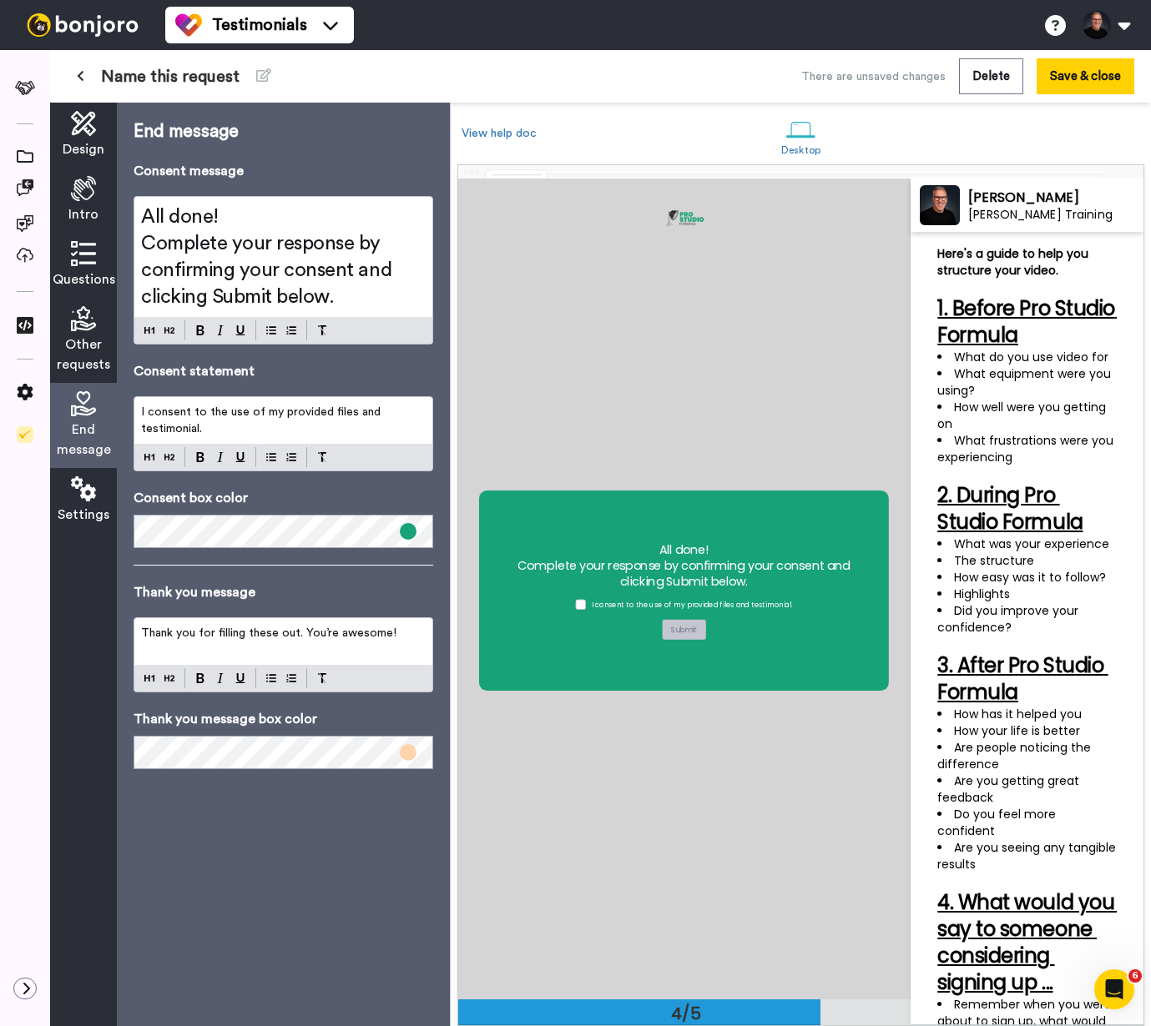
click at [310, 645] on div "Thank you for filling these out. You’re awesome!" at bounding box center [283, 641] width 298 height 47
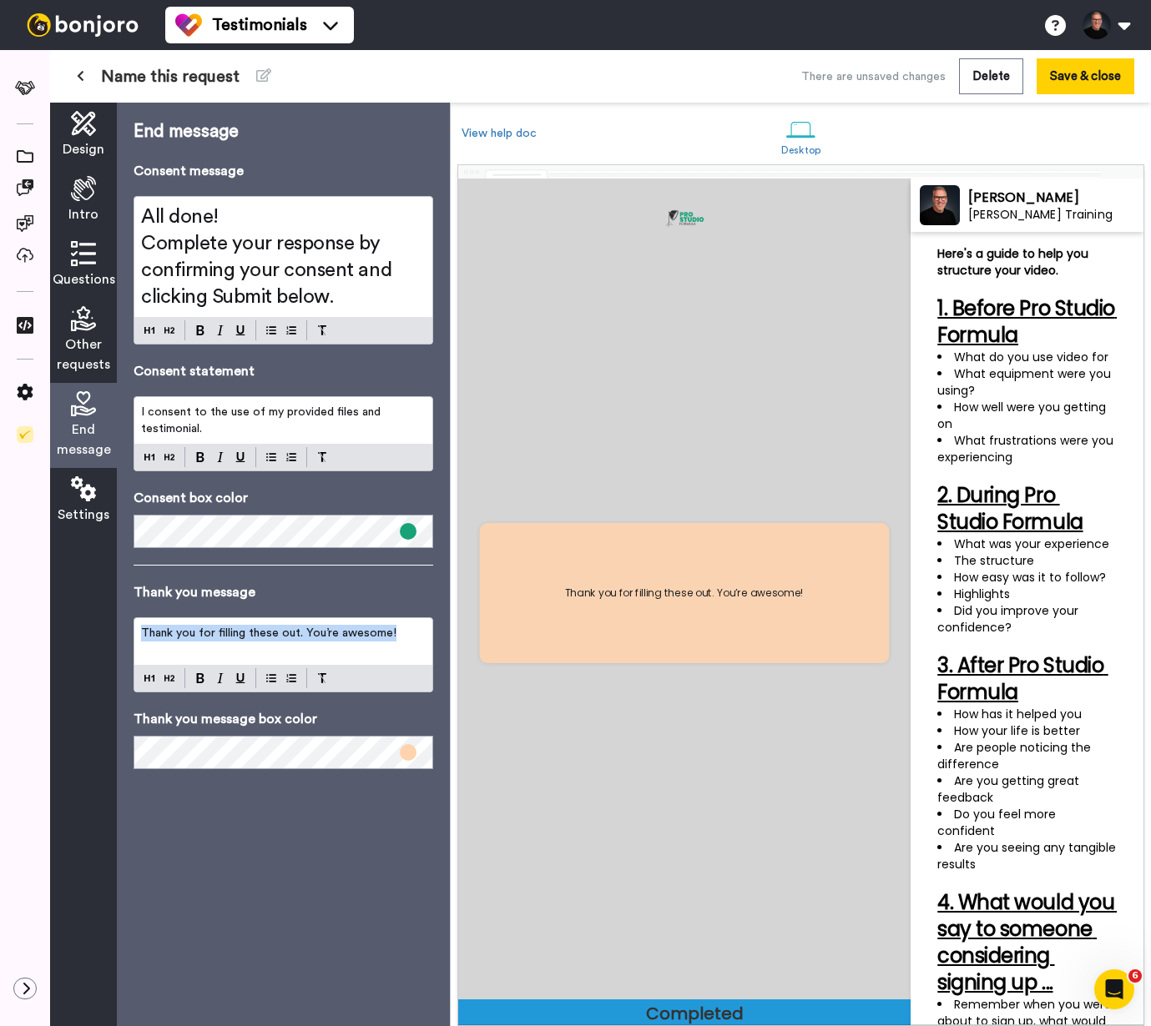
scroll to position [3280, 0]
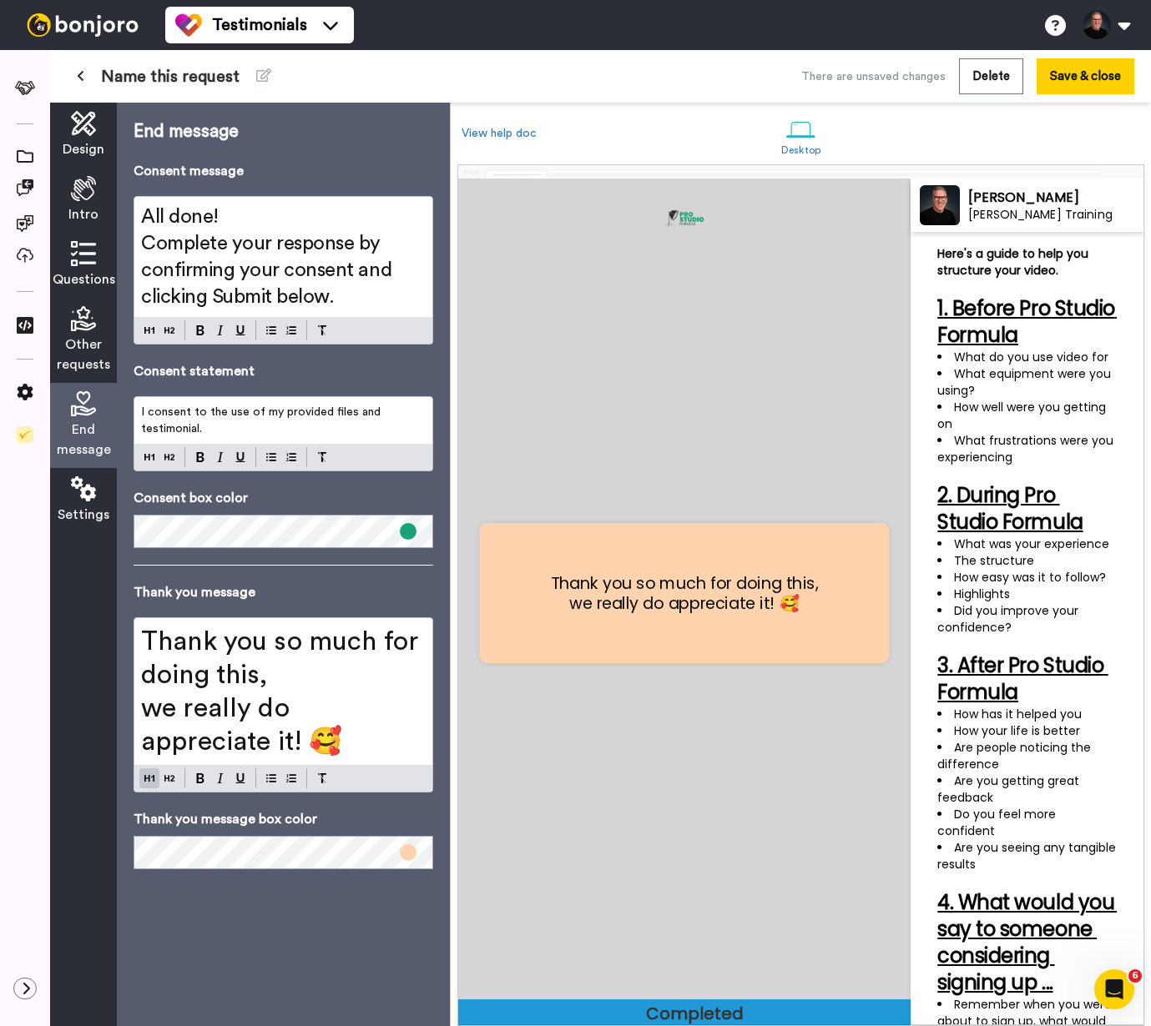
click at [223, 290] on span "Complete your response by confirming your consent and clicking Submit below." at bounding box center [268, 270] width 255 height 73
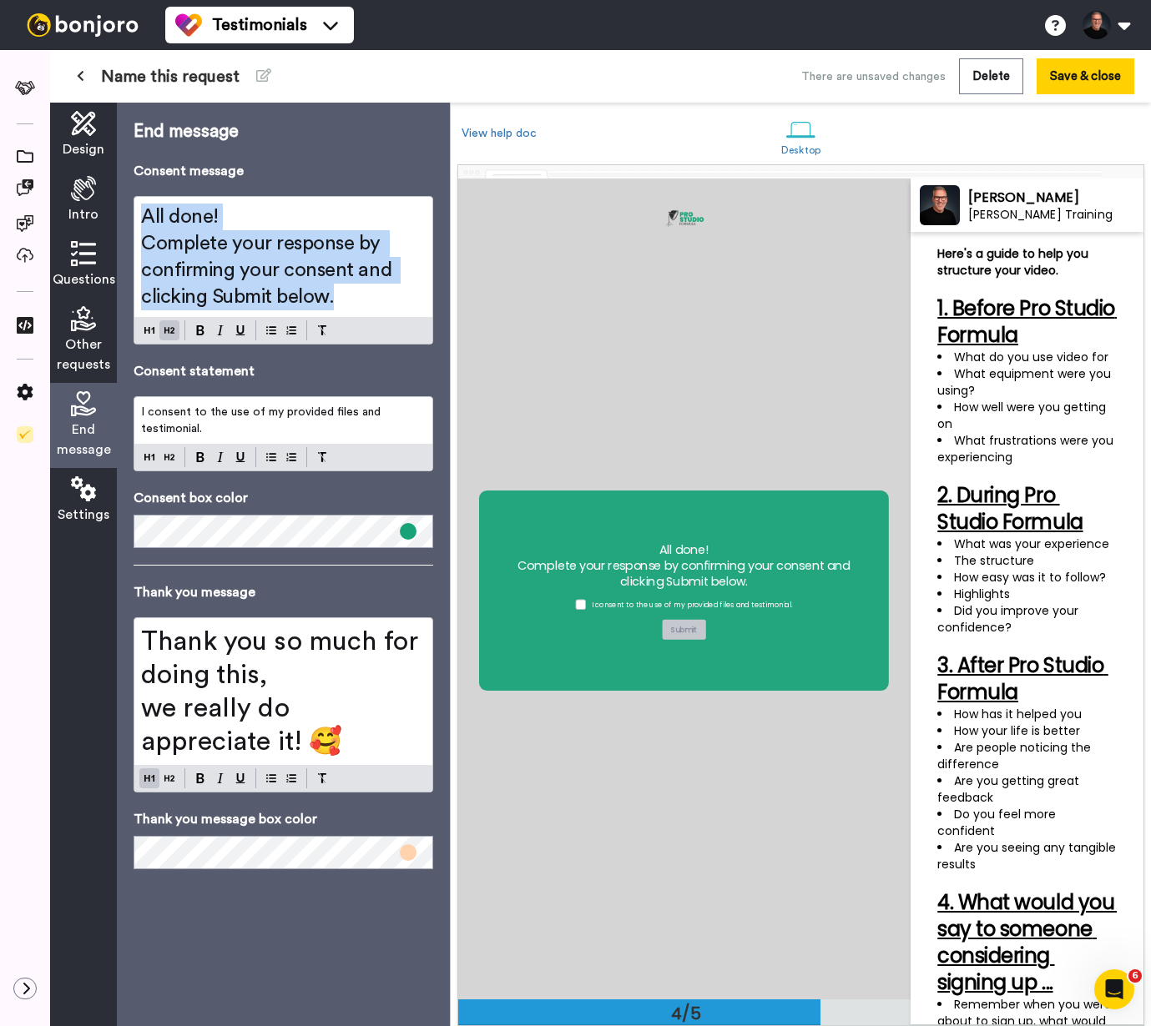
scroll to position [2461, 0]
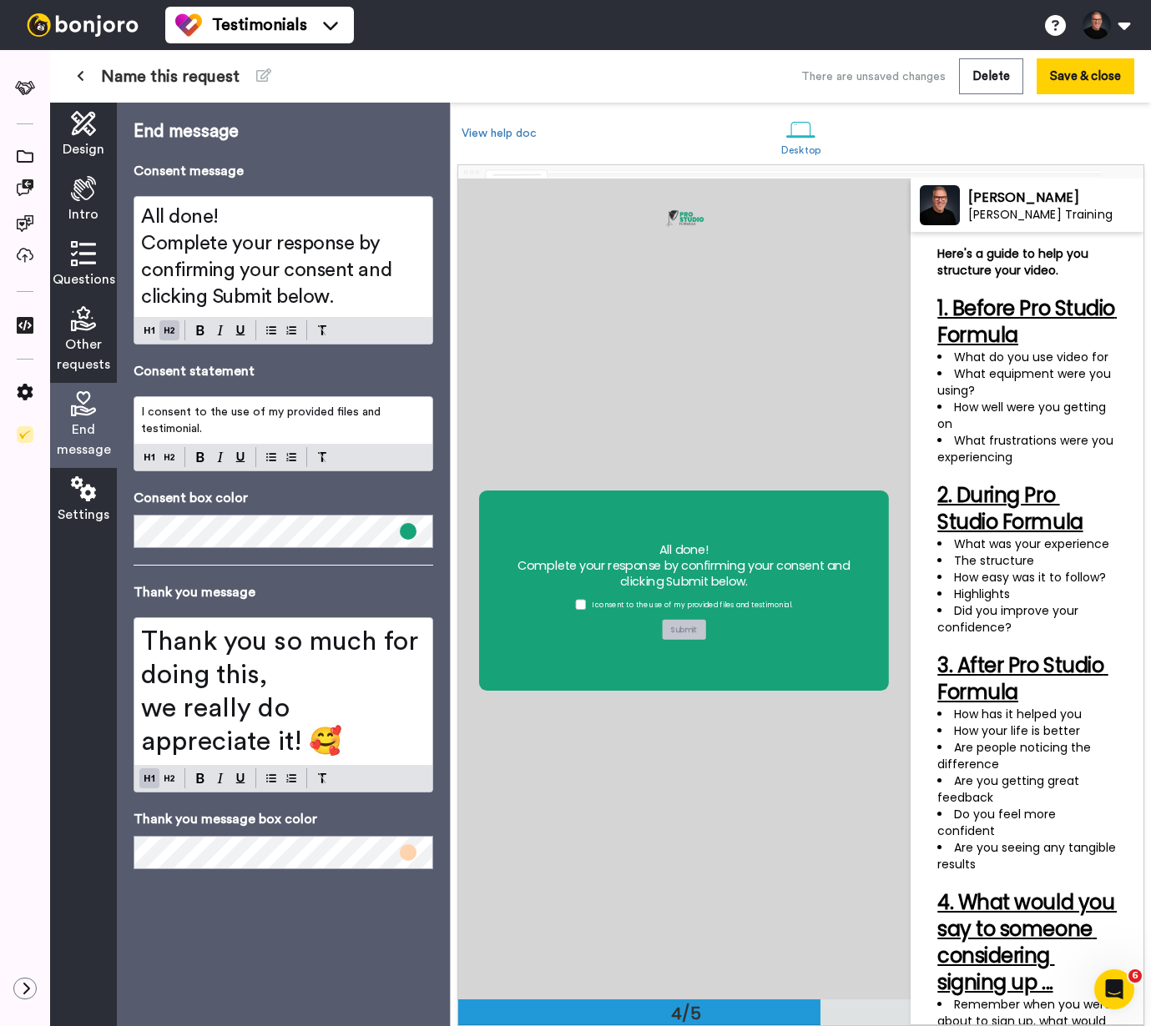
click at [93, 495] on icon at bounding box center [83, 489] width 25 height 25
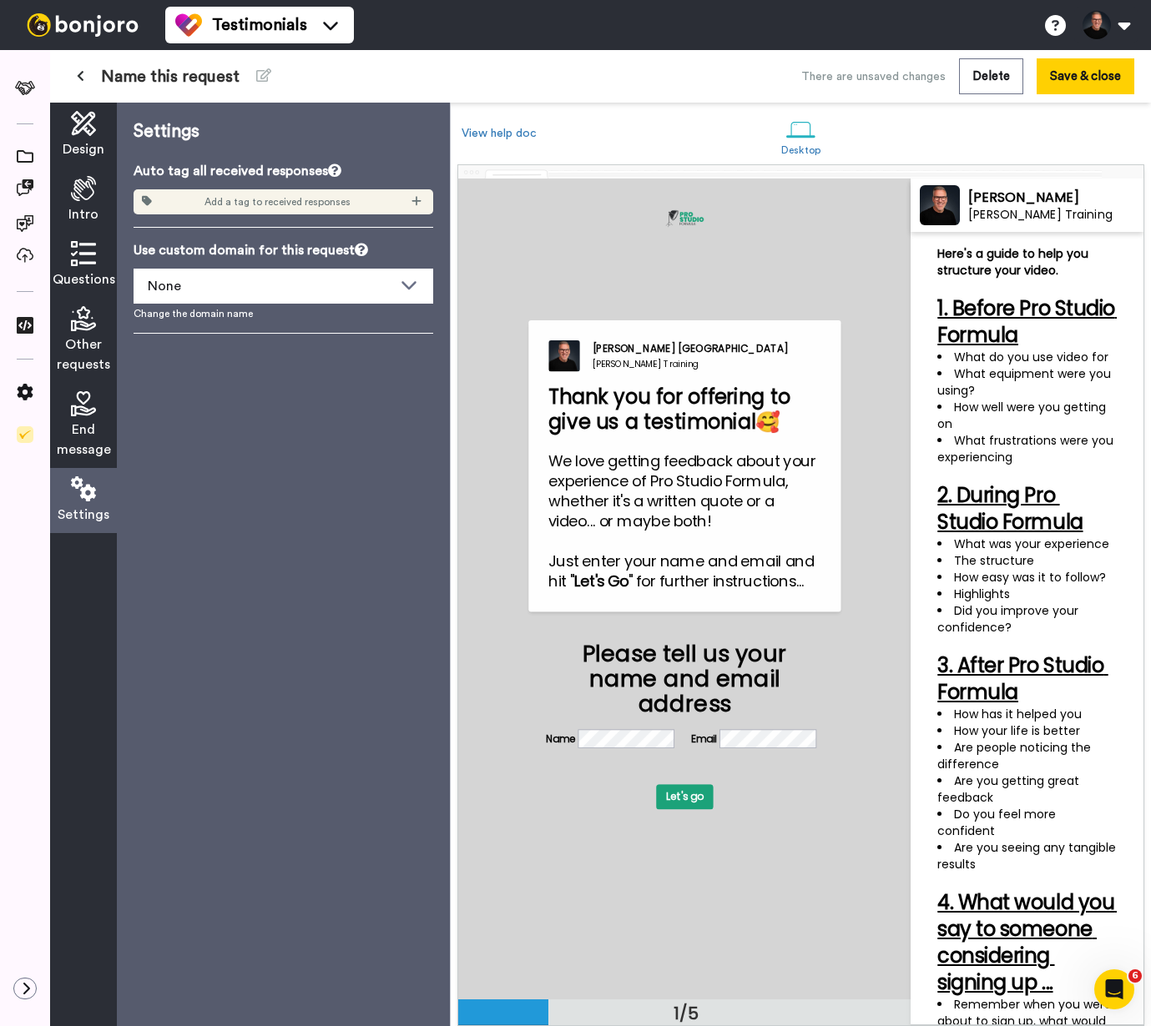
scroll to position [0, 0]
click at [368, 195] on div "Add a tag to received responses" at bounding box center [284, 201] width 300 height 25
click at [416, 199] on icon at bounding box center [415, 200] width 9 height 9
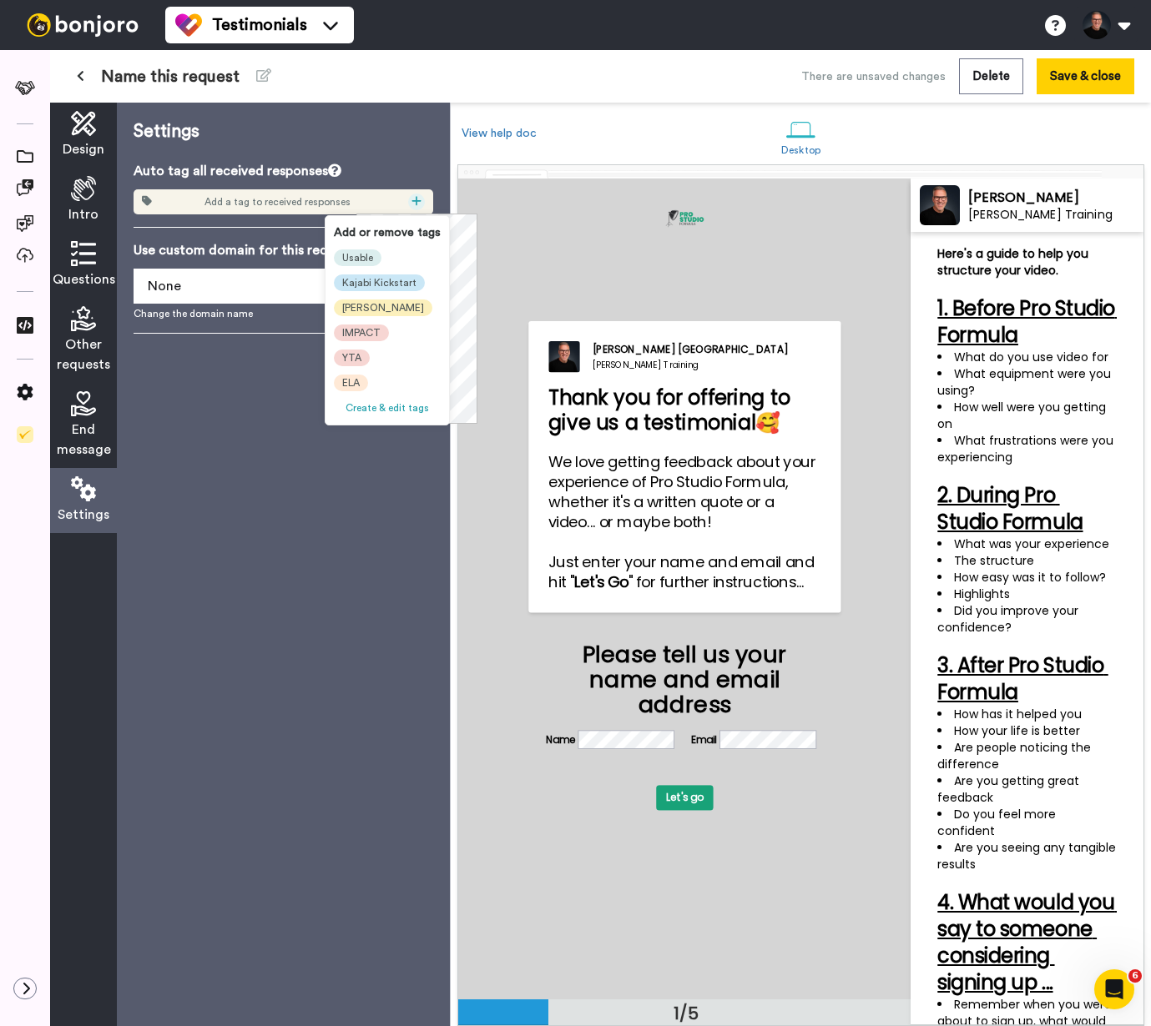
click at [371, 413] on span "Create & edit tags" at bounding box center [387, 408] width 83 height 10
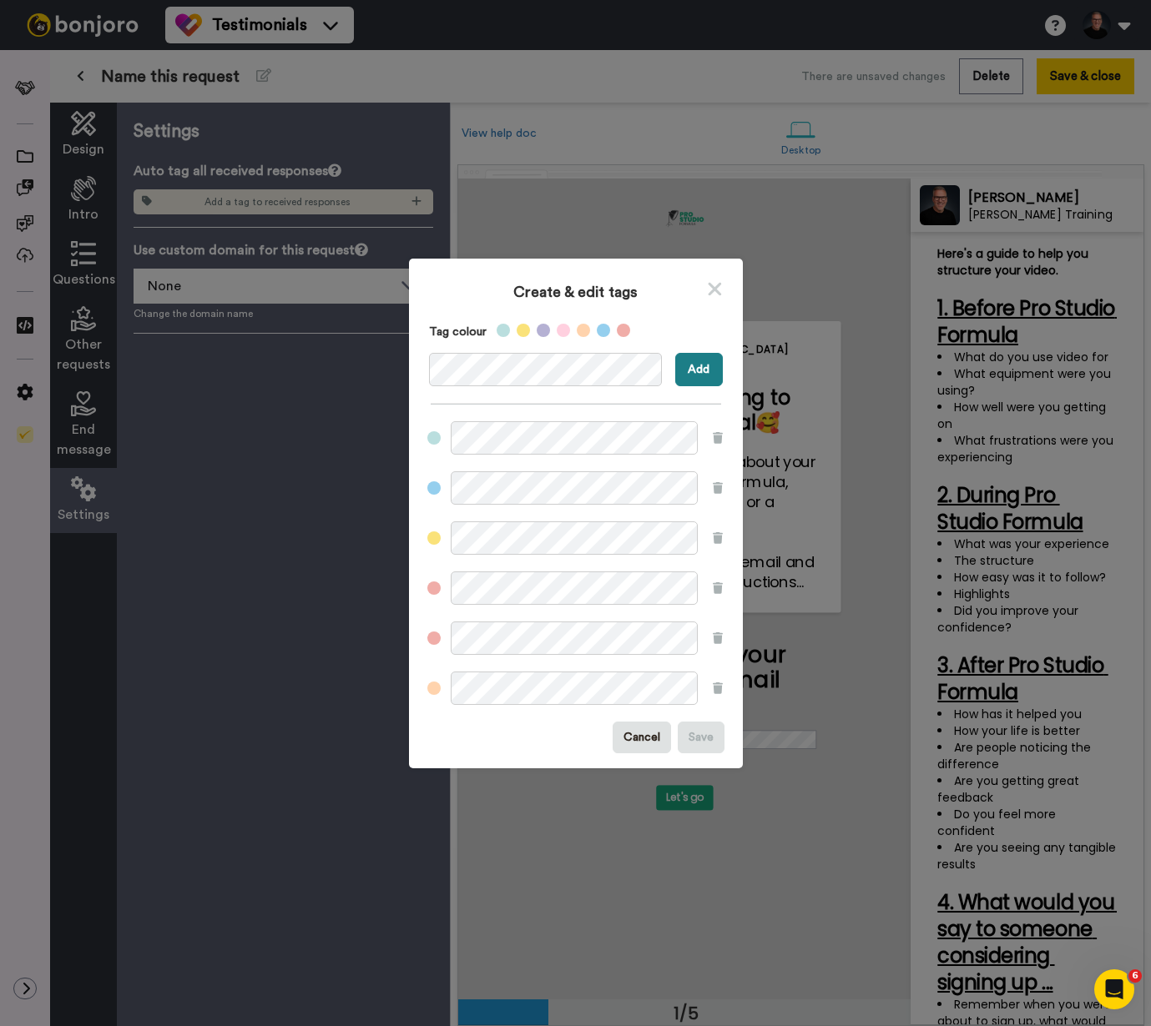
click at [694, 363] on button "Add" at bounding box center [699, 369] width 48 height 33
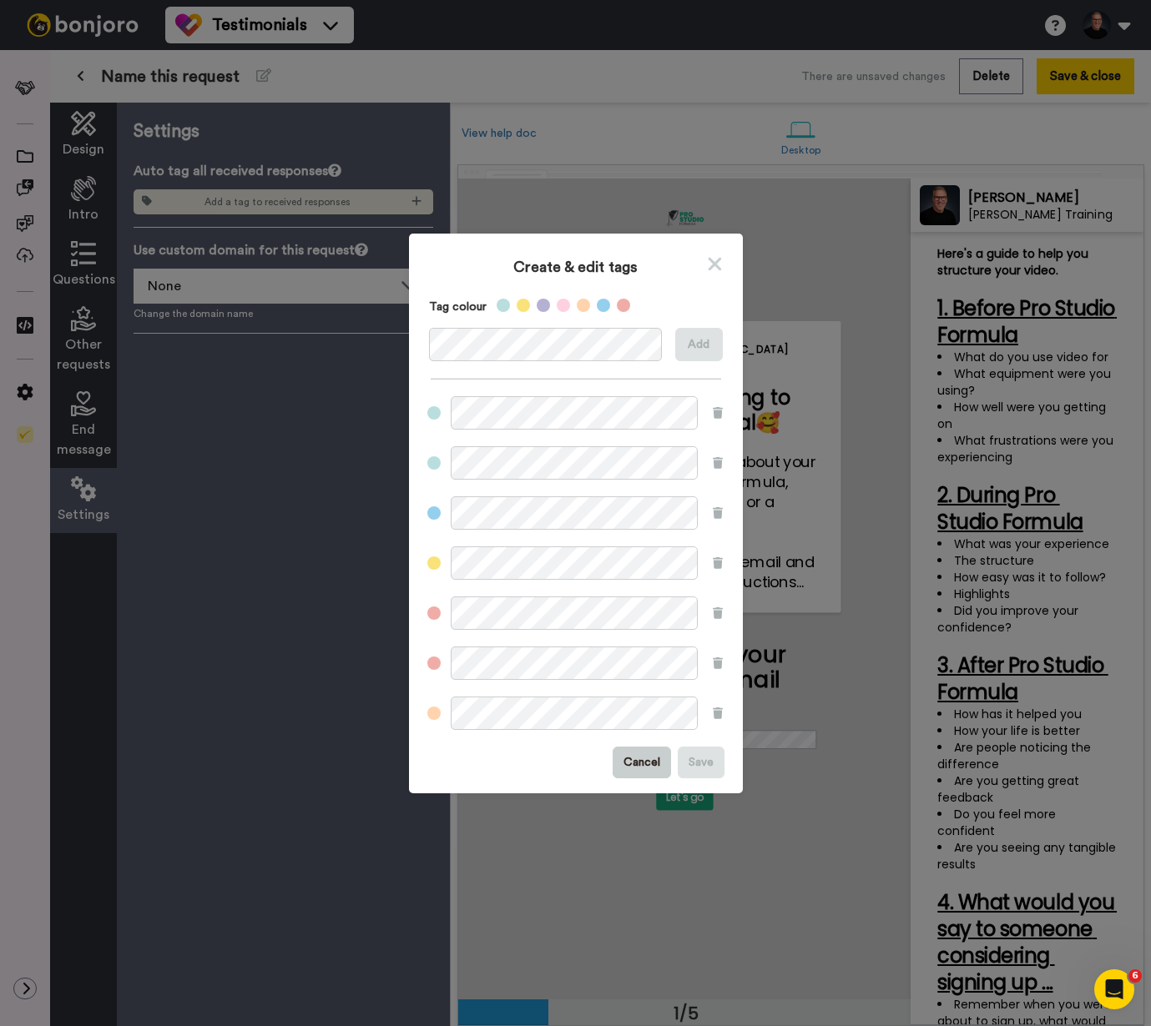
click at [619, 760] on button "Cancel" at bounding box center [642, 763] width 58 height 32
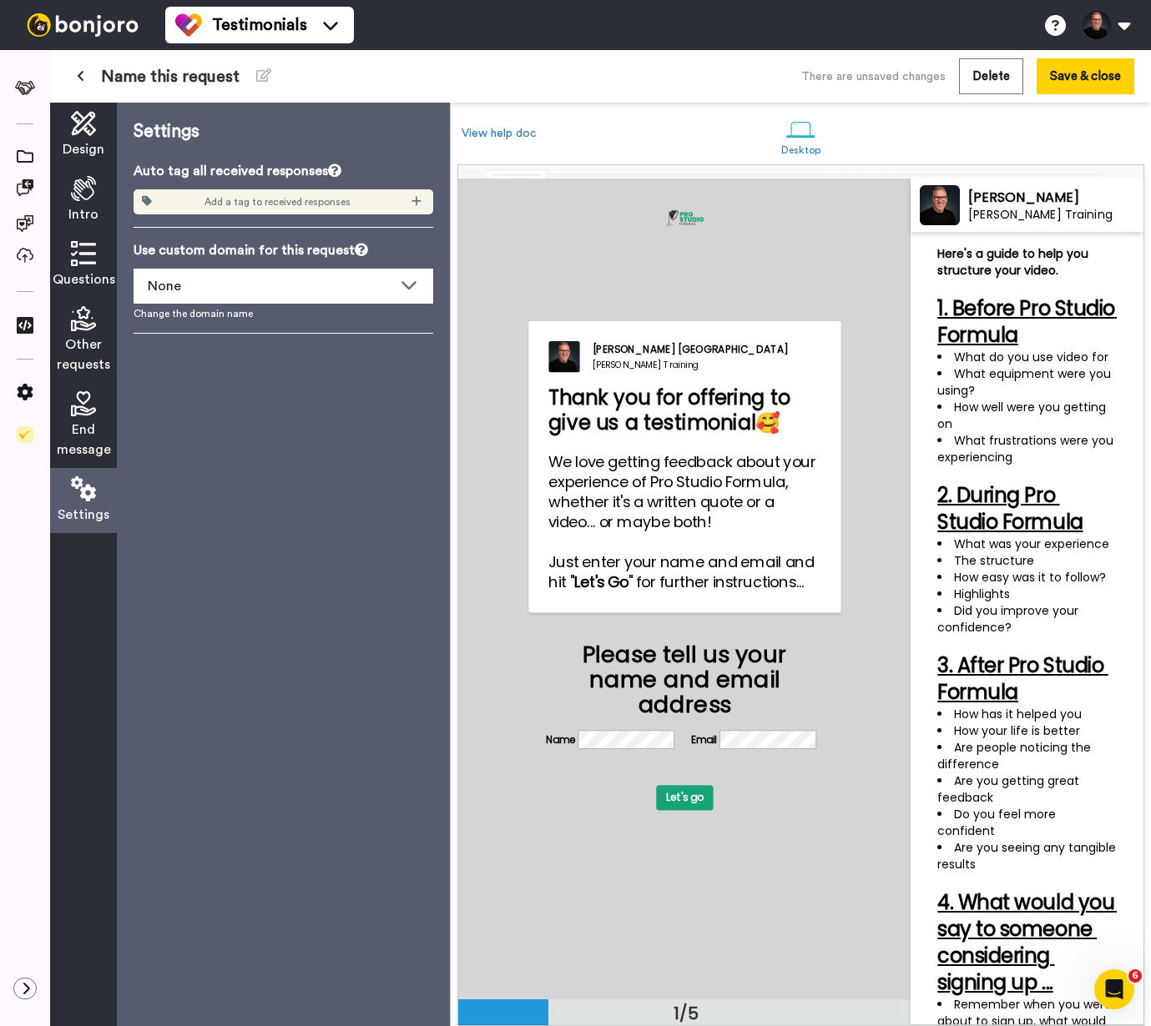
click at [322, 263] on div "Use custom domain for this request None None Change the domain name" at bounding box center [284, 280] width 300 height 80
click at [322, 275] on div "None" at bounding box center [283, 286] width 298 height 33
click at [325, 224] on div "Auto tag all received responses Add a tag to received responses Use custom doma…" at bounding box center [284, 247] width 300 height 173
click at [341, 188] on div "Auto tag all received responses Add a tag to received responses" at bounding box center [284, 187] width 300 height 53
click at [346, 201] on span "Add a tag to received responses" at bounding box center [277, 201] width 146 height 13
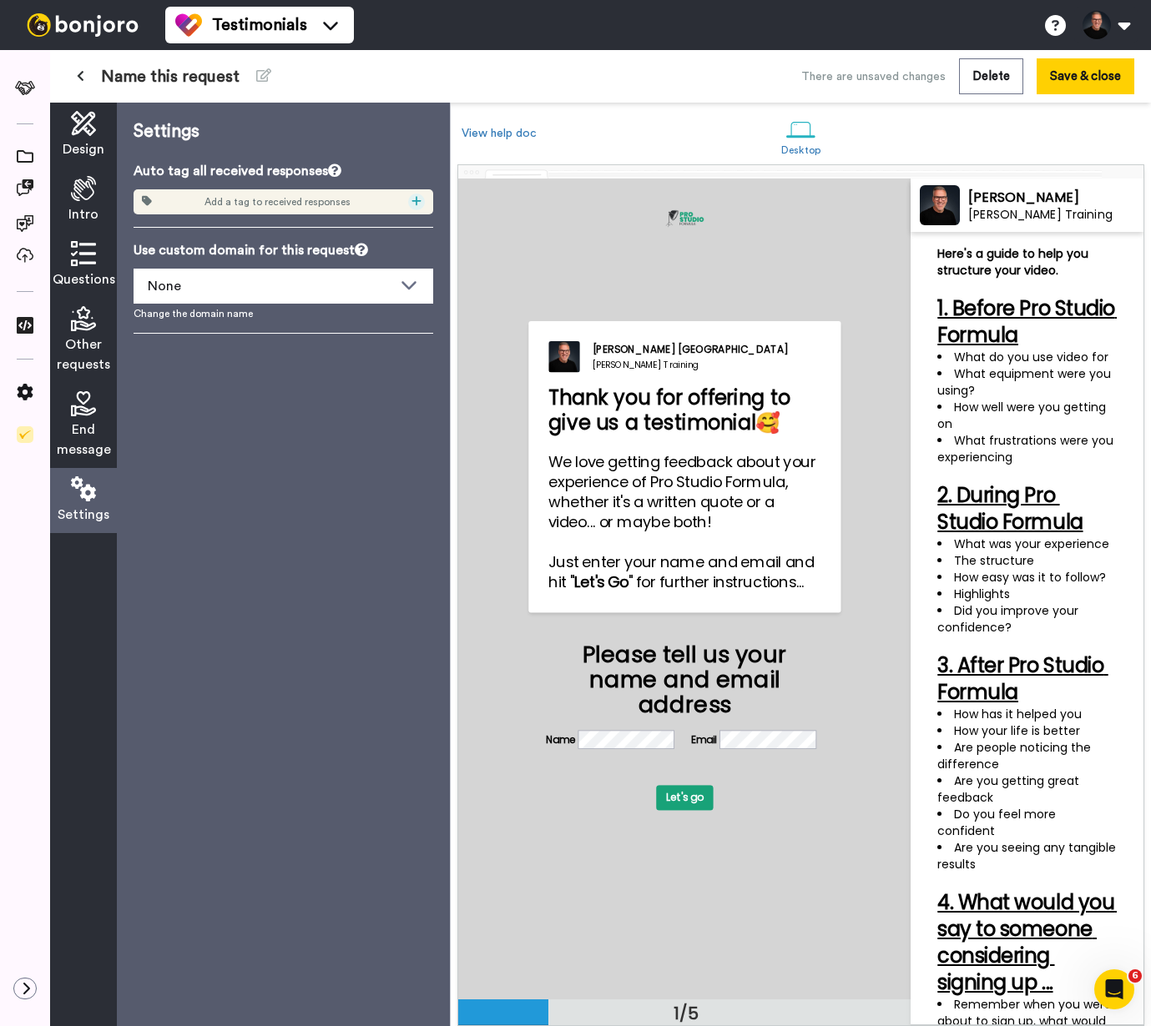
click at [419, 203] on icon at bounding box center [416, 201] width 10 height 12
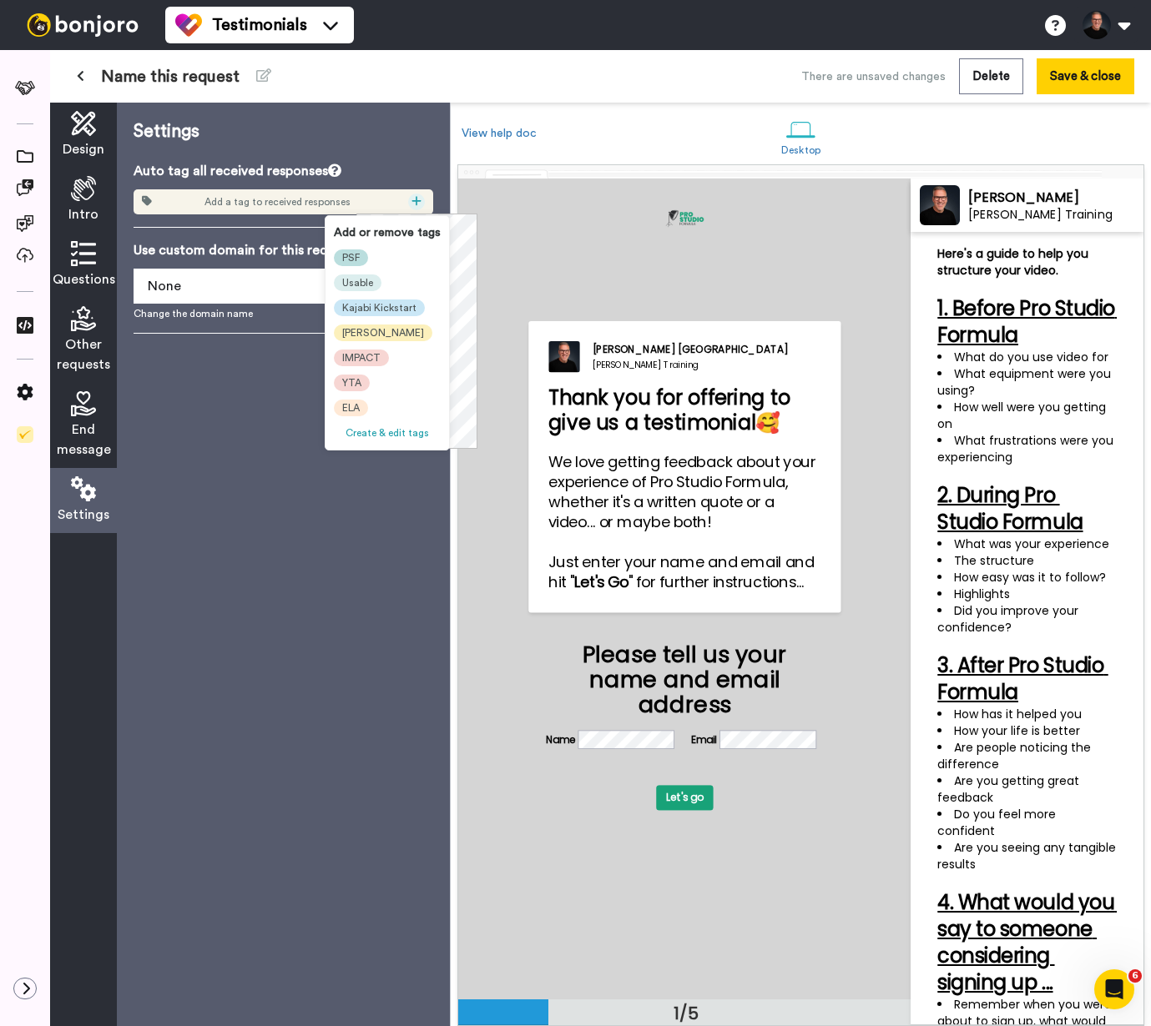
click at [346, 256] on span "PSF" at bounding box center [351, 257] width 18 height 13
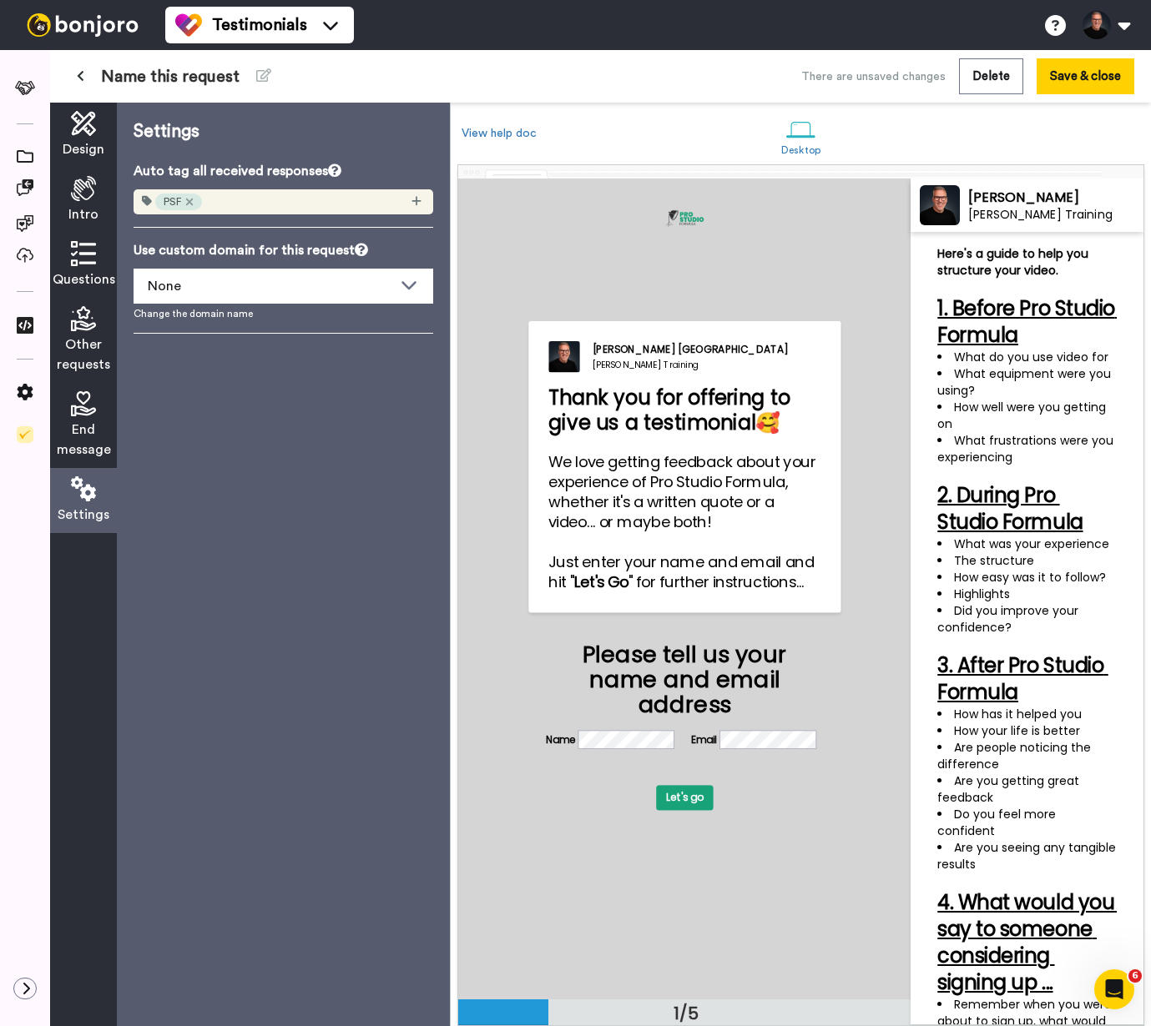
drag, startPoint x: 310, startPoint y: 447, endPoint x: 317, endPoint y: 436, distance: 13.2
click at [310, 449] on div "Settings Auto tag all received responses PSF Use custom domain for this request…" at bounding box center [283, 565] width 333 height 924
click at [1085, 80] on button "Save & close" at bounding box center [1086, 76] width 98 height 36
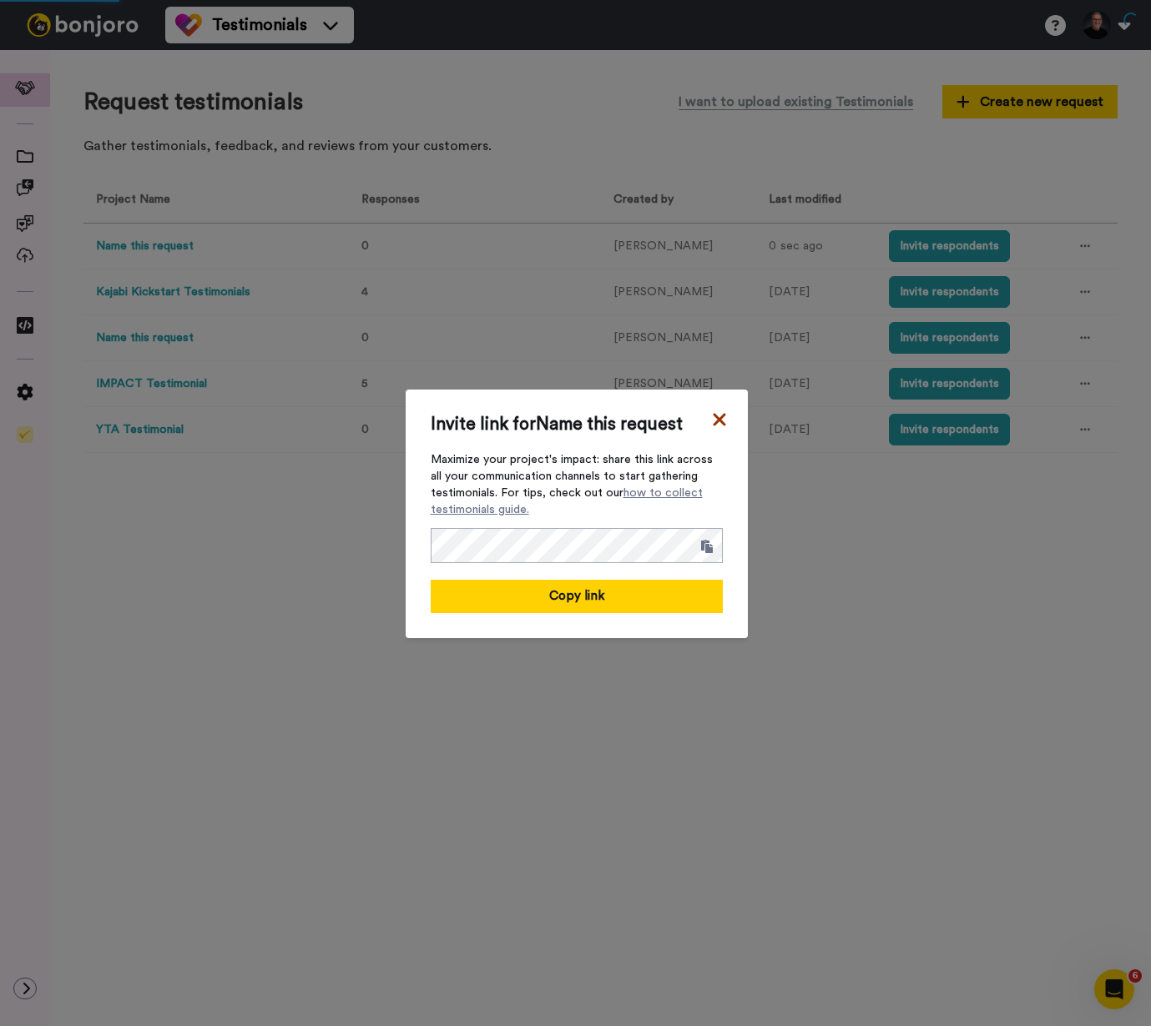
click at [711, 418] on icon at bounding box center [719, 420] width 17 height 20
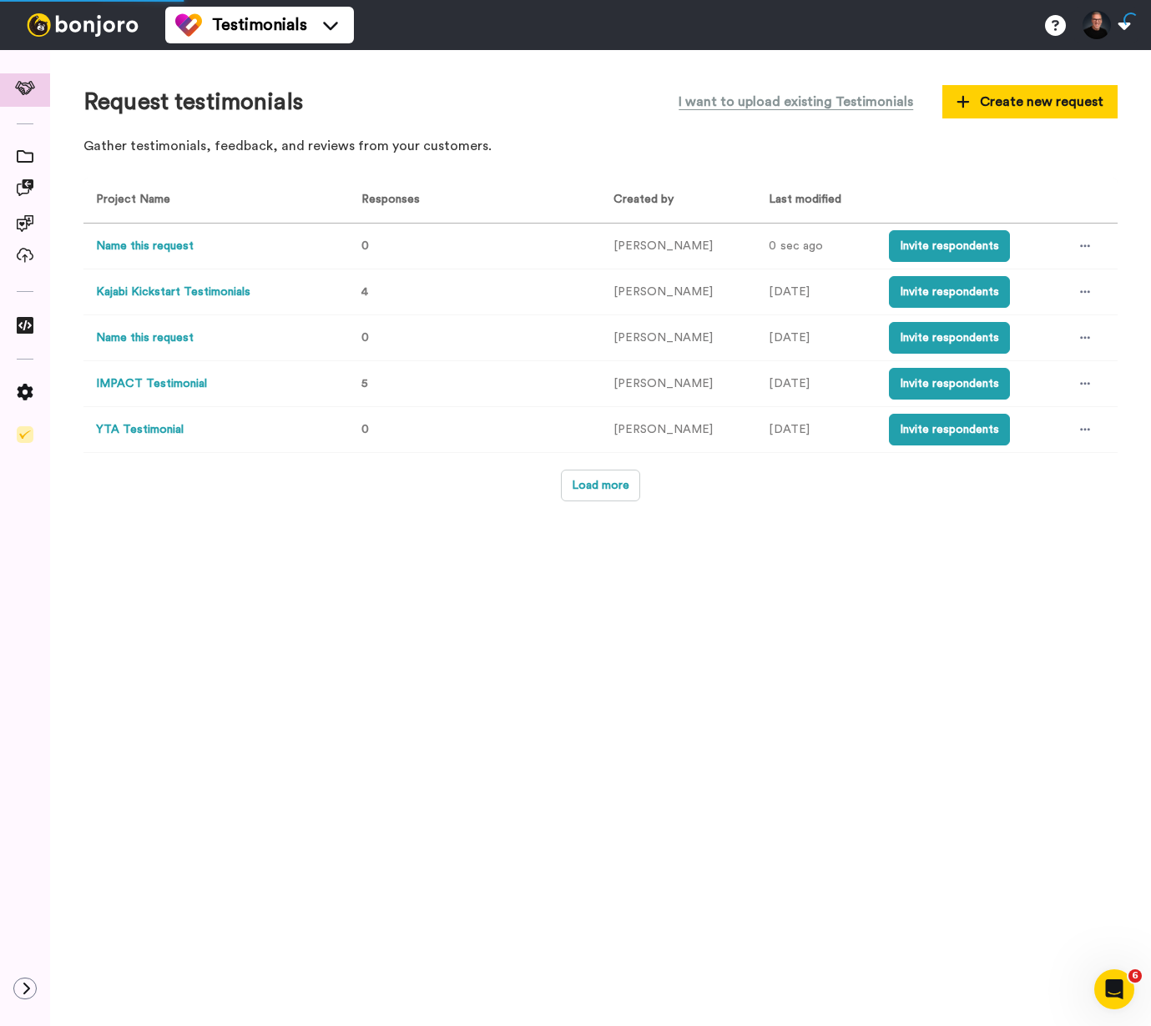
click at [164, 244] on button "Name this request" at bounding box center [145, 247] width 98 height 18
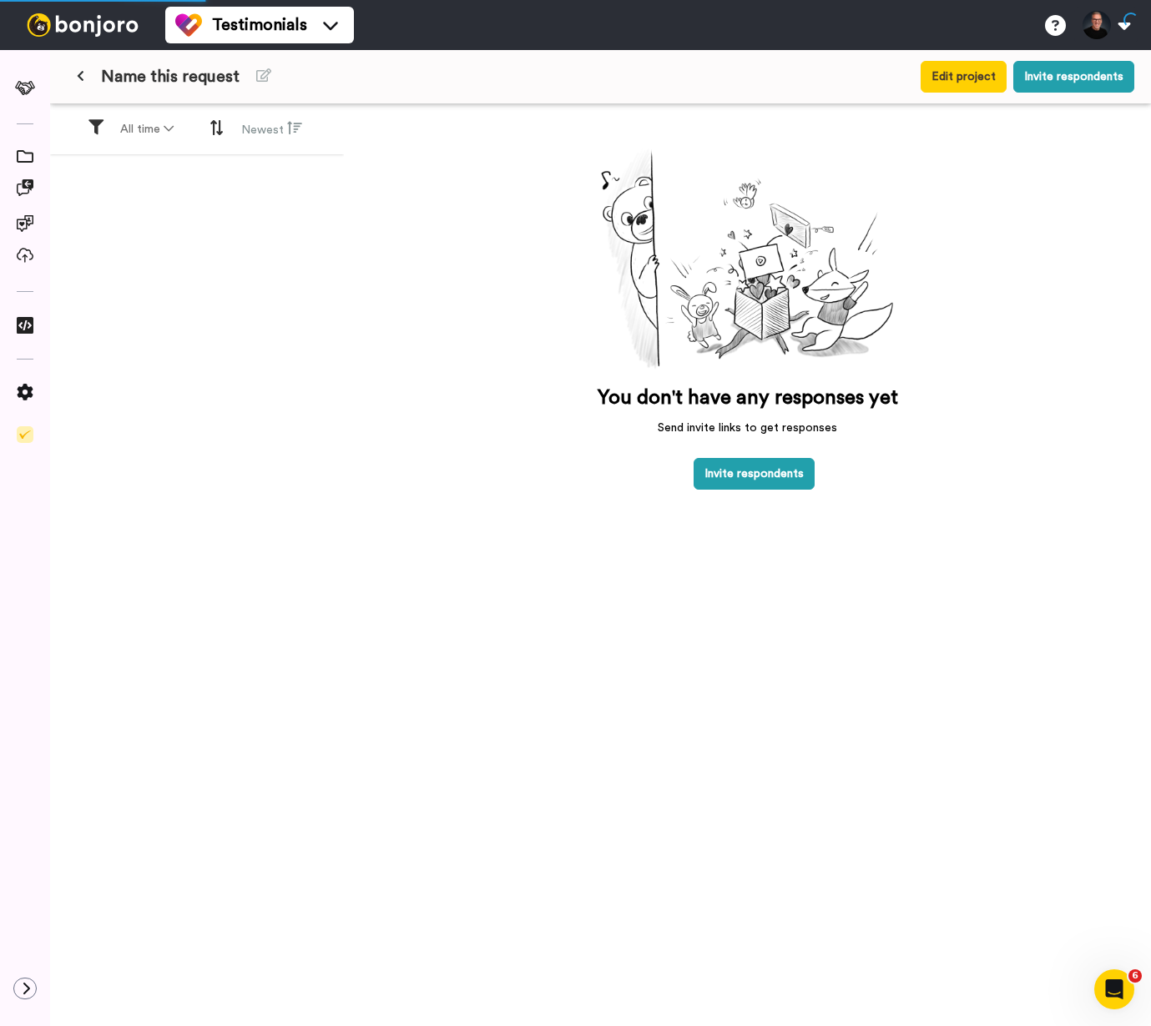
click at [89, 74] on button at bounding box center [81, 77] width 28 height 30
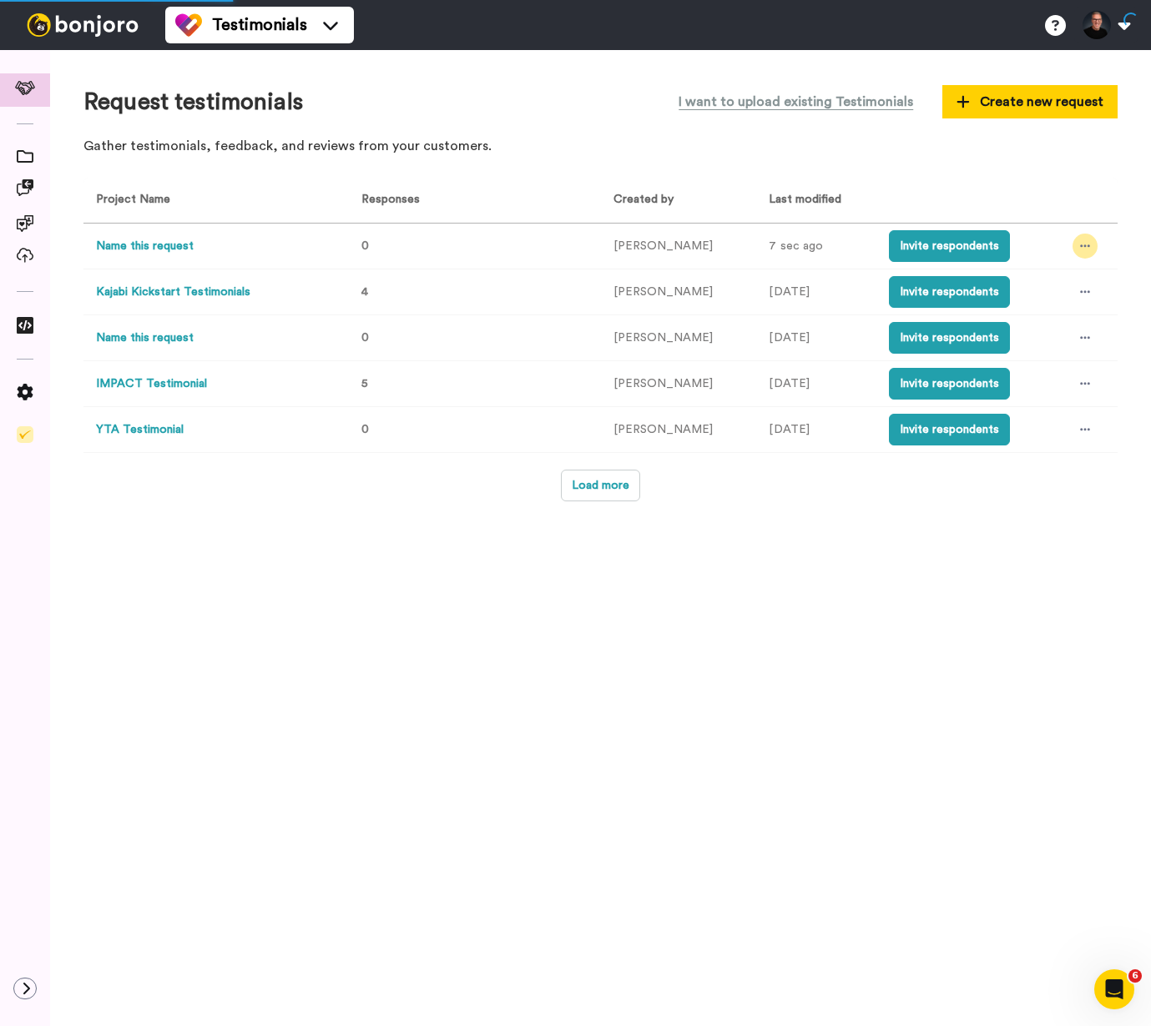
click at [1076, 250] on div at bounding box center [1084, 246] width 25 height 25
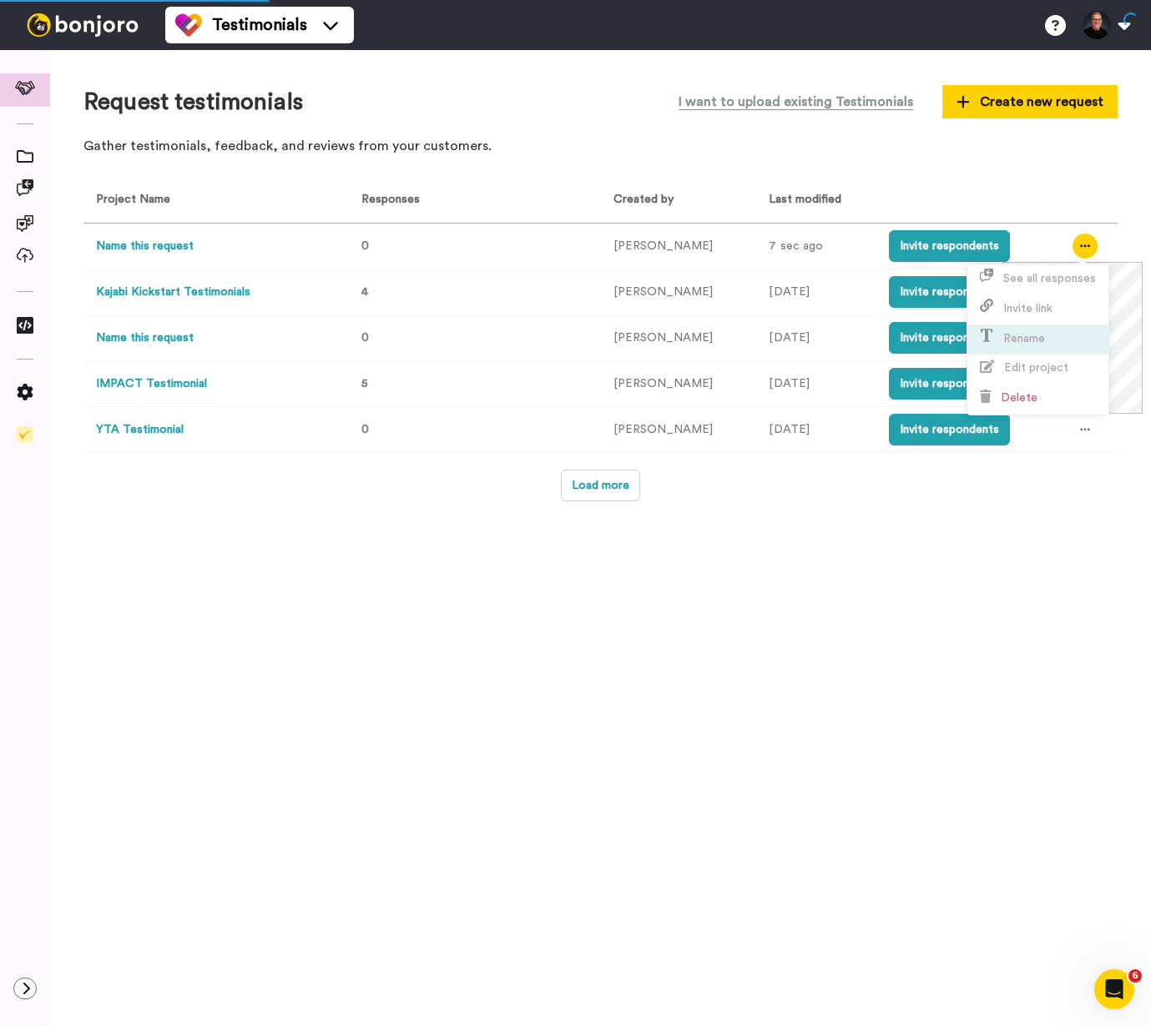
click at [1038, 333] on span "Rename" at bounding box center [1024, 339] width 42 height 12
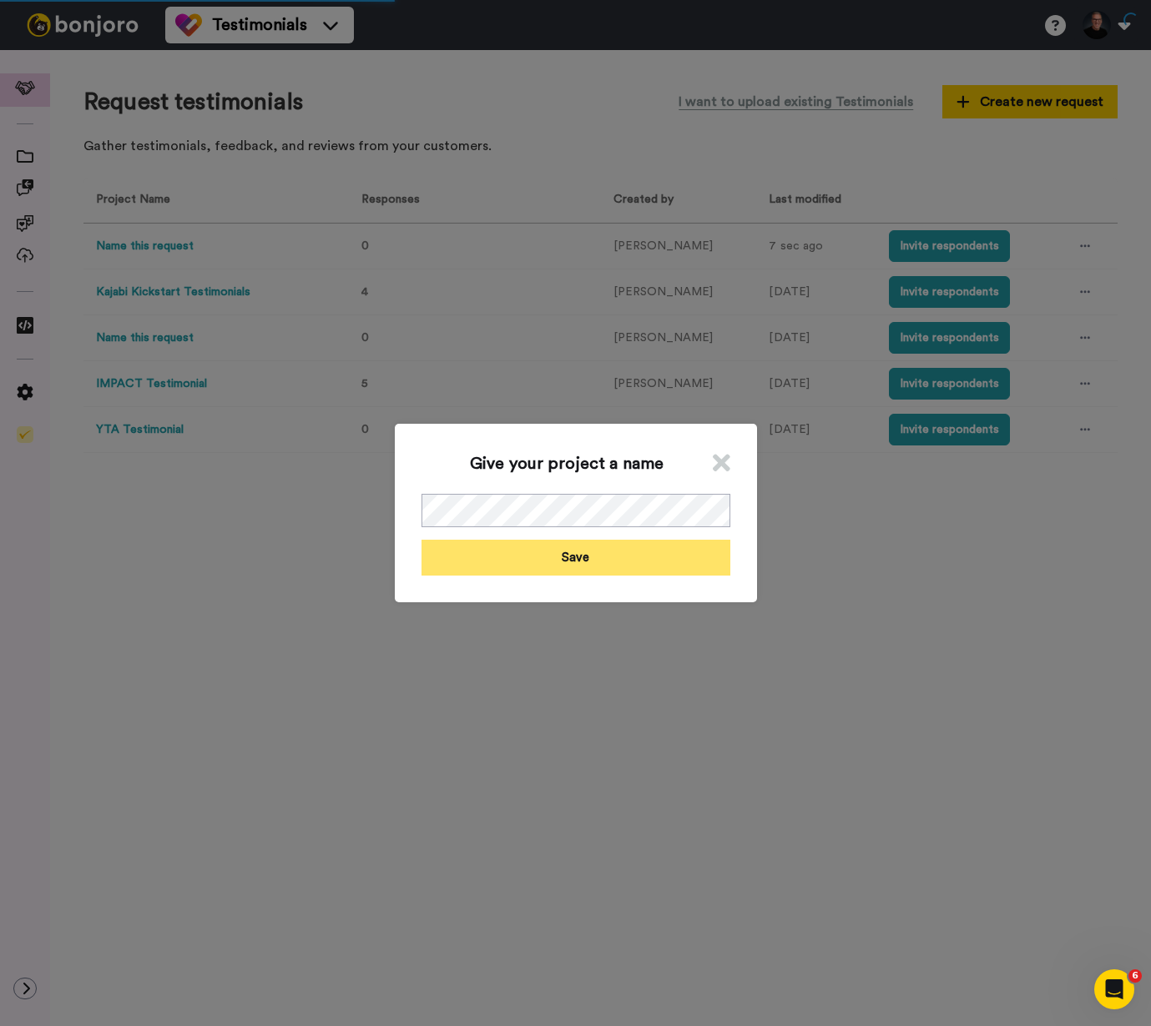
click at [623, 562] on button "Save" at bounding box center [575, 558] width 309 height 36
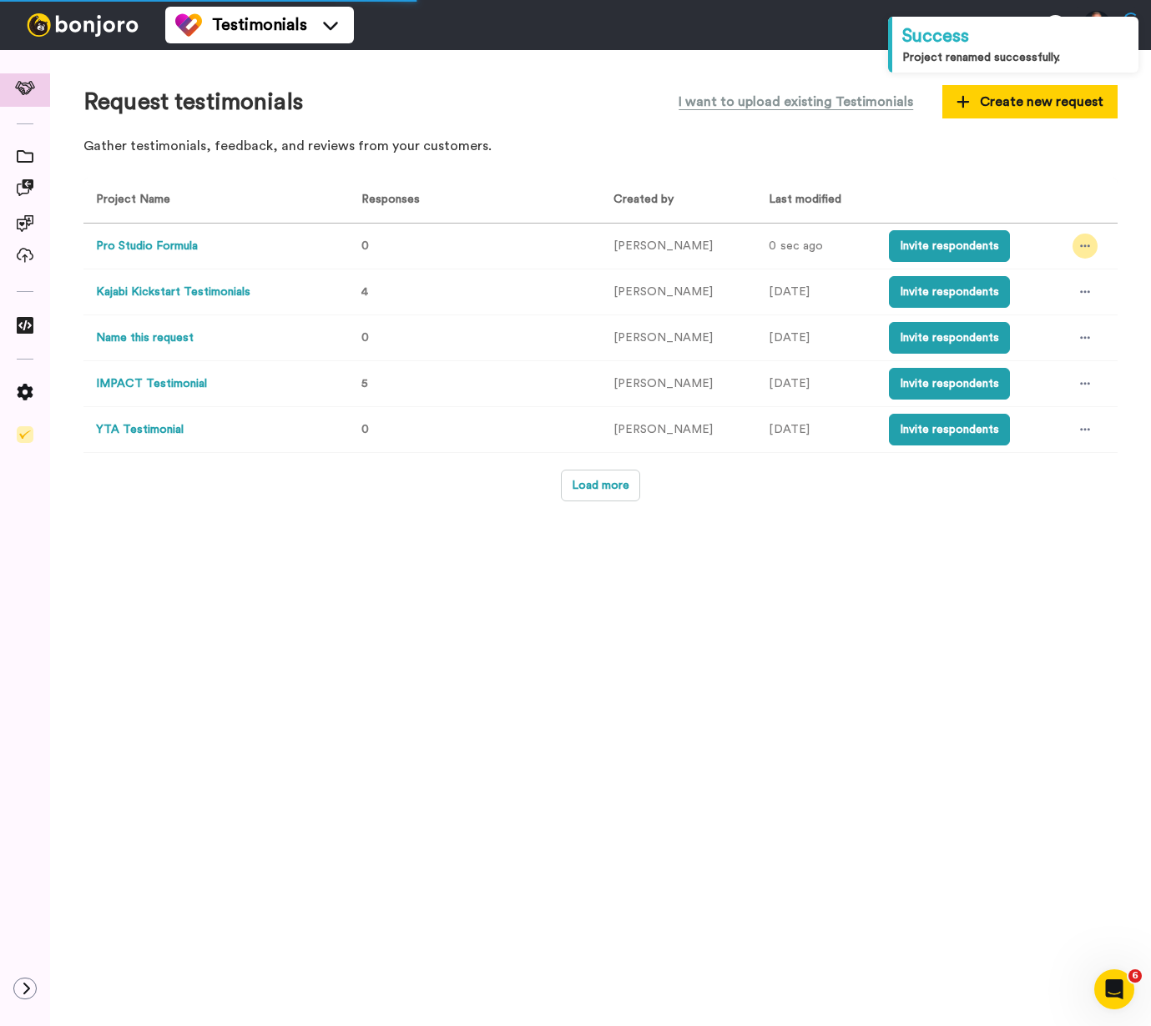
click at [1080, 248] on icon at bounding box center [1085, 246] width 10 height 12
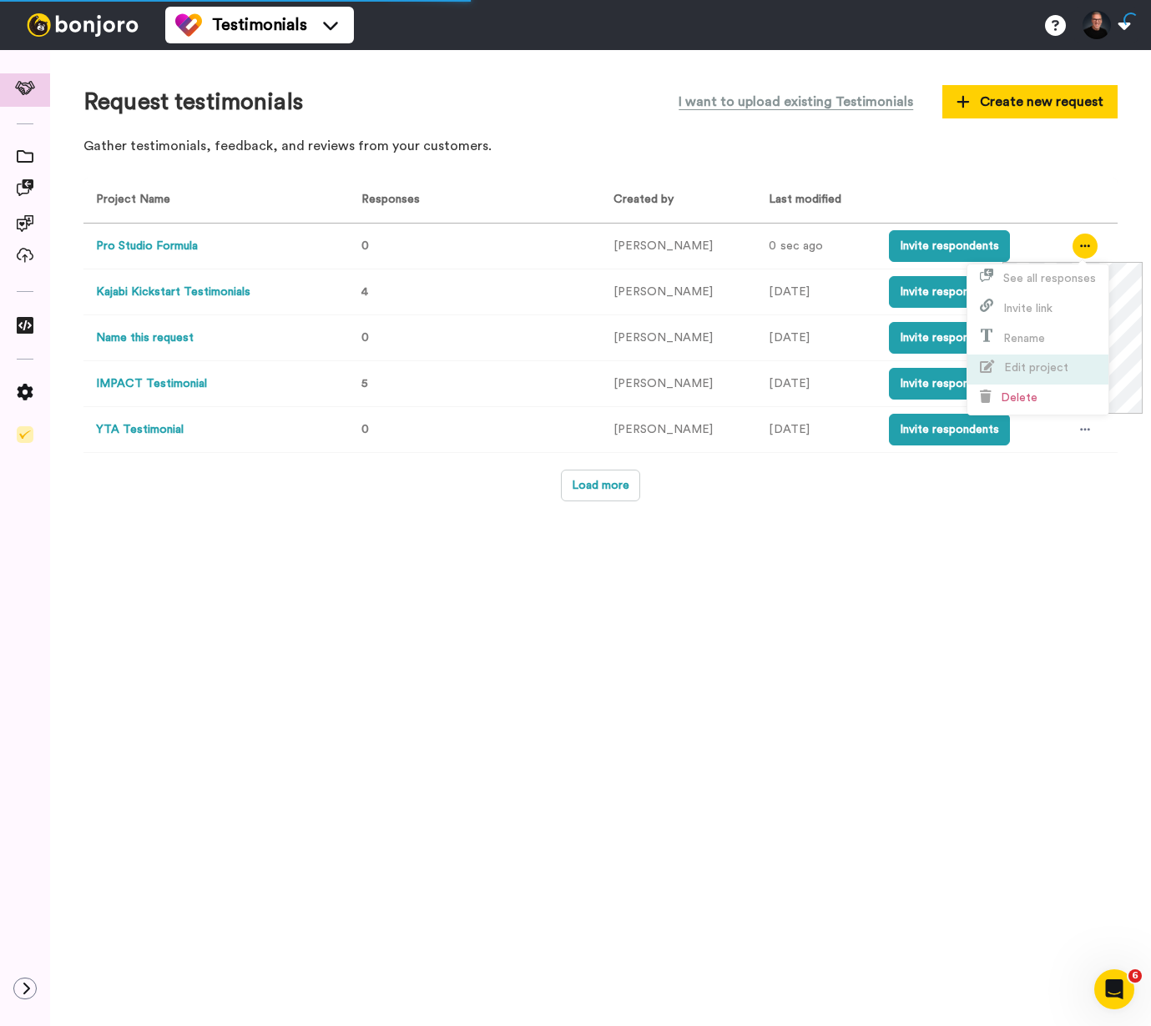
click at [1047, 362] on span "Edit project" at bounding box center [1036, 368] width 64 height 12
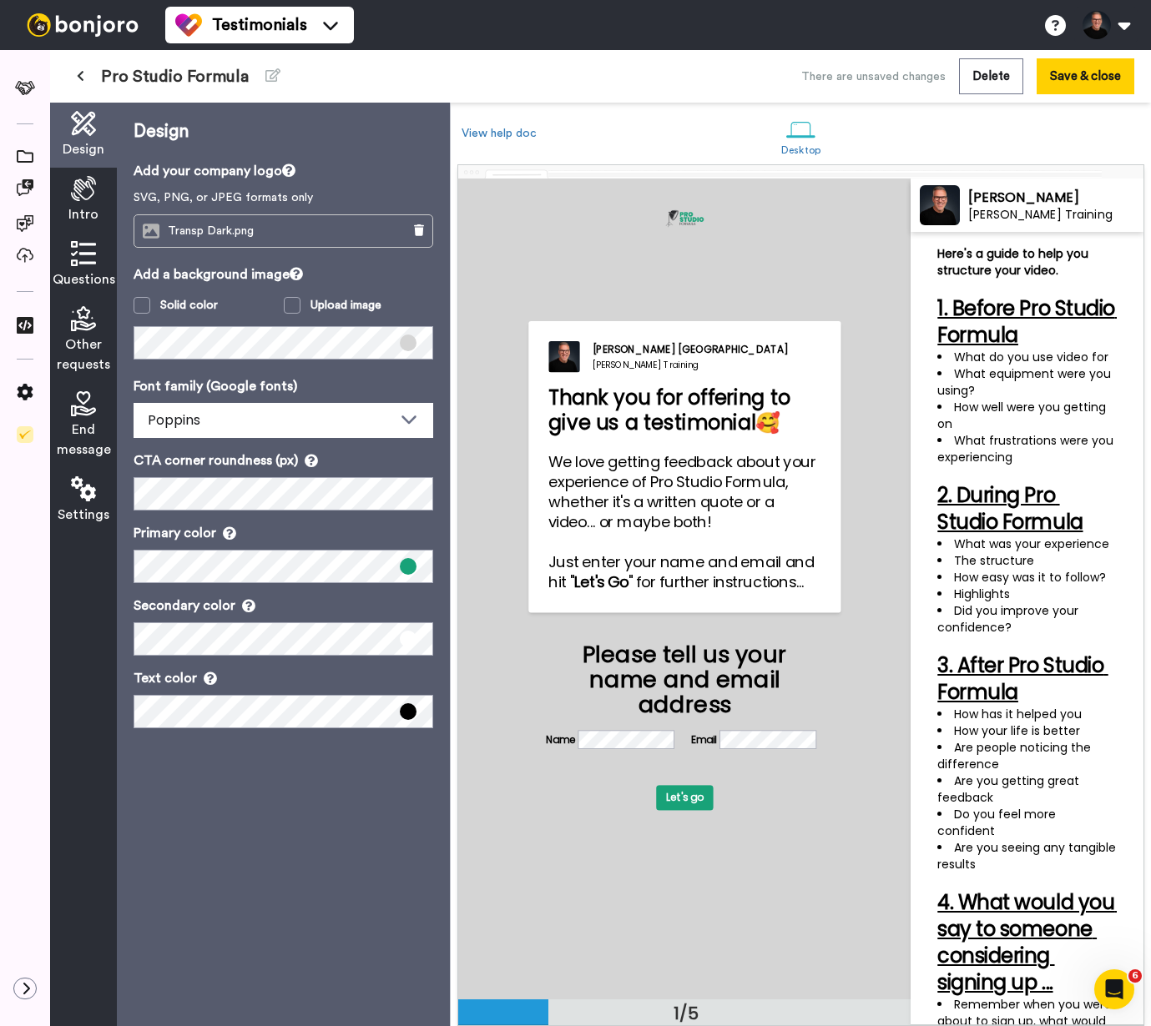
click at [79, 75] on icon at bounding box center [81, 76] width 8 height 12
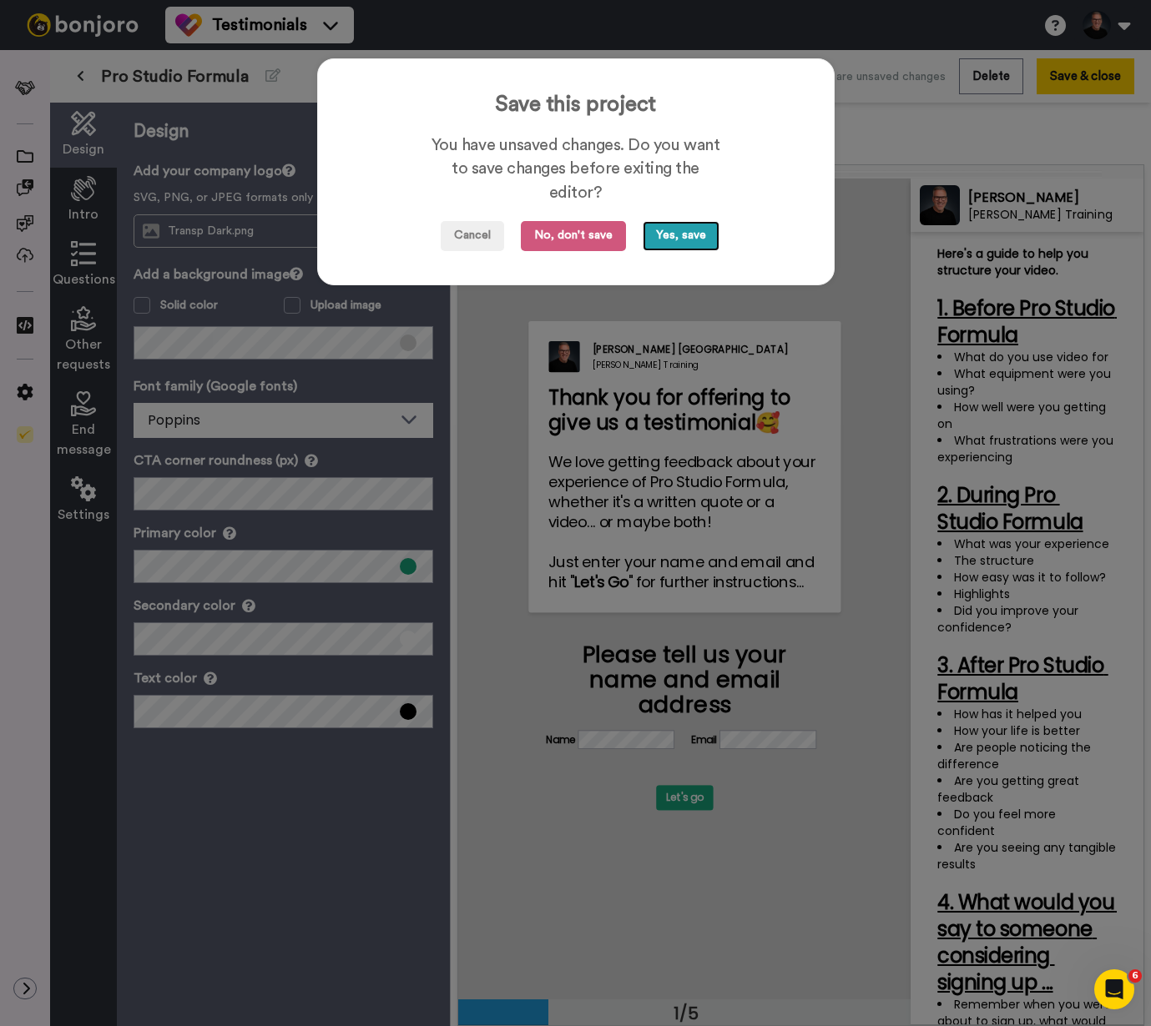
click at [664, 239] on button "Yes, save" at bounding box center [681, 236] width 77 height 30
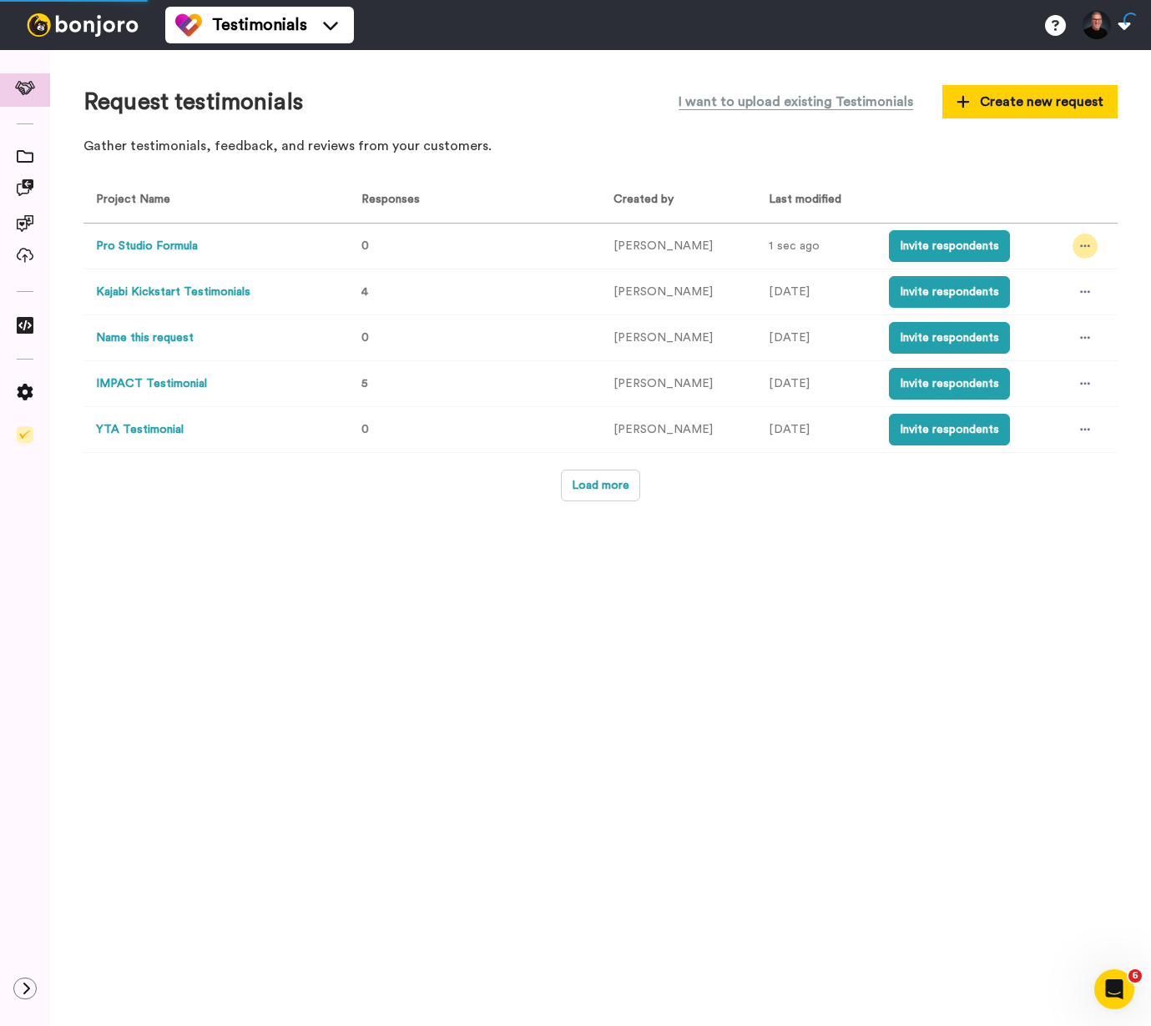
click at [1081, 247] on icon at bounding box center [1085, 246] width 10 height 3
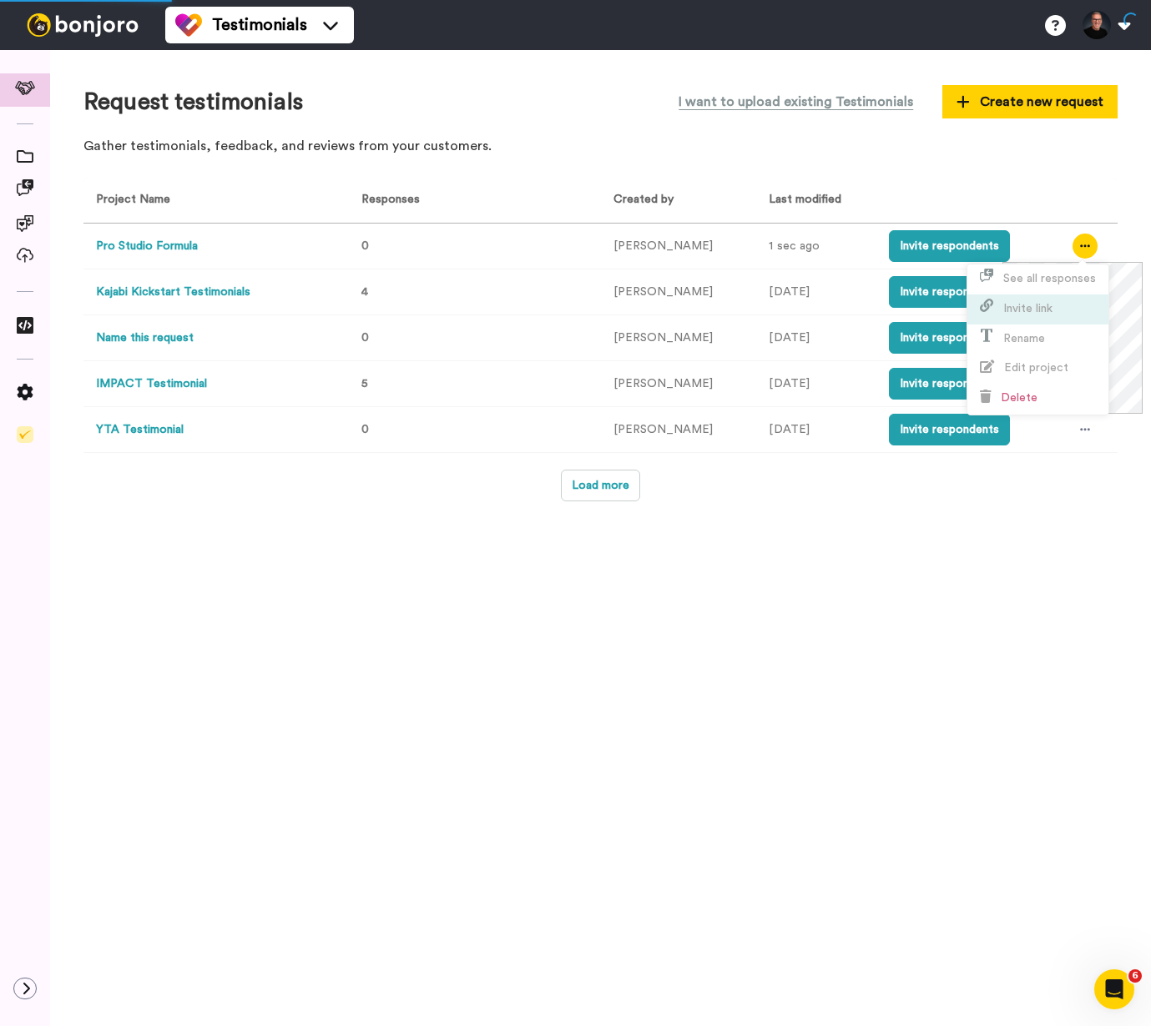
click at [1056, 310] on li "Invite link" at bounding box center [1037, 310] width 141 height 30
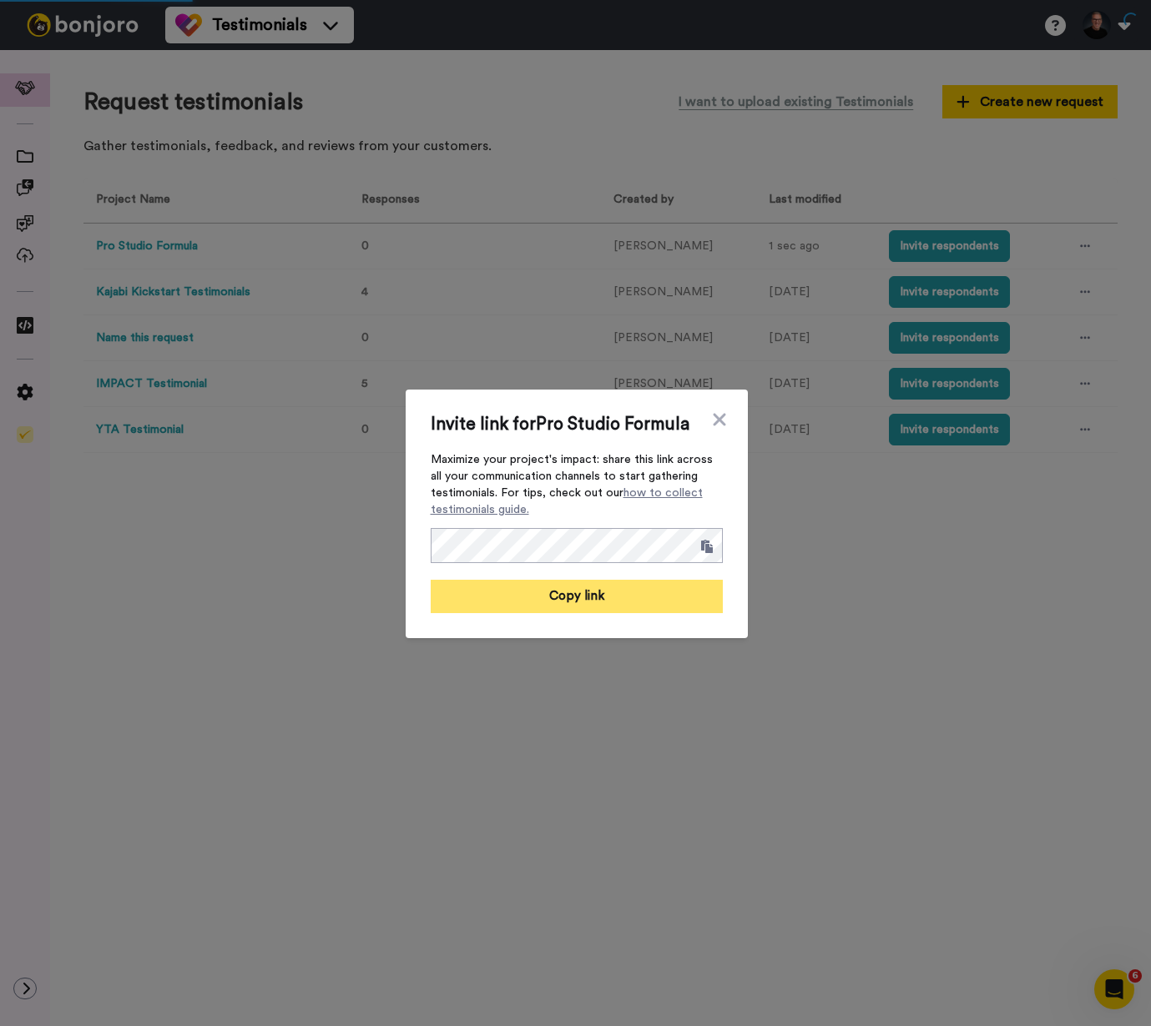
click at [571, 602] on button "Copy link" at bounding box center [577, 596] width 292 height 33
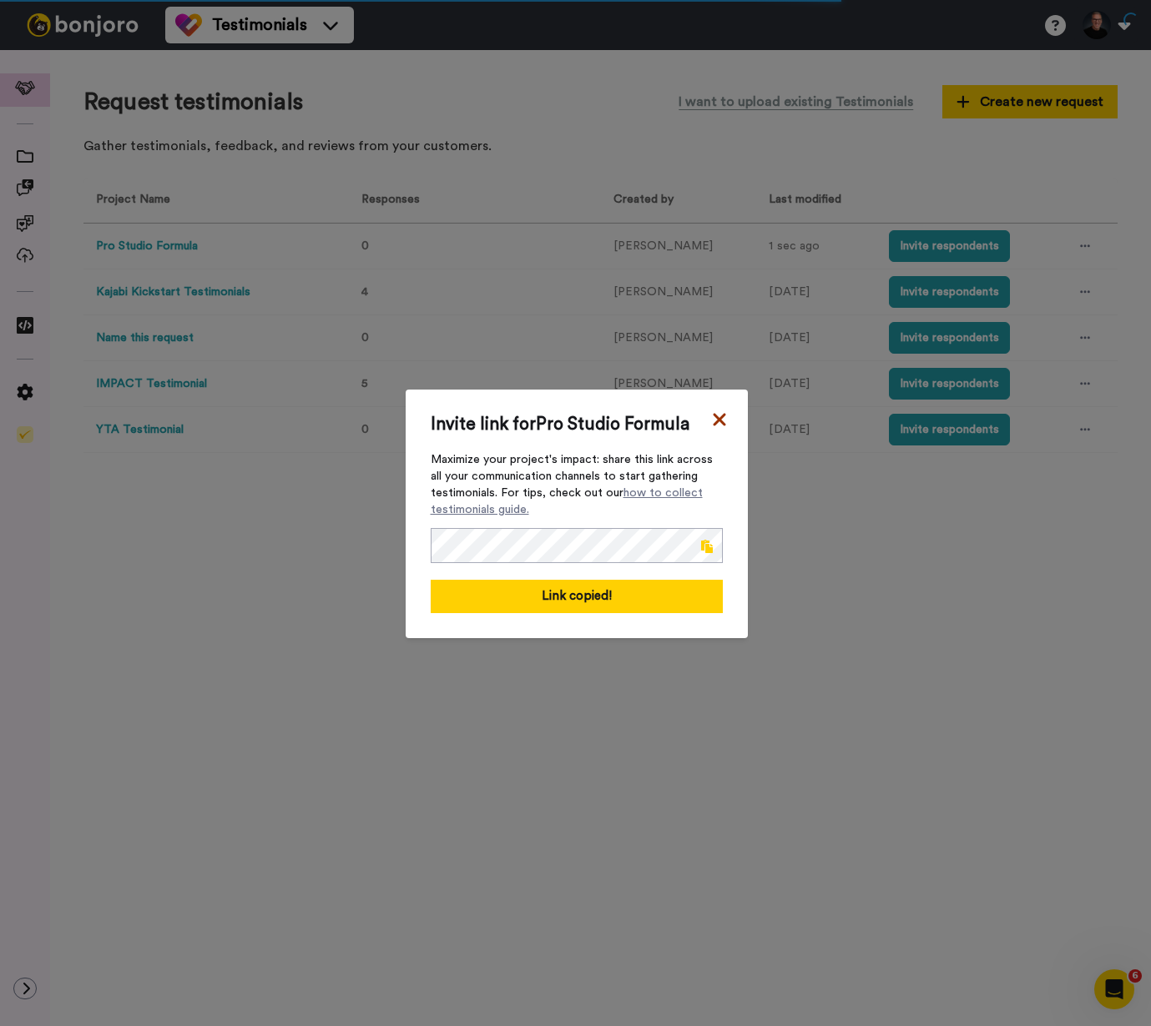
click at [711, 422] on icon at bounding box center [719, 420] width 17 height 20
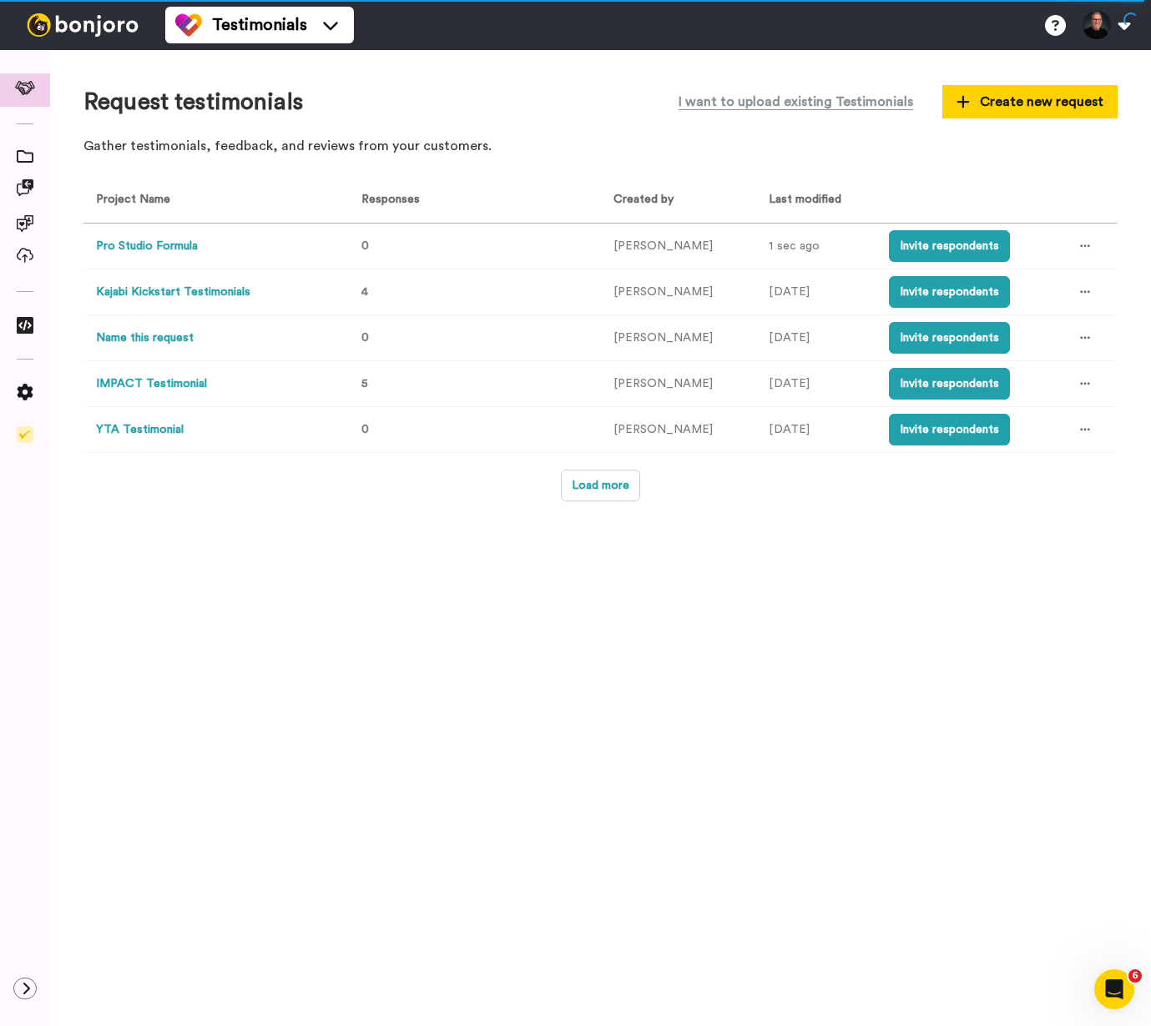
click at [516, 120] on div "Request testimonials I want to upload existing Testimonials Create new request …" at bounding box center [600, 123] width 1034 height 81
click at [427, 598] on div "Request testimonials I want to upload existing Testimonials Create new request …" at bounding box center [600, 538] width 1101 height 976
click at [145, 381] on button "IMPACT Testimonial" at bounding box center [151, 385] width 111 height 18
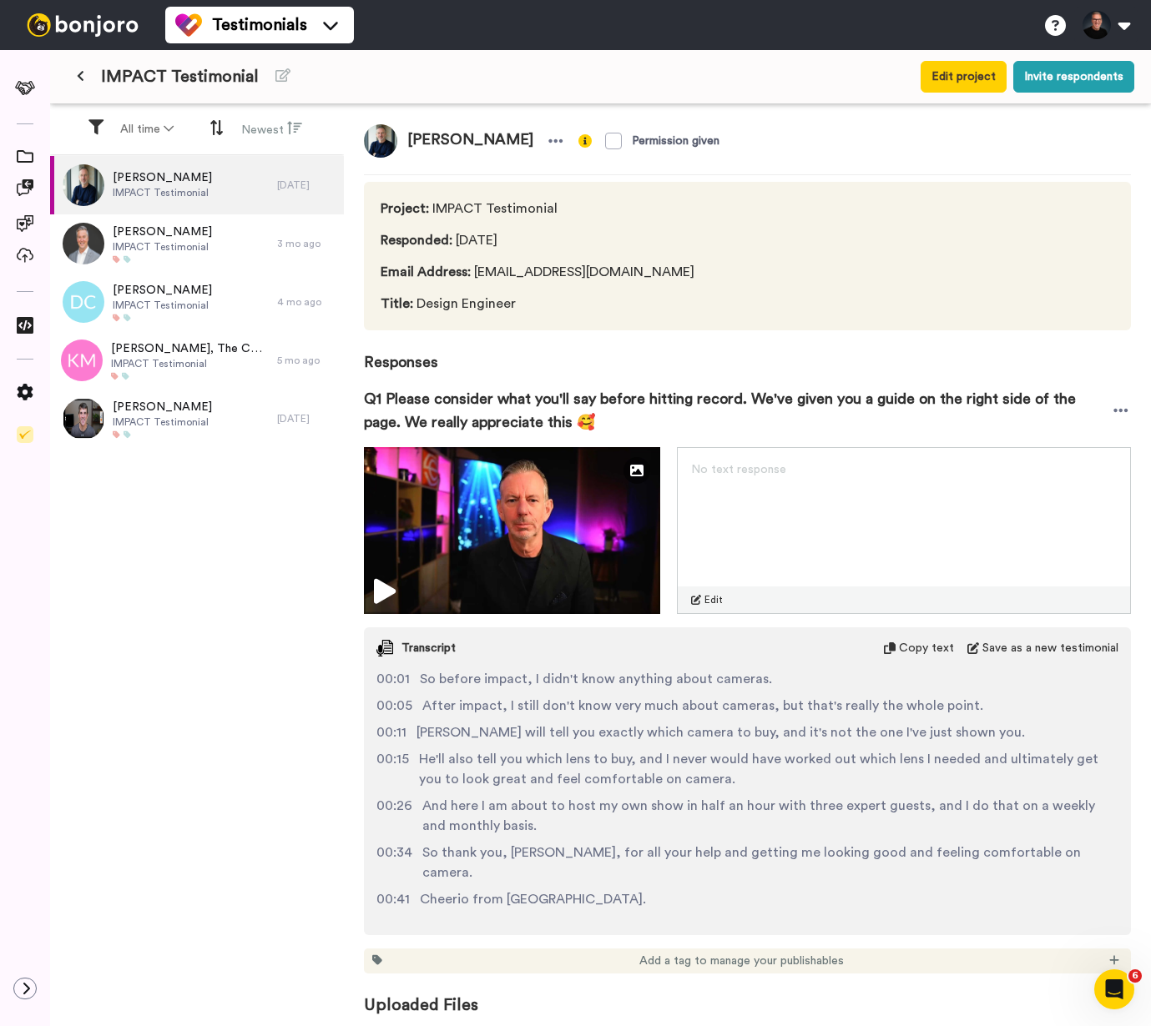
click at [81, 77] on icon at bounding box center [81, 76] width 8 height 12
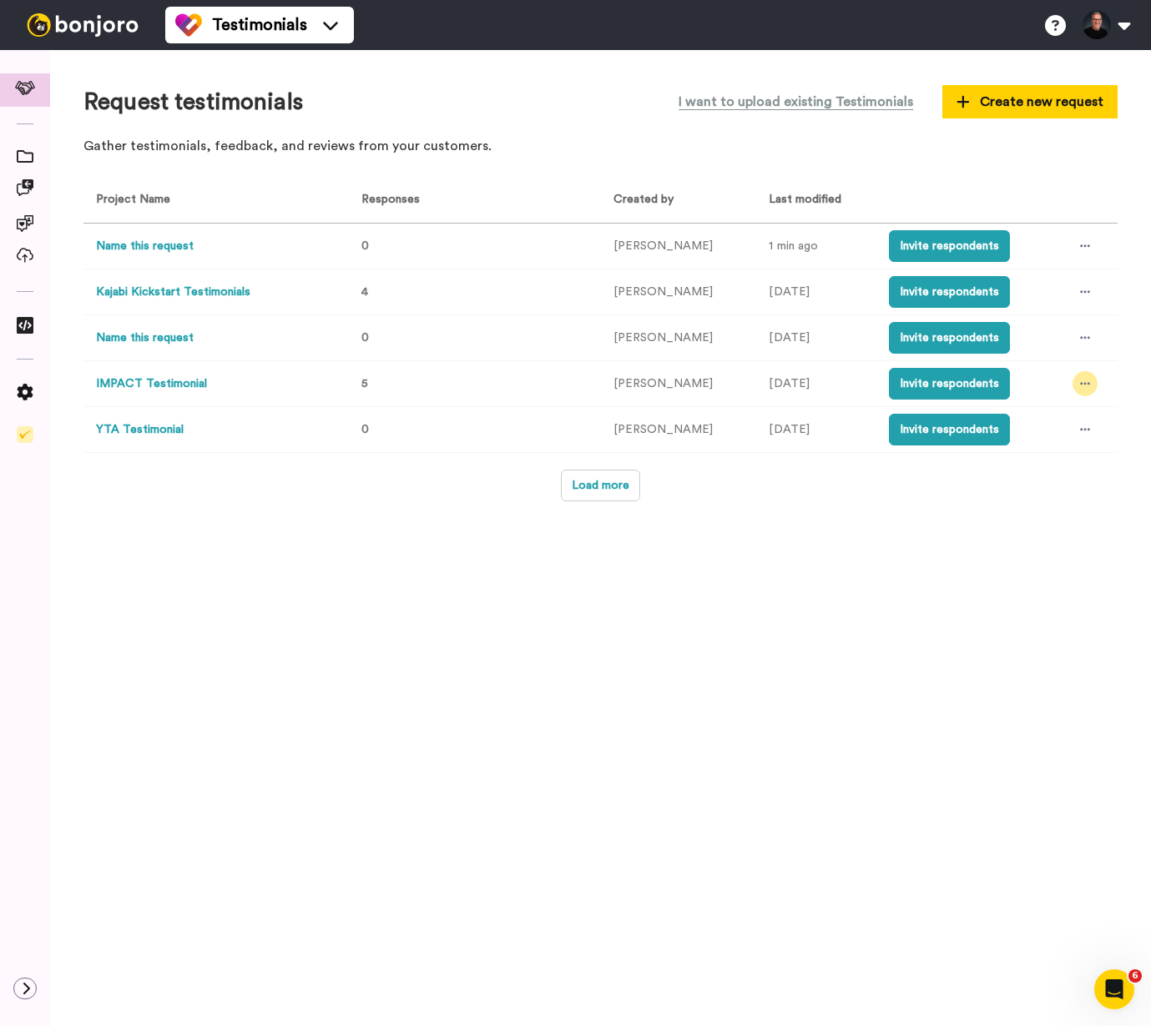
click at [1080, 379] on icon at bounding box center [1085, 384] width 10 height 12
click at [1042, 496] on li "Edit project" at bounding box center [1037, 507] width 141 height 30
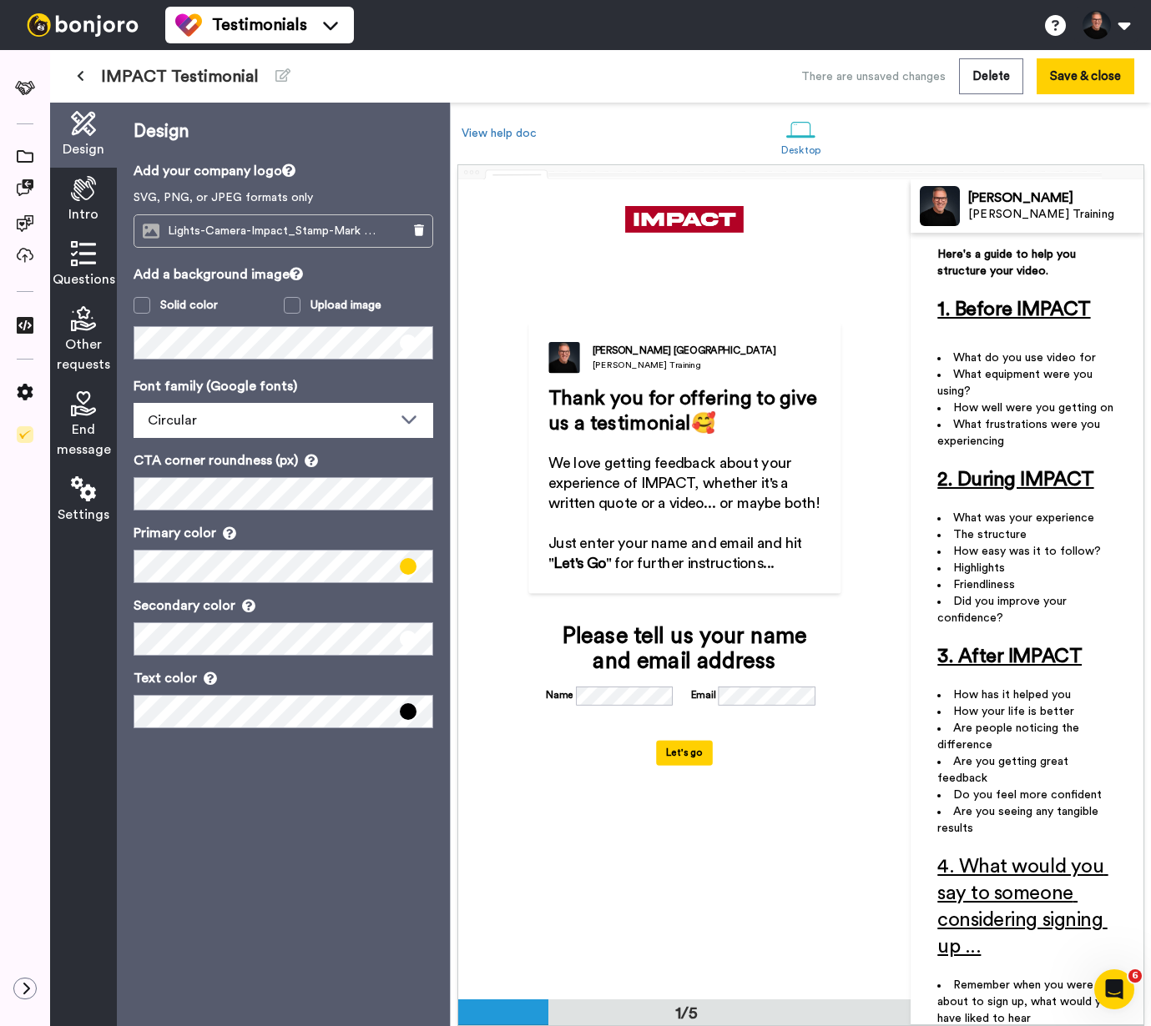
click at [103, 190] on div "Intro" at bounding box center [83, 200] width 67 height 65
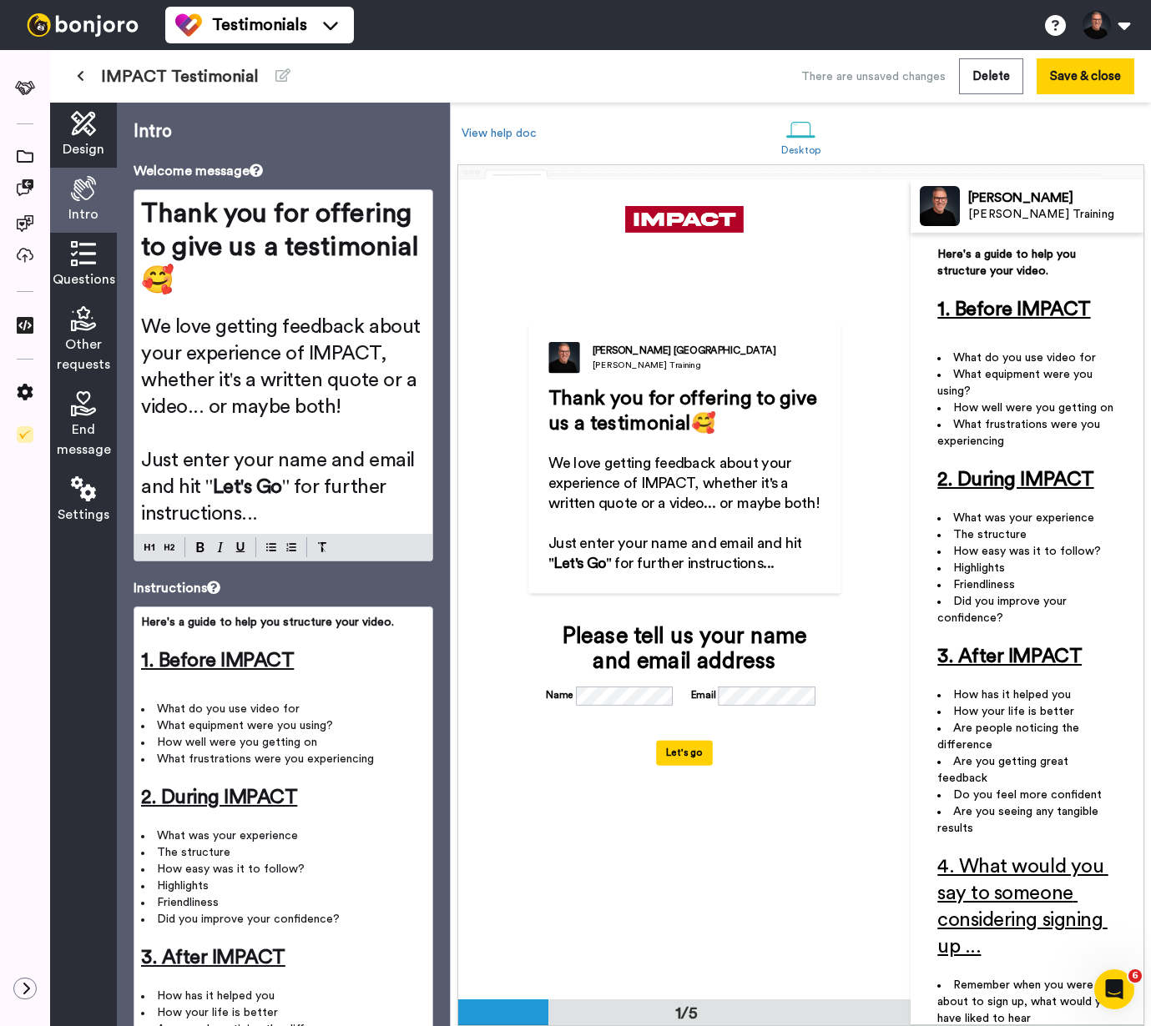
click at [300, 463] on span "Just enter your name and email and hit "" at bounding box center [280, 474] width 278 height 47
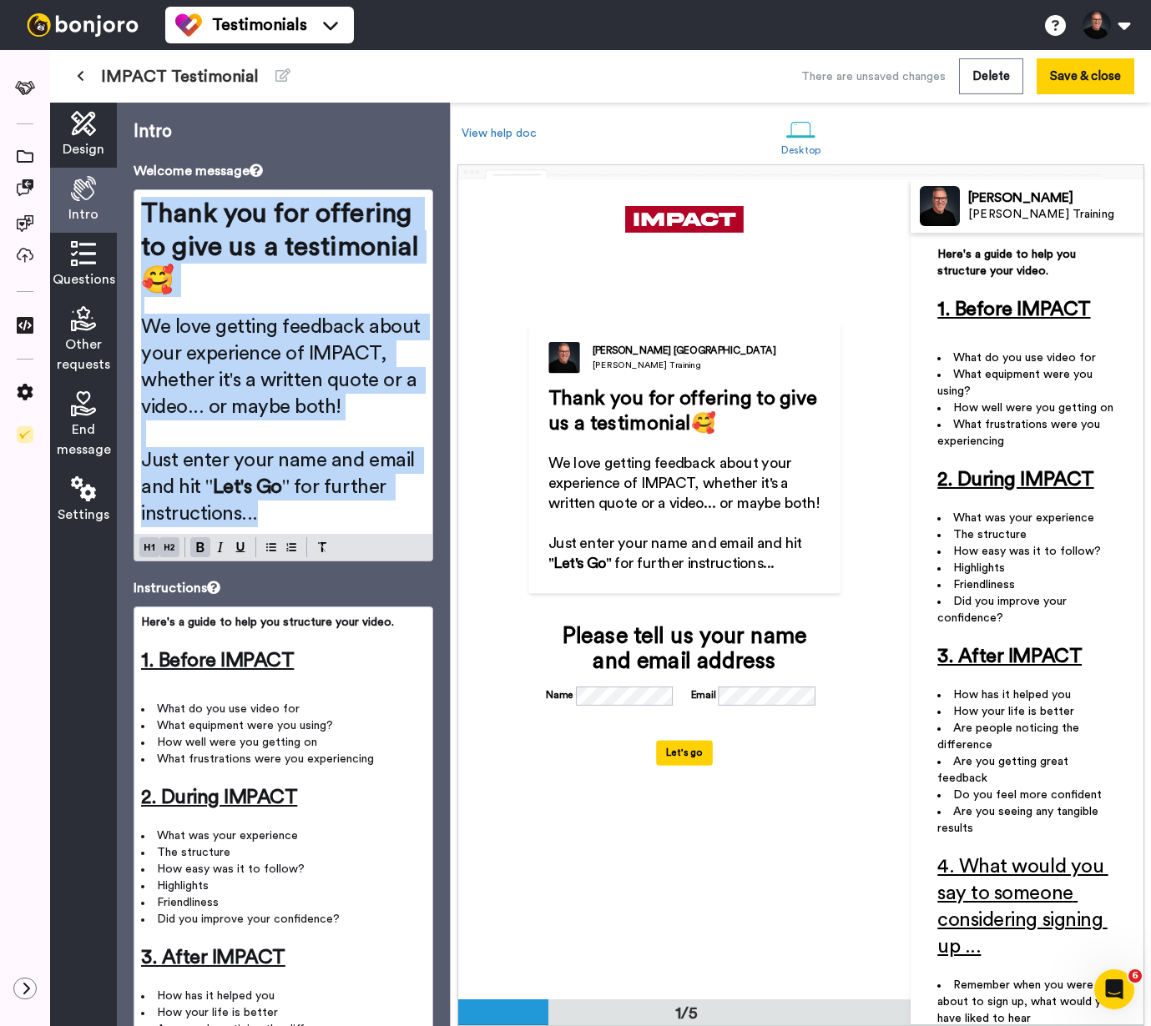
copy div "Thank you for offering to give us a testimonial 🥰 ﻿ We love getting feedback ab…"
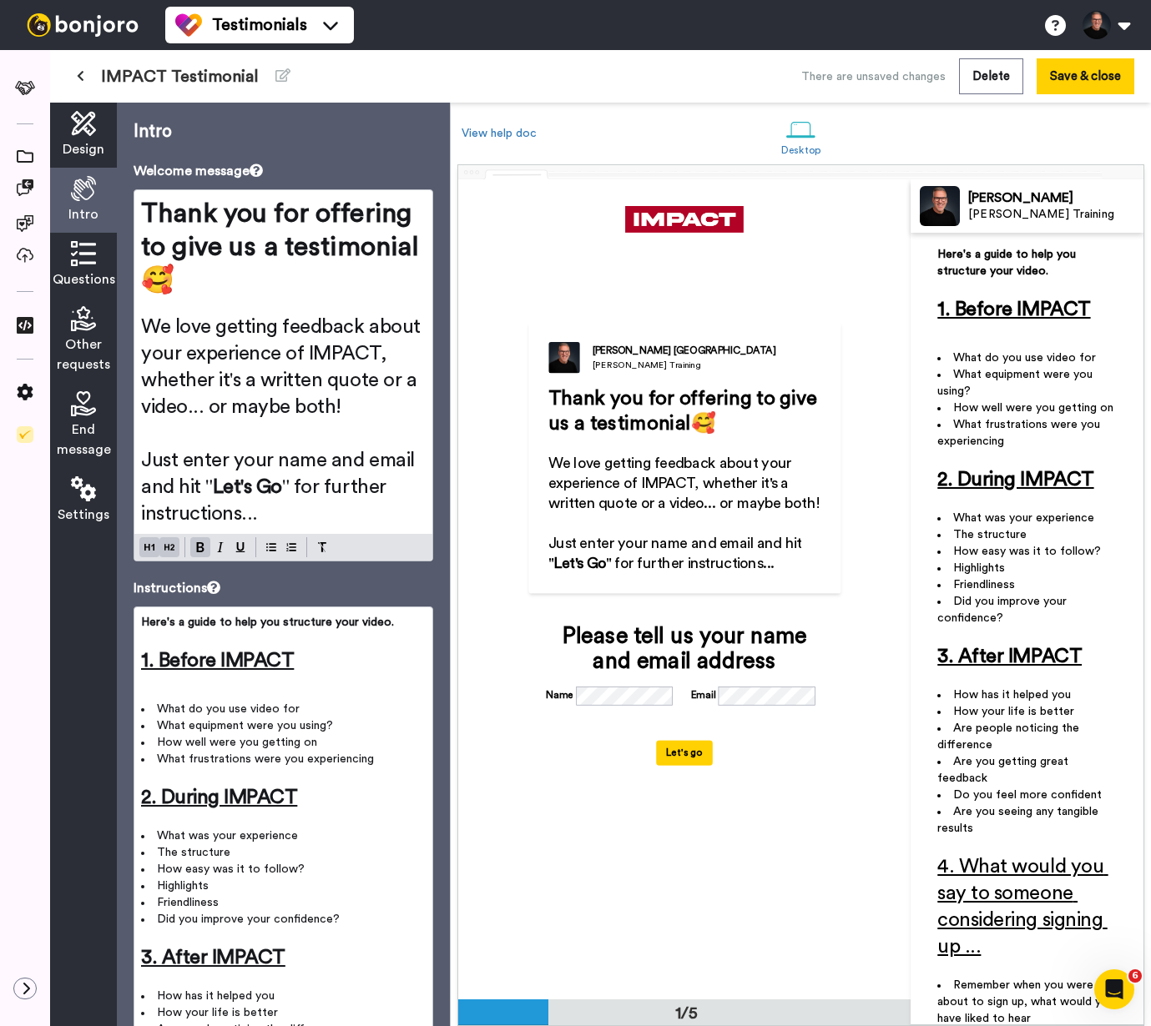
click at [268, 739] on span "How well were you getting on" at bounding box center [237, 743] width 160 height 12
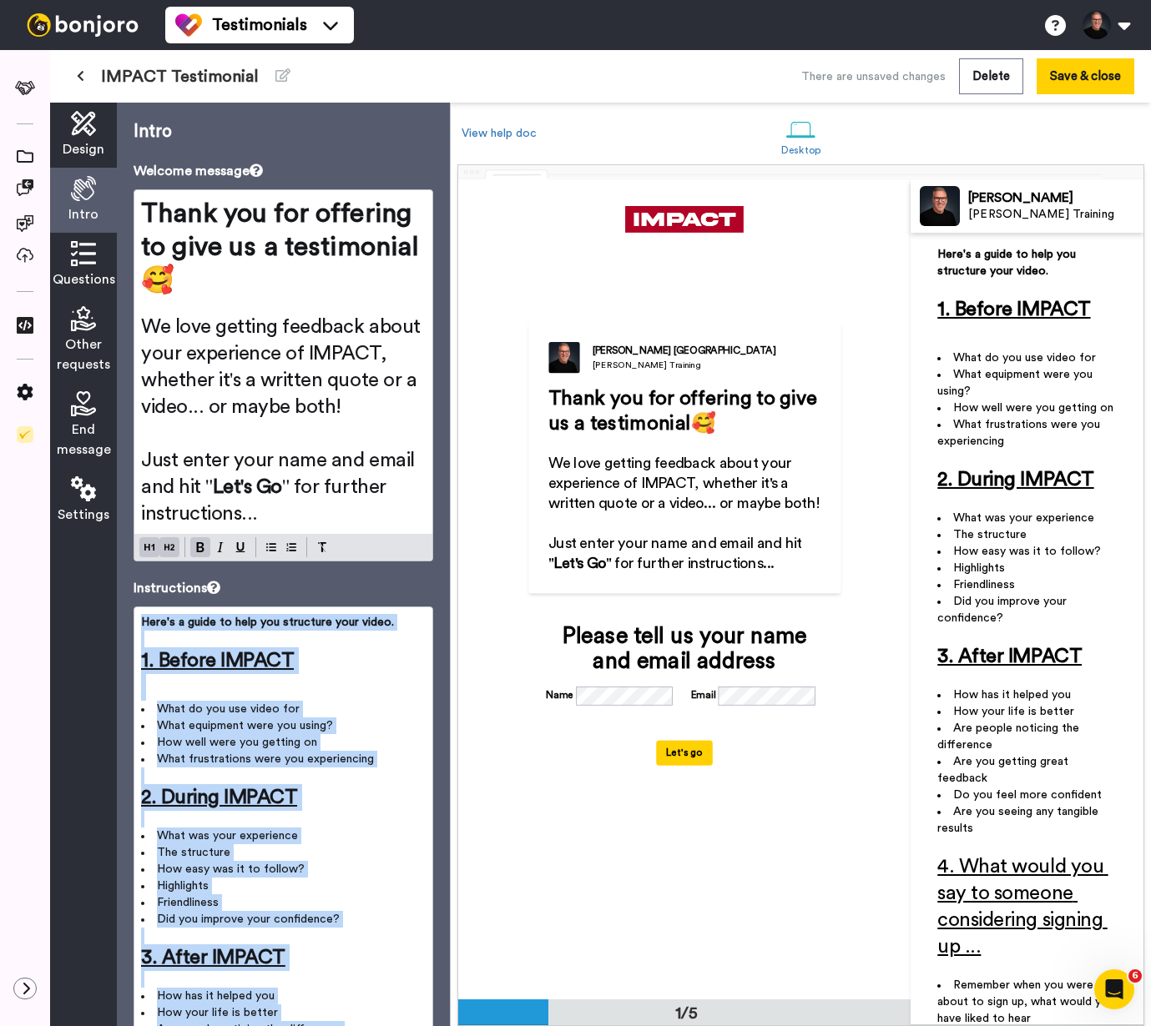
copy div "Here's a guide to help you structure your video. ﻿ 1. Before IMPACT ﻿ What do y…"
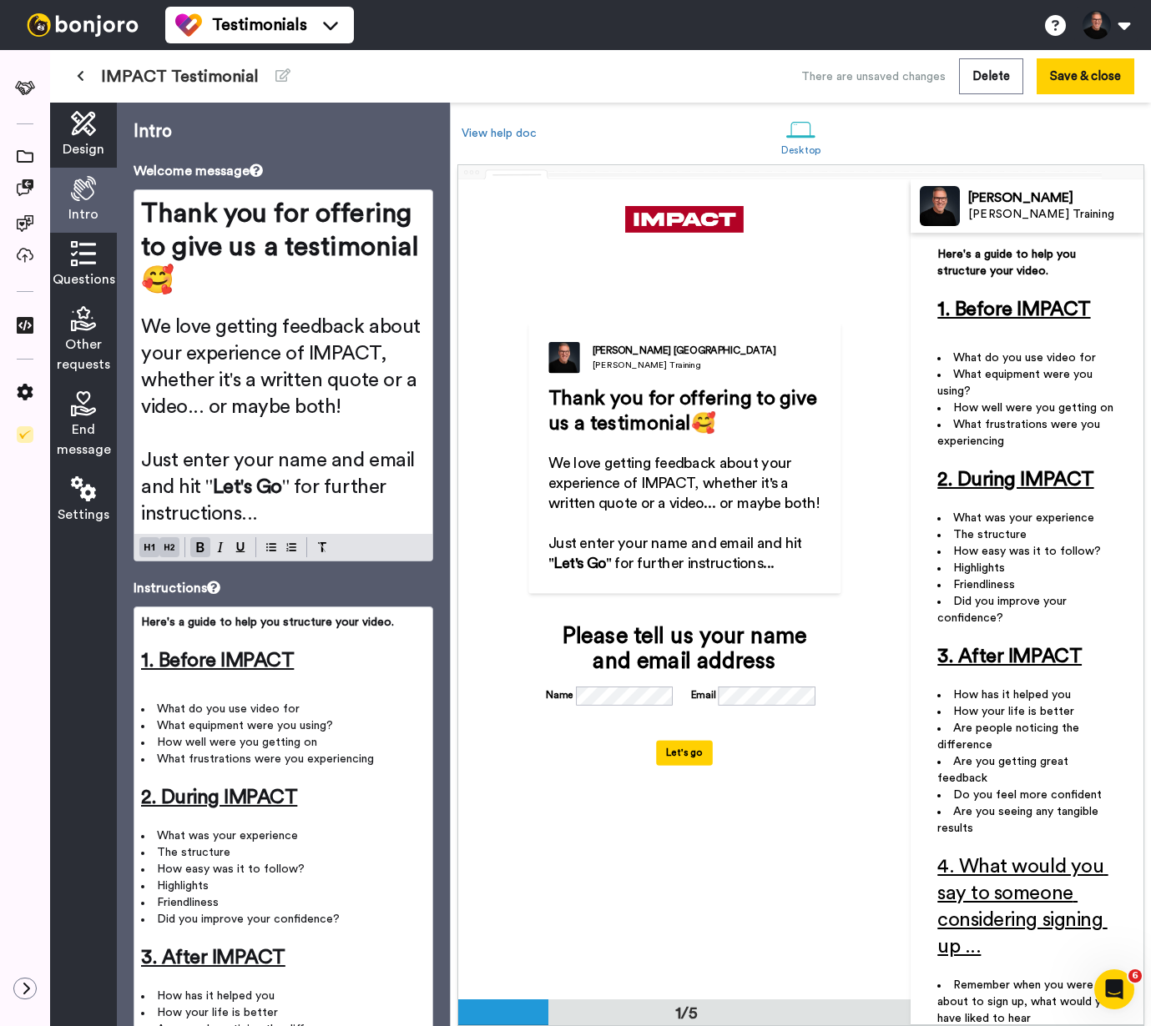
click at [84, 273] on span "Questions" at bounding box center [84, 280] width 63 height 20
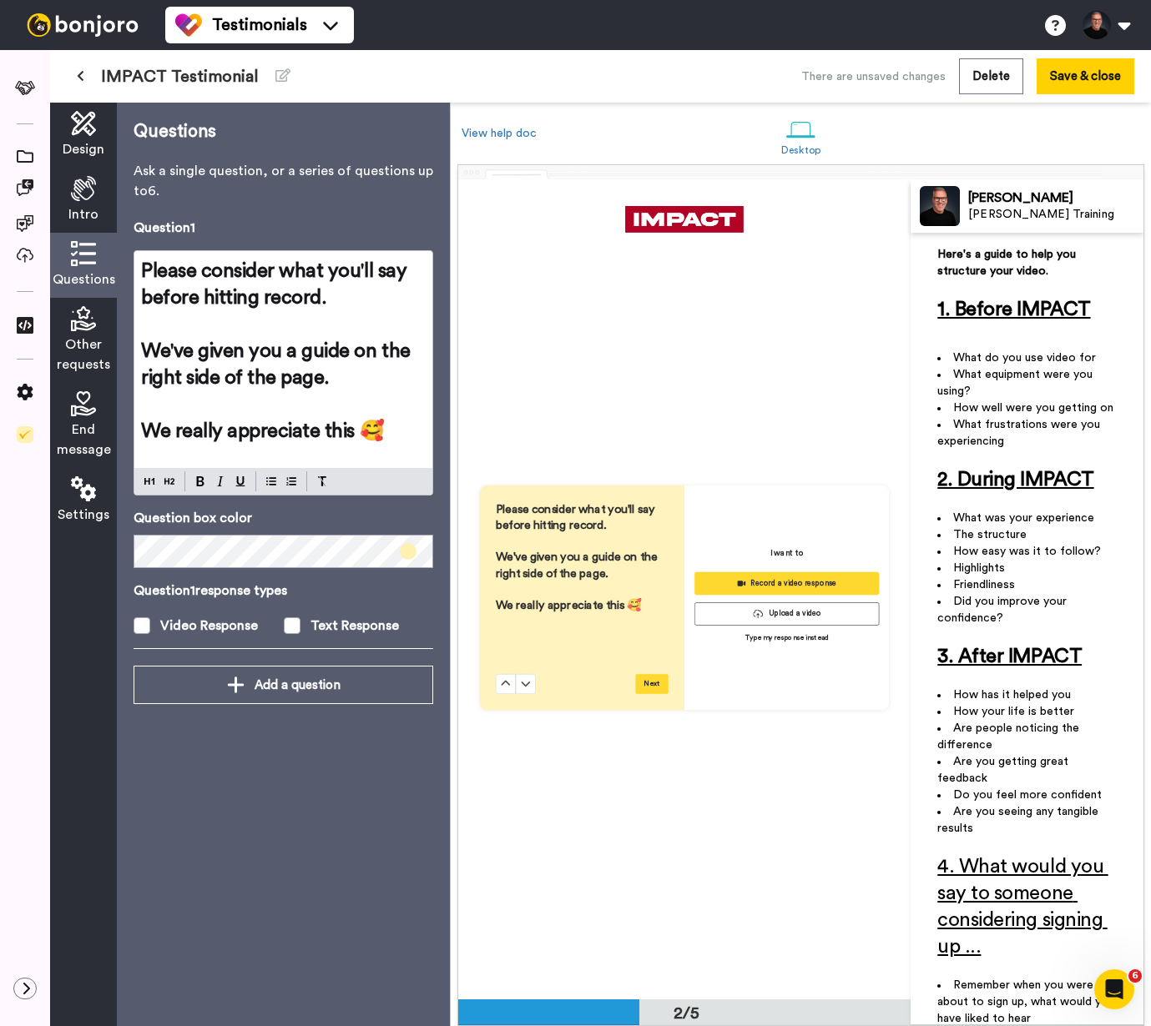
scroll to position [820, 0]
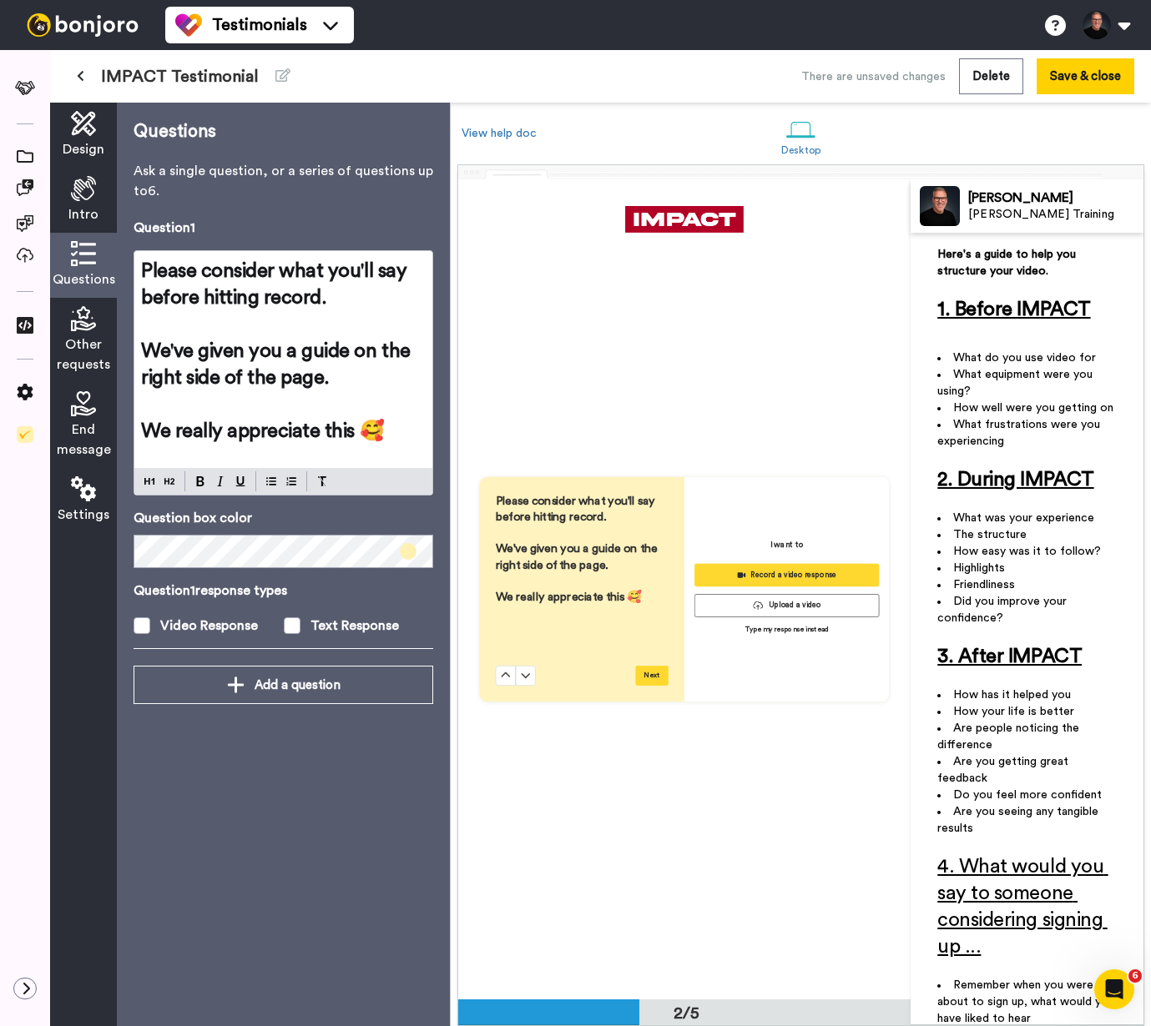
click at [277, 329] on h2 "﻿" at bounding box center [283, 324] width 285 height 27
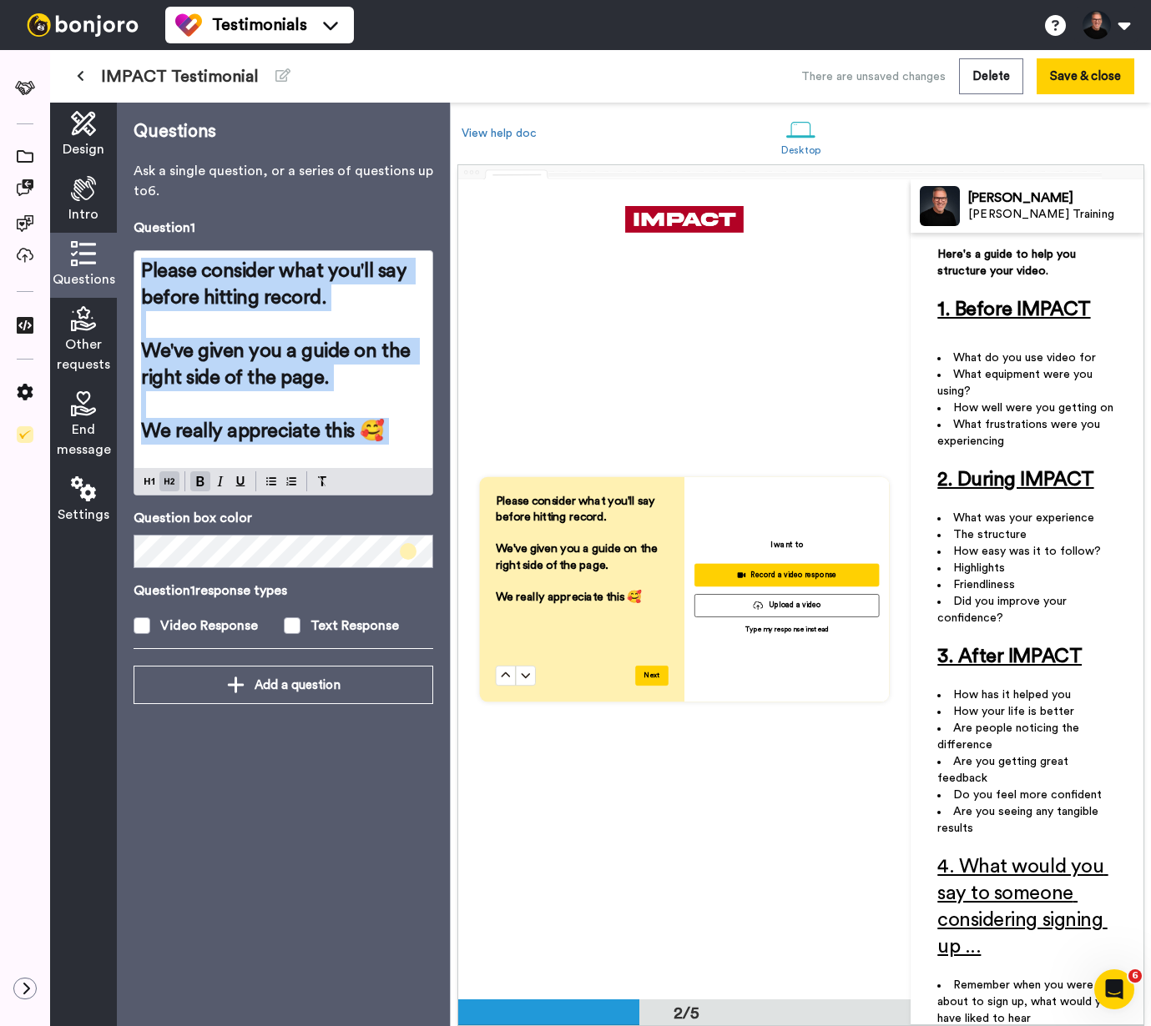
copy div "Please consider what you'll say before hitting record. ﻿ We've given you a guid…"
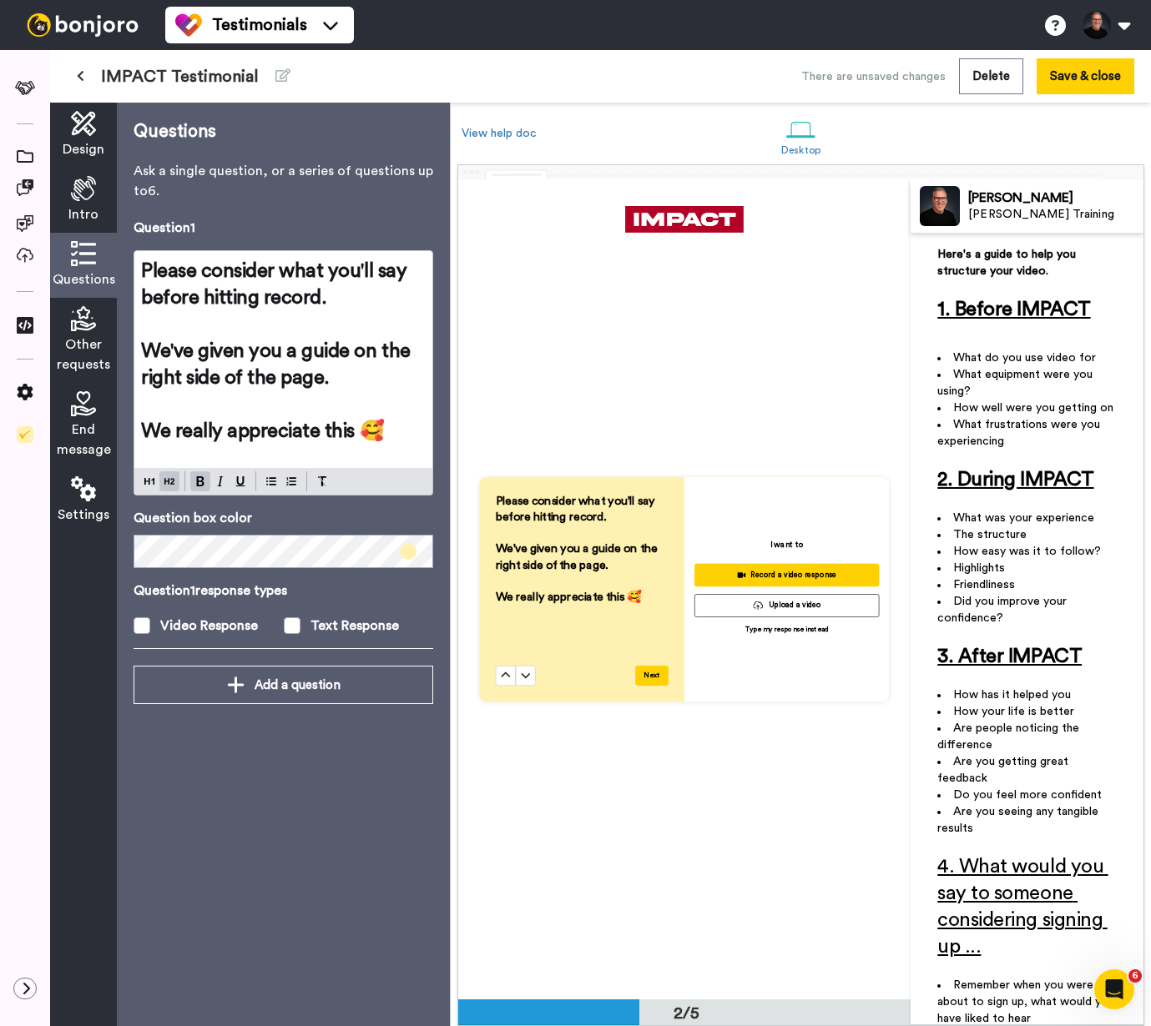
click at [84, 333] on div "Other requests" at bounding box center [83, 340] width 67 height 85
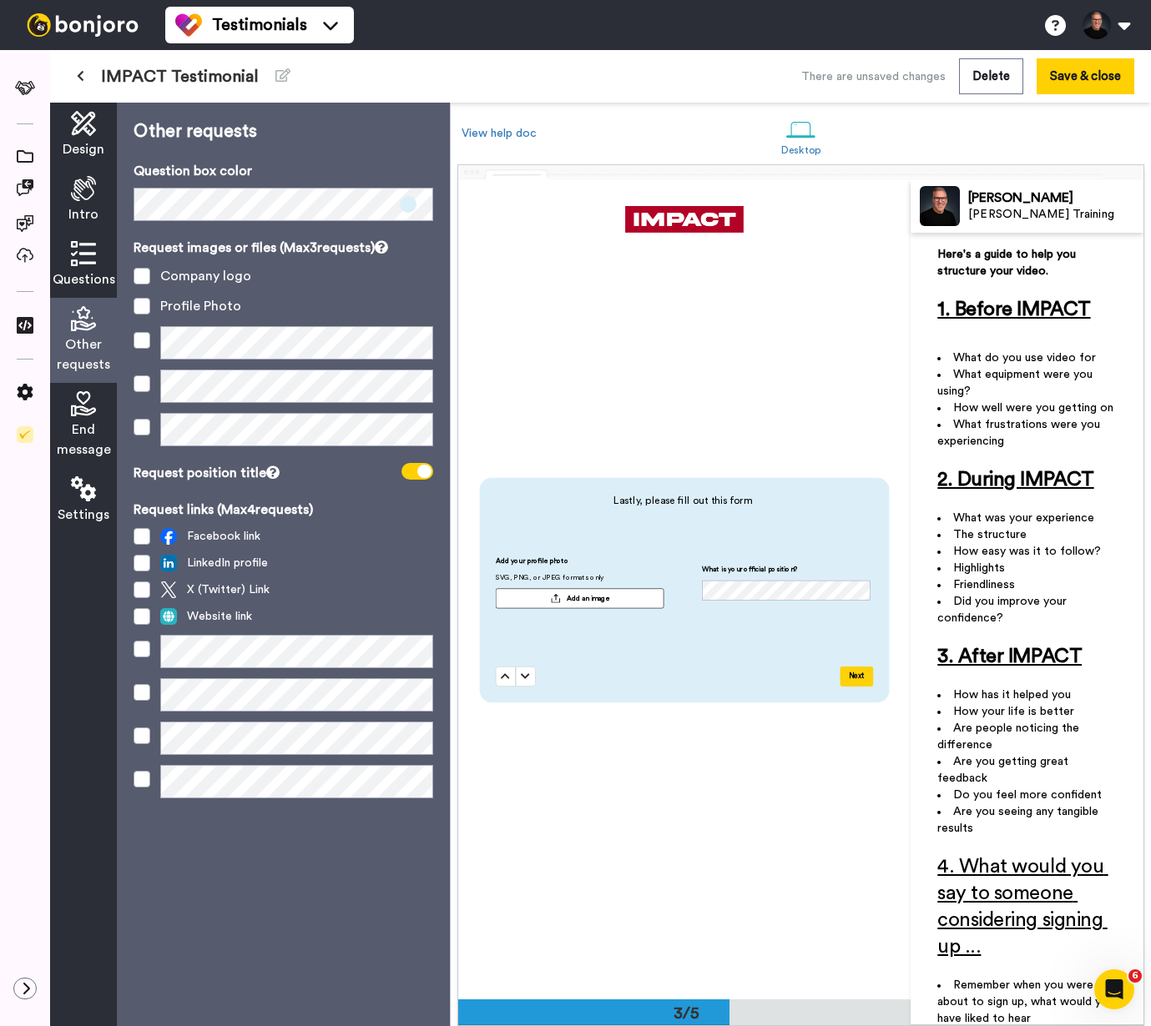
scroll to position [1640, 0]
click at [93, 412] on icon at bounding box center [83, 403] width 25 height 25
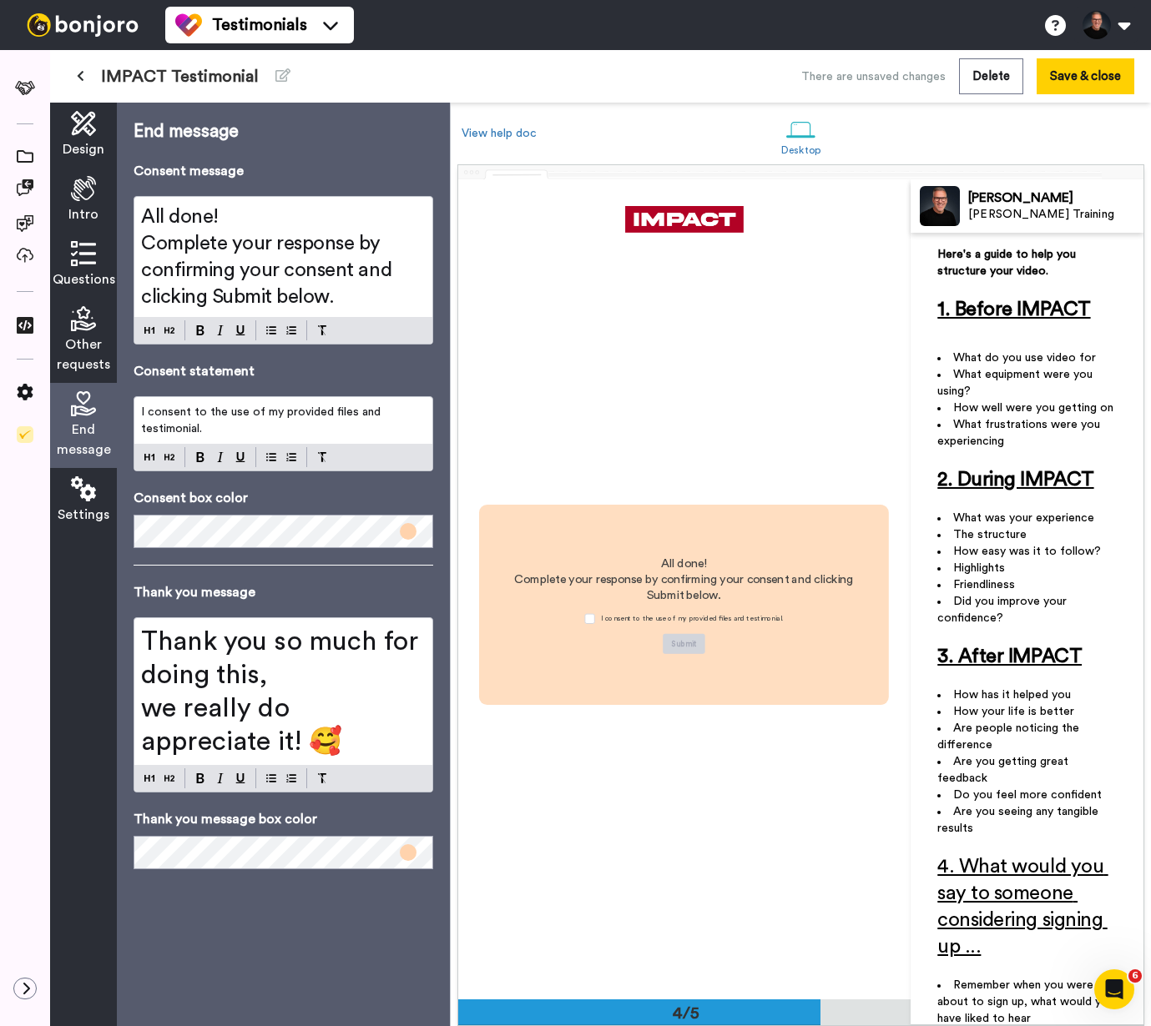
scroll to position [2460, 0]
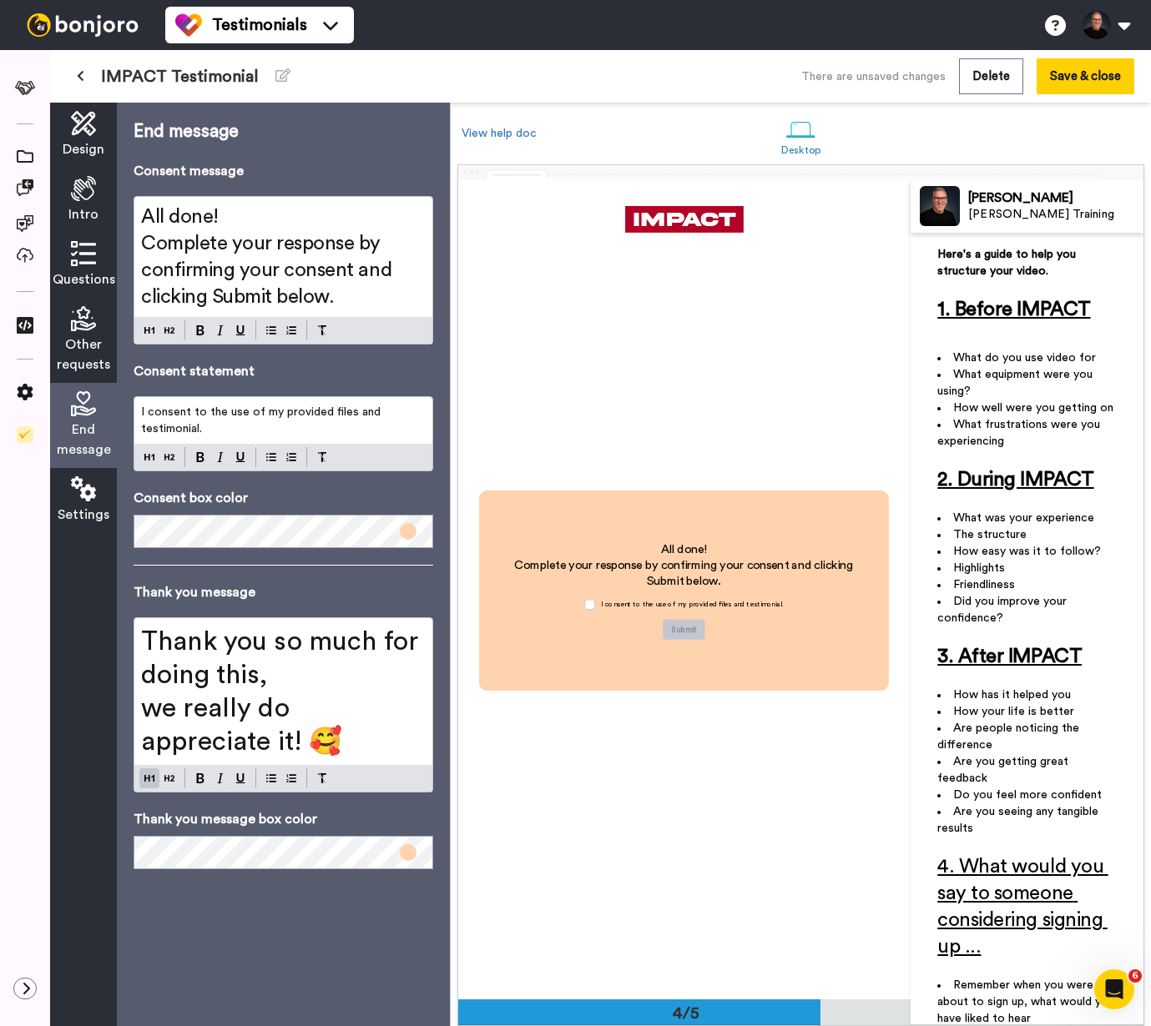
click at [217, 732] on h1 "we really do appreciate it! 🥰" at bounding box center [283, 725] width 285 height 67
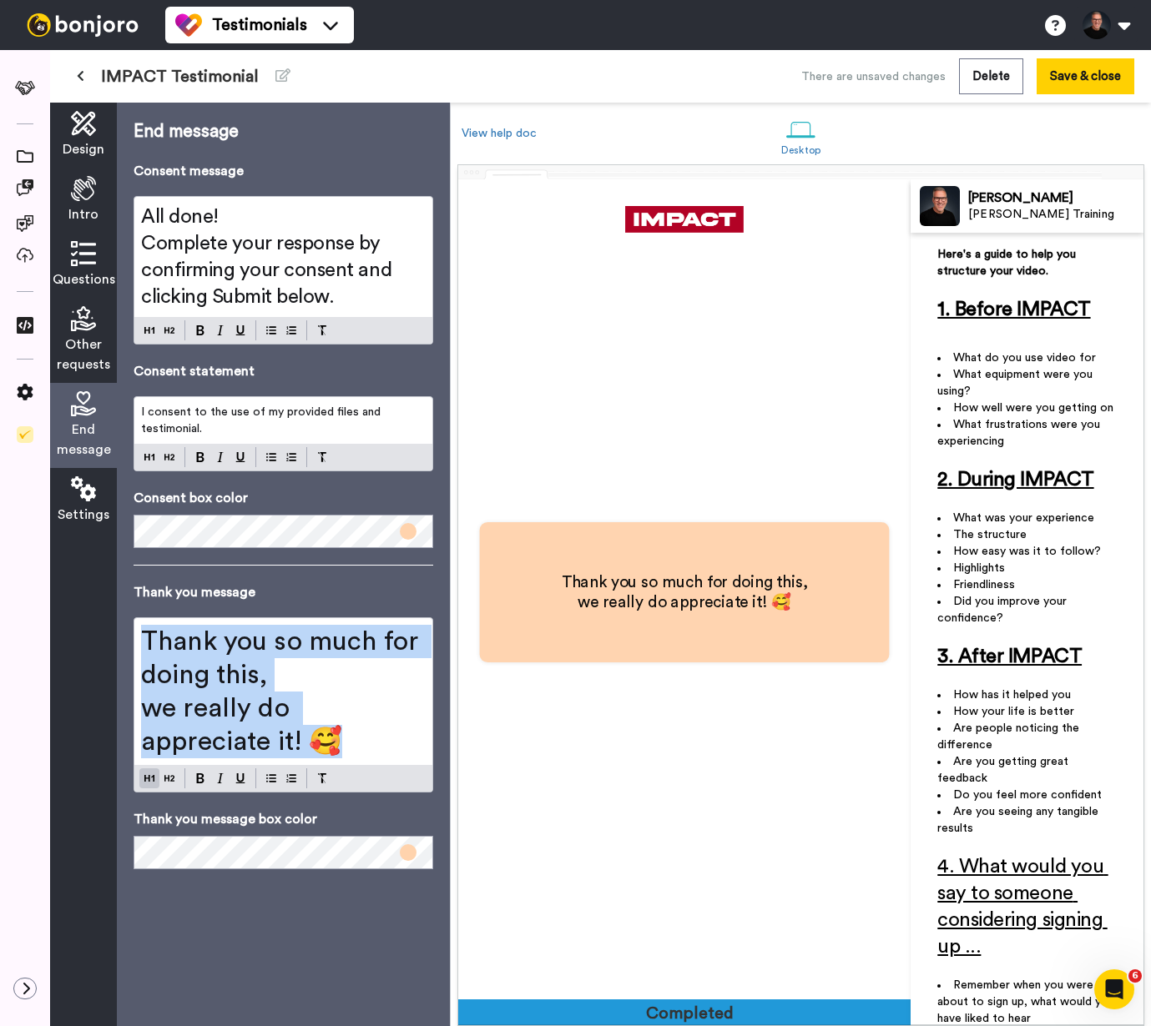
scroll to position [3280, 0]
copy div "Thank you so much for doing this, we really do appreciate it! 🥰"
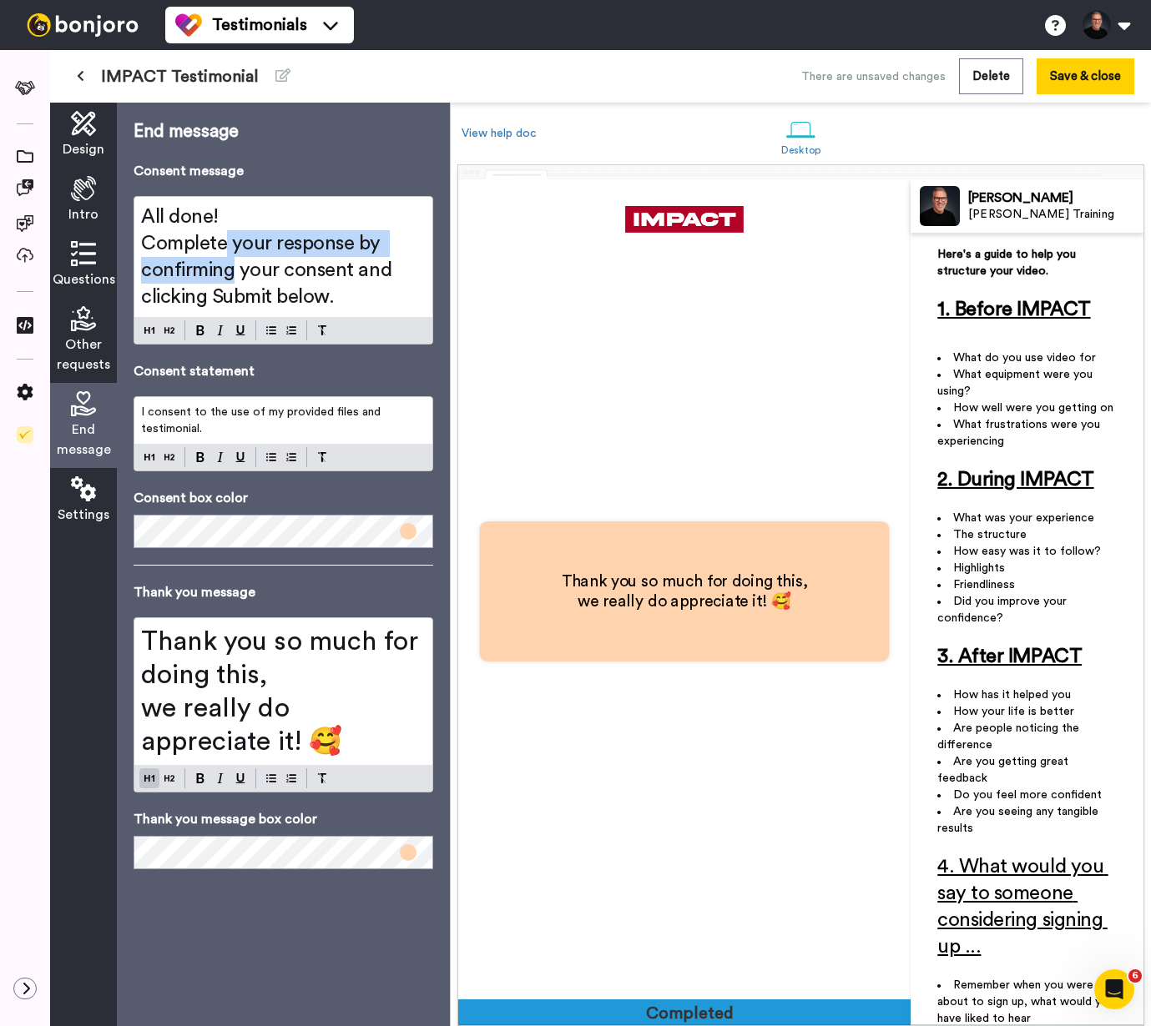
click at [230, 260] on span "Complete your response by confirming your consent and clicking Submit below." at bounding box center [268, 270] width 255 height 73
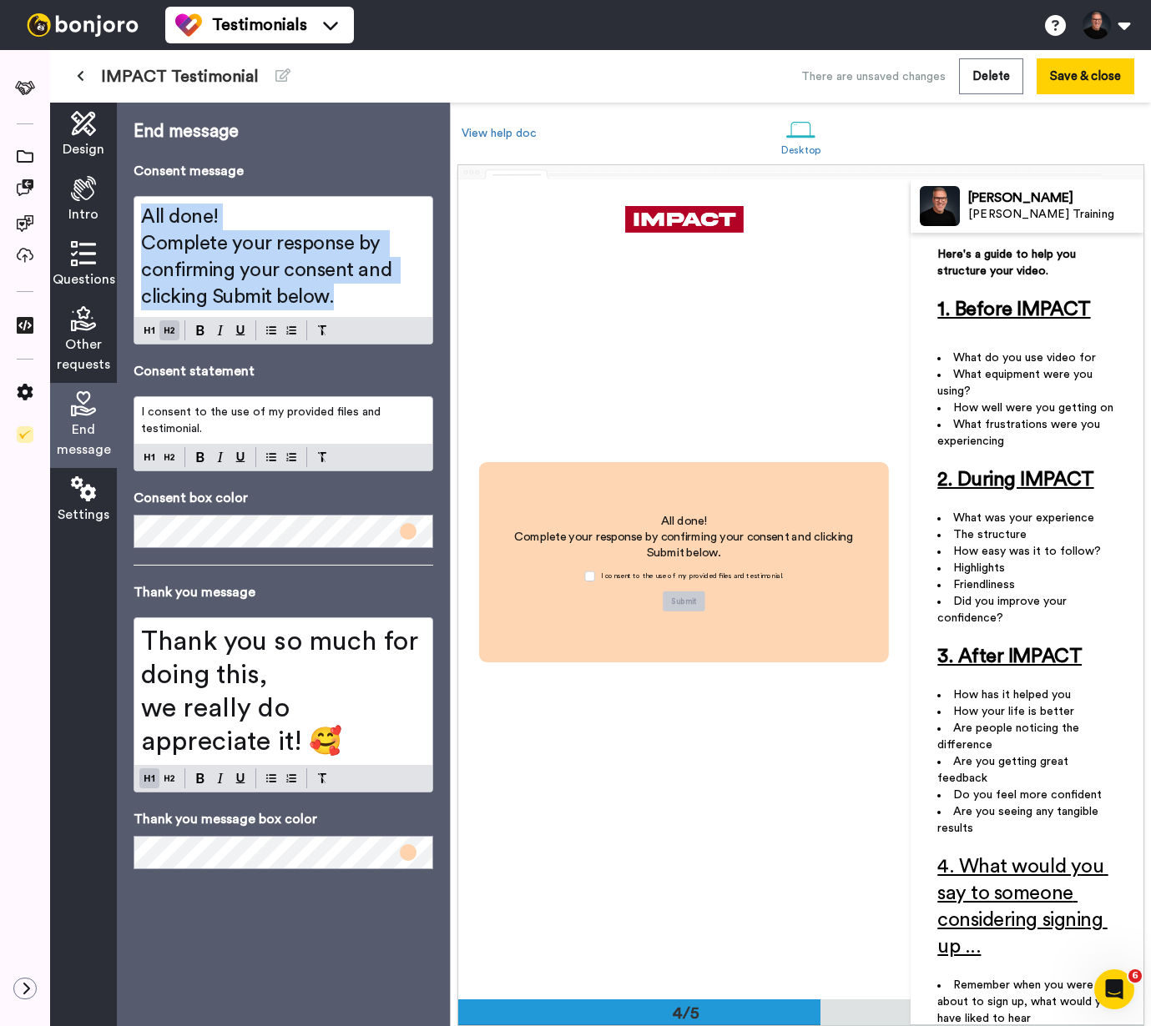
scroll to position [2460, 0]
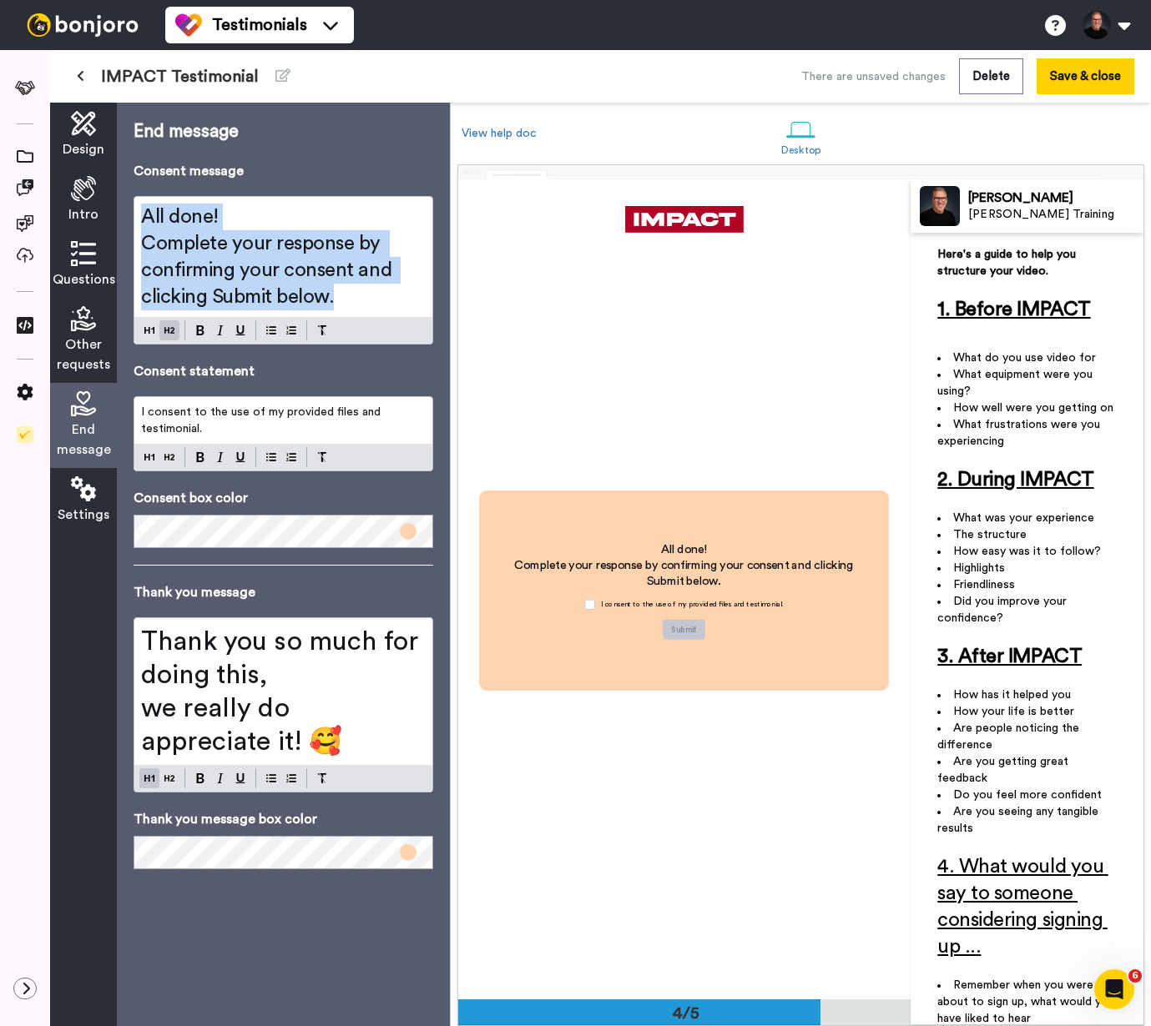
copy div "All done! Complete your response by confirming your consent and clicking Submit…"
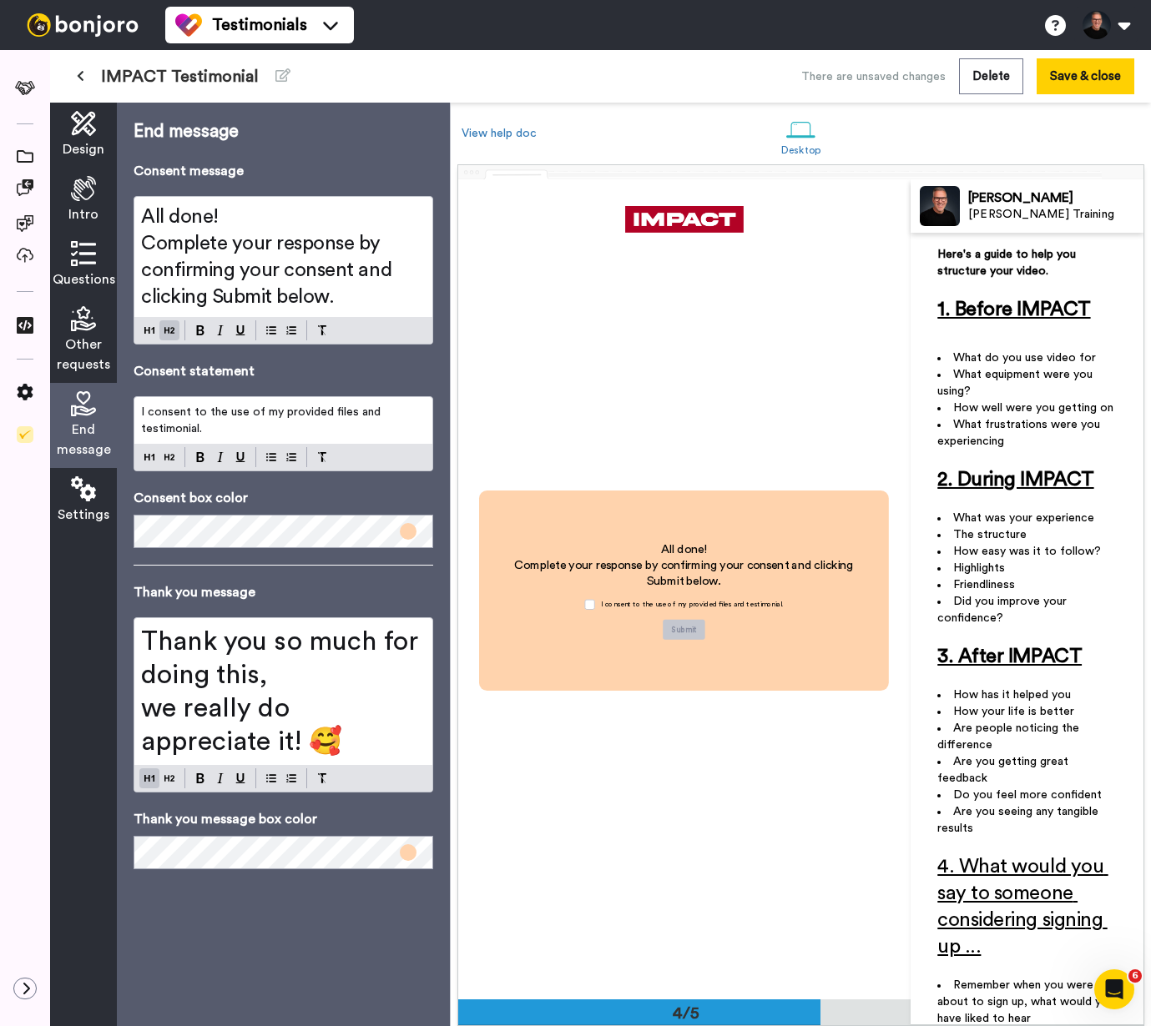
click at [79, 492] on icon at bounding box center [83, 489] width 25 height 25
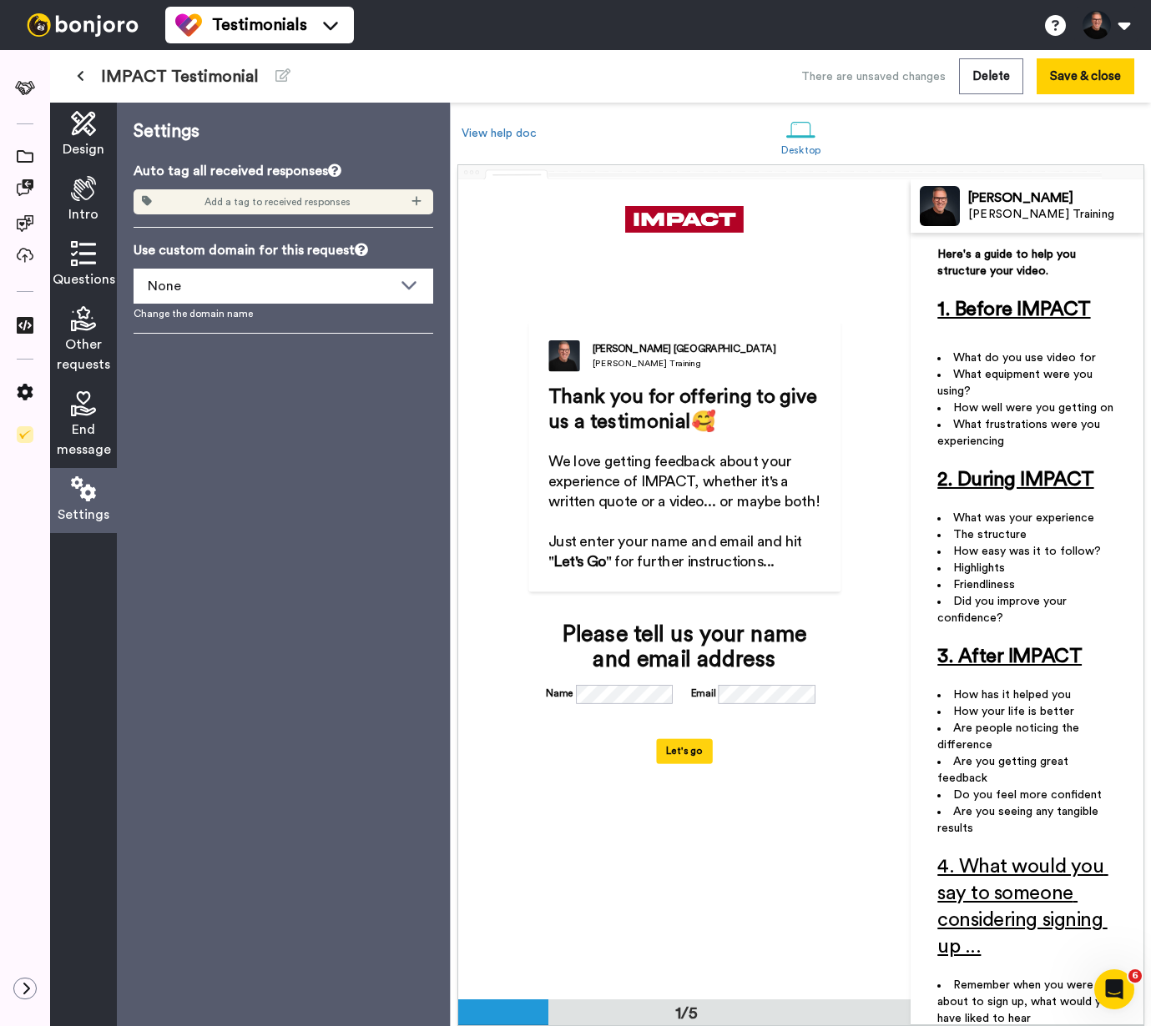
scroll to position [0, 0]
